Goal: Task Accomplishment & Management: Use online tool/utility

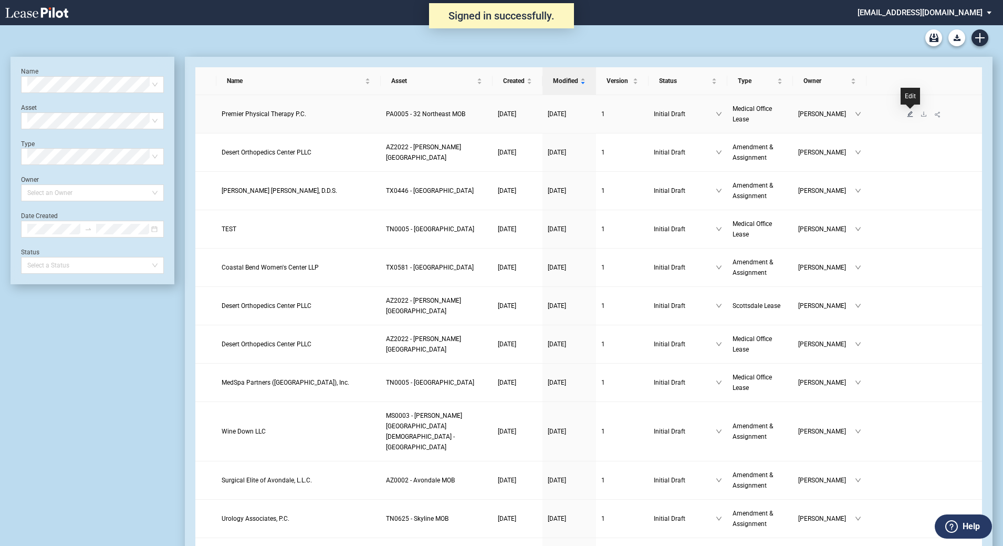
click at [911, 115] on icon "edit" at bounding box center [910, 114] width 6 height 6
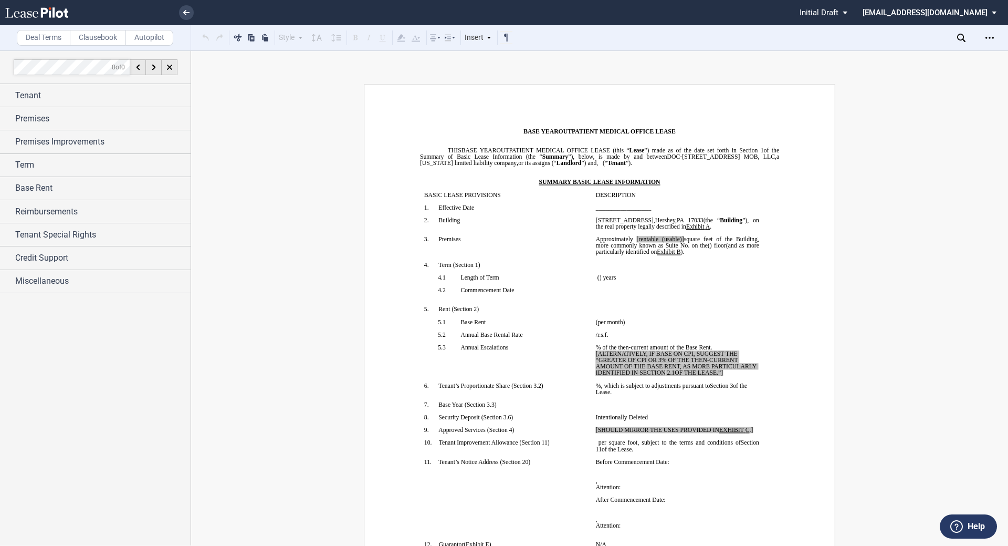
drag, startPoint x: 516, startPoint y: 339, endPoint x: 507, endPoint y: 350, distance: 13.9
click at [516, 338] on span "Annual Base Rental Rate" at bounding box center [492, 334] width 62 height 6
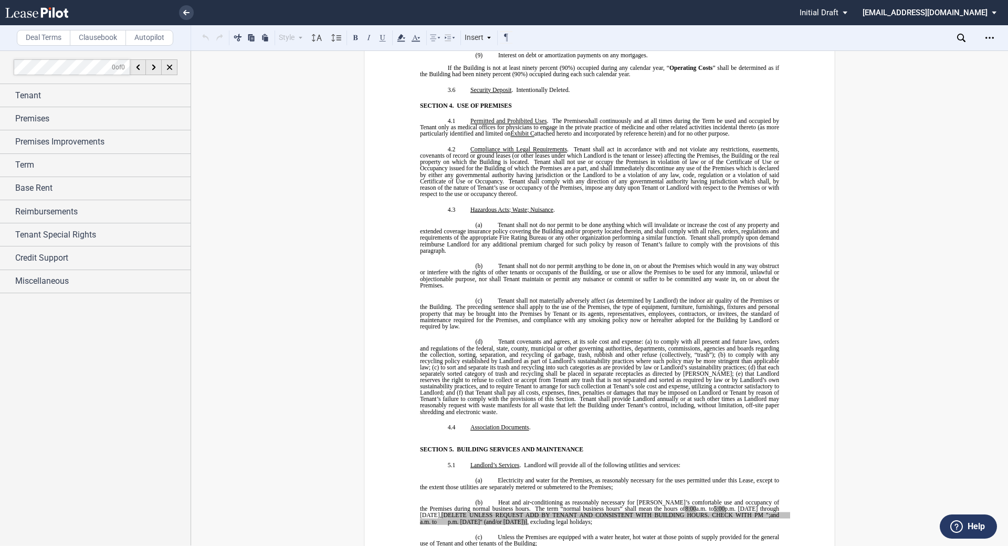
scroll to position [2573, 0]
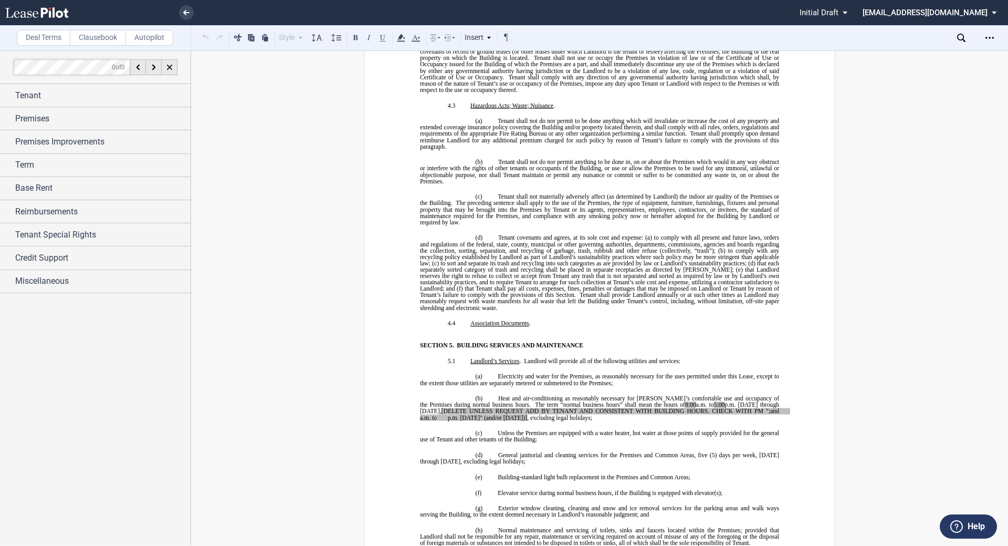
click at [508, 329] on p "​" at bounding box center [599, 329] width 359 height 6
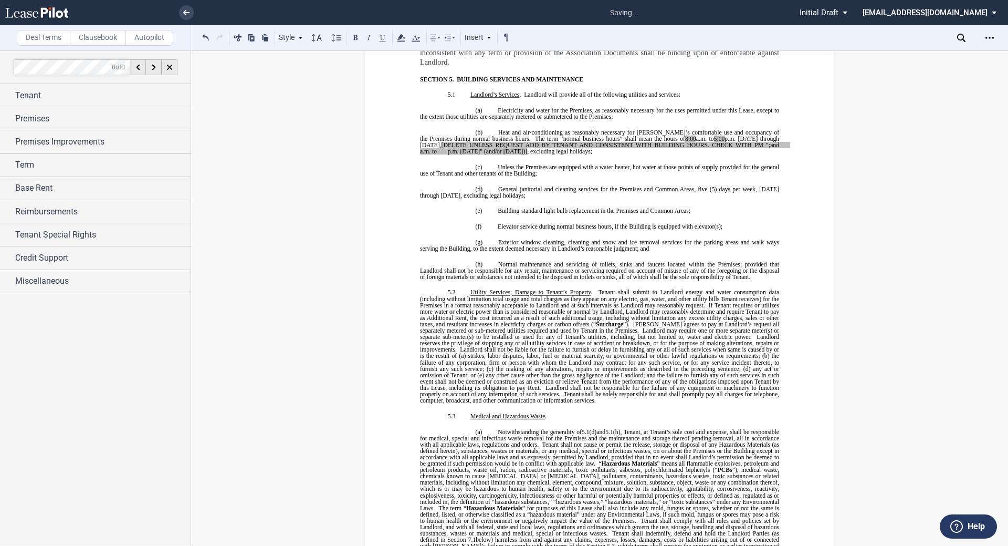
scroll to position [2626, 0]
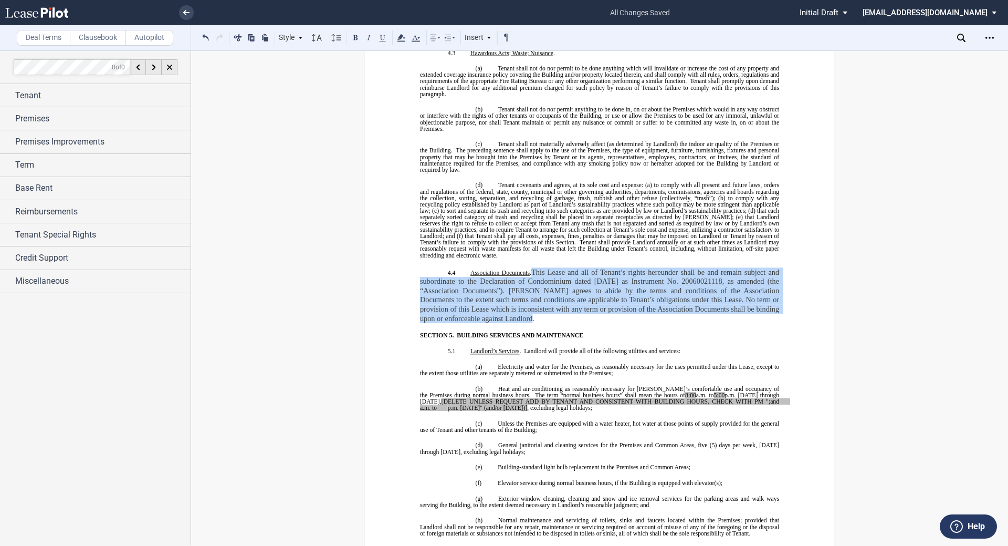
drag, startPoint x: 518, startPoint y: 316, endPoint x: 532, endPoint y: 273, distance: 44.8
click at [532, 273] on p "4.4 ​Association Documents . ​ ​ This Lease and all of Tenant’s rights hereunde…" at bounding box center [599, 295] width 359 height 56
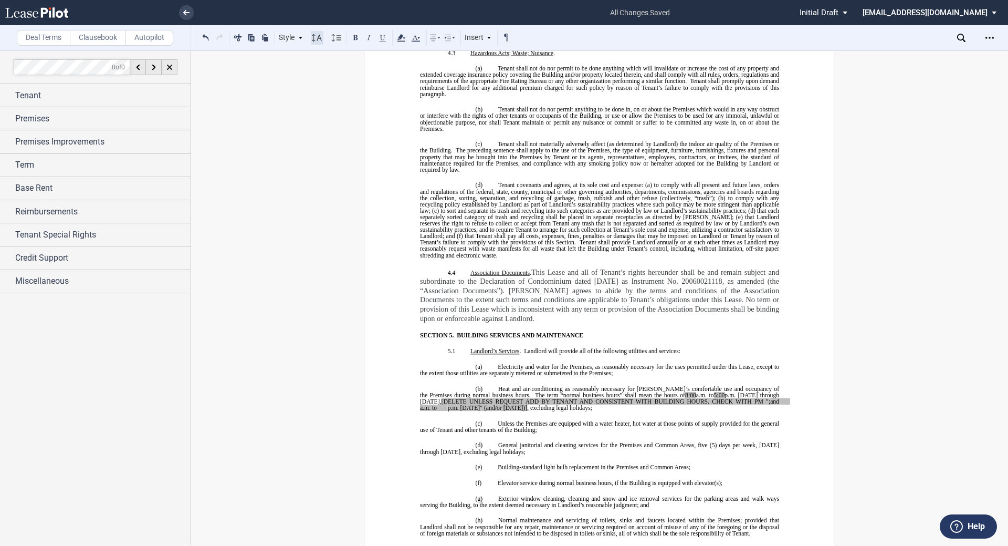
click at [320, 39] on use at bounding box center [317, 37] width 10 height 7
click at [323, 54] on div "Normal" at bounding box center [332, 53] width 32 height 9
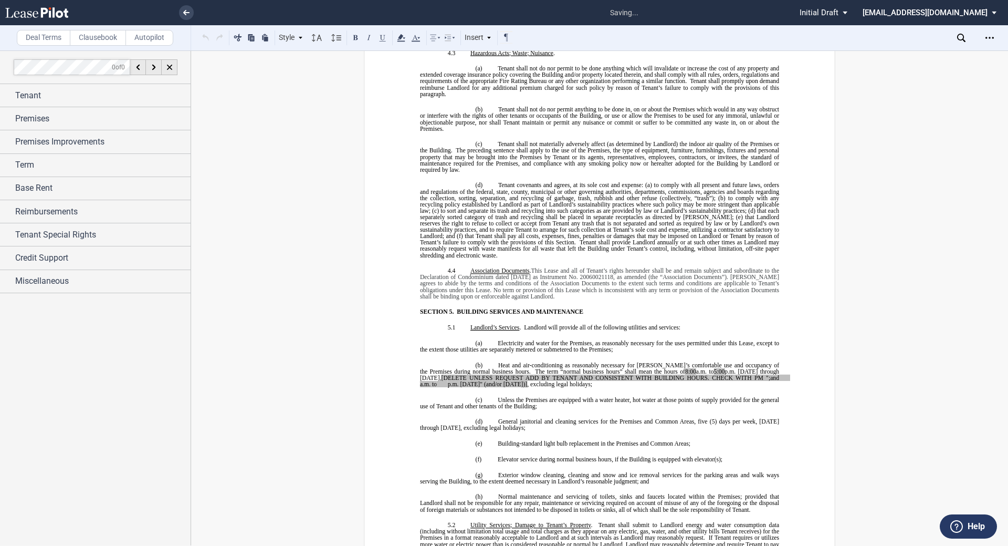
click at [611, 308] on p "SECTION 5. BUILDING SERVICES AND MAINTENANCE" at bounding box center [607, 311] width 346 height 6
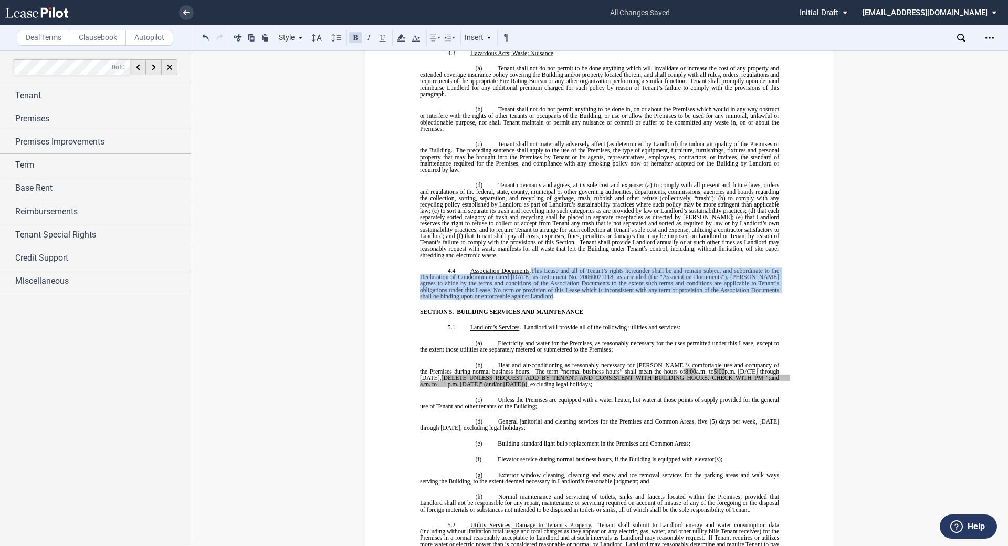
drag, startPoint x: 531, startPoint y: 271, endPoint x: 536, endPoint y: 297, distance: 26.8
click at [536, 297] on p "4.4 ​Association Documents . ​ ​ ﻿ This Lease and all of [PERSON_NAME]’s rights…" at bounding box center [599, 283] width 359 height 32
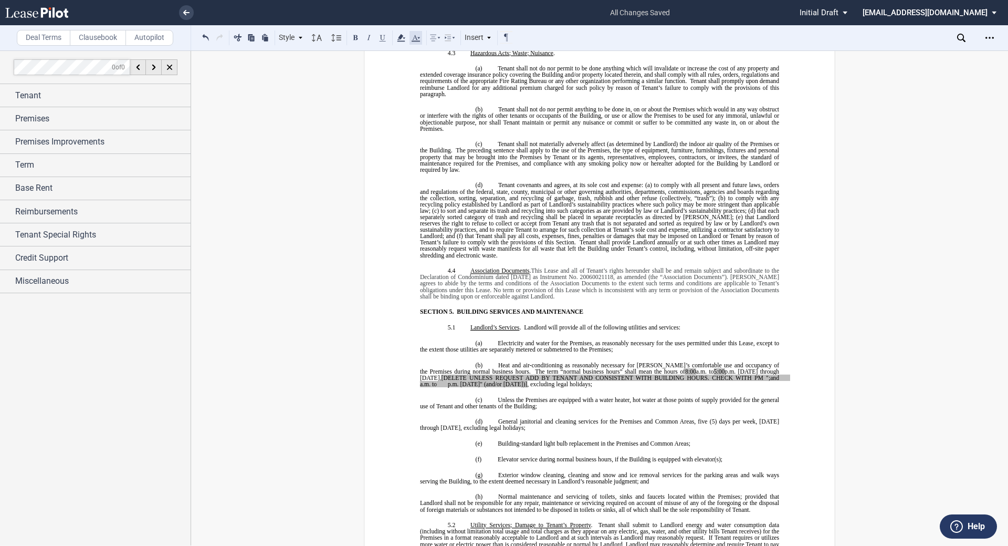
click at [413, 37] on icon at bounding box center [416, 38] width 13 height 13
click at [493, 109] on button at bounding box center [495, 113] width 16 height 16
drag, startPoint x: 671, startPoint y: 277, endPoint x: 729, endPoint y: 276, distance: 57.8
click at [729, 276] on span "This Lease and all of Tenant’s rights hereunder shall be and remain subject and…" at bounding box center [600, 283] width 361 height 32
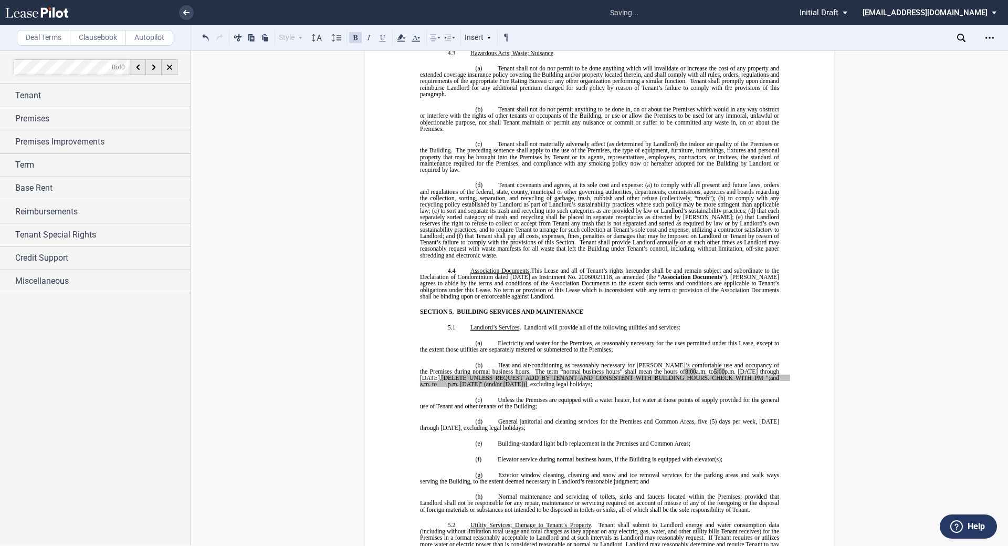
click at [689, 325] on p "5.1 Landlord’s Services . Landlord will provide all of the following utilities …" at bounding box center [599, 327] width 359 height 6
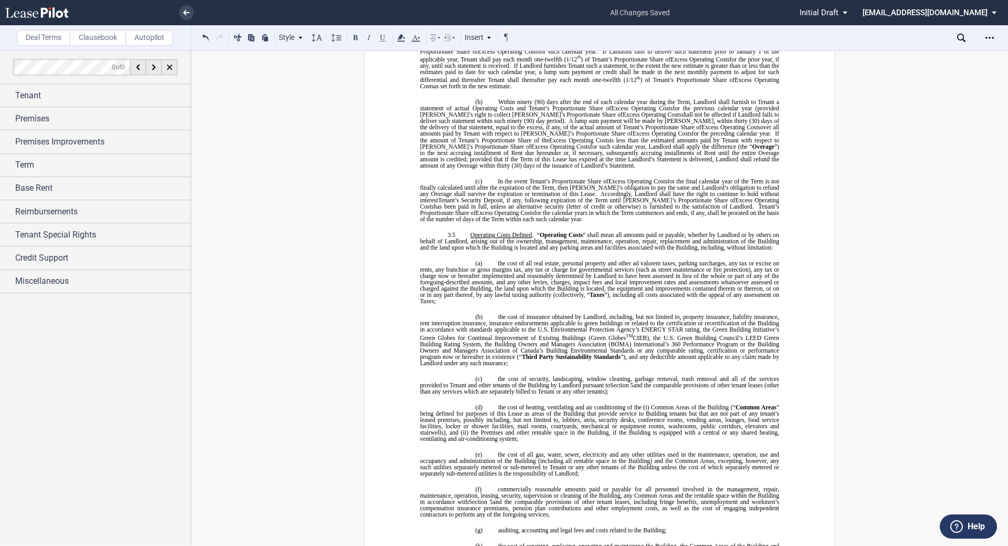
scroll to position [1313, 0]
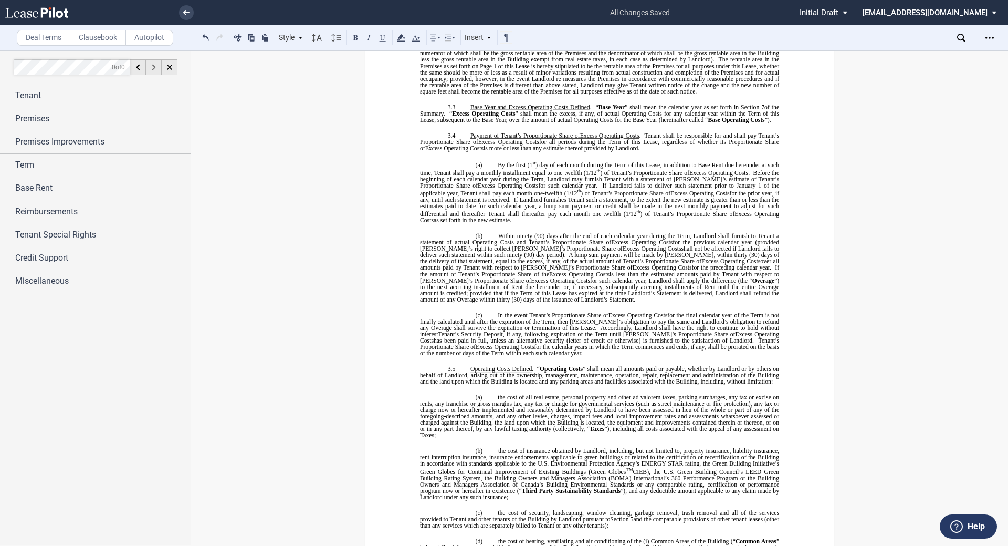
click at [23, 87] on div "Tenant" at bounding box center [95, 95] width 191 height 23
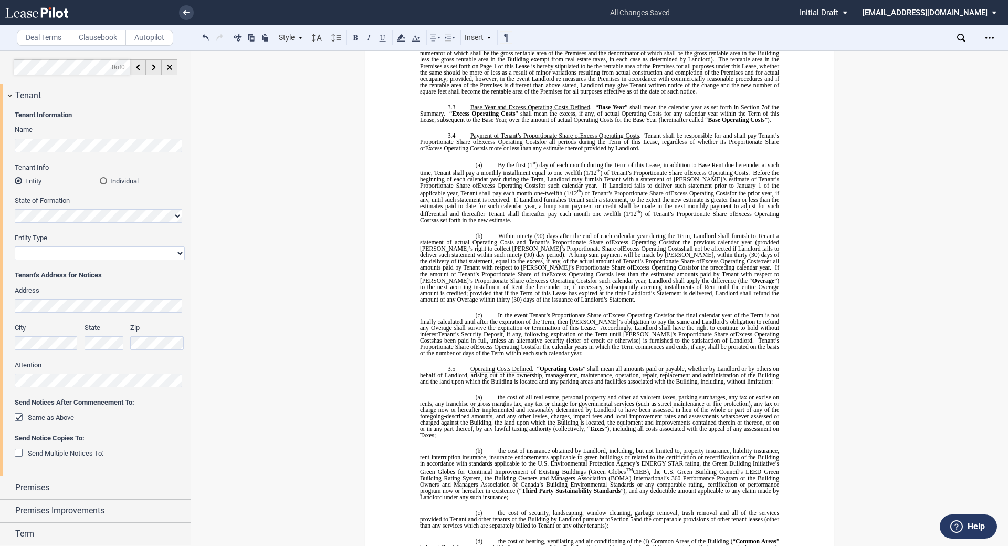
click at [190, 391] on div at bounding box center [95, 297] width 191 height 495
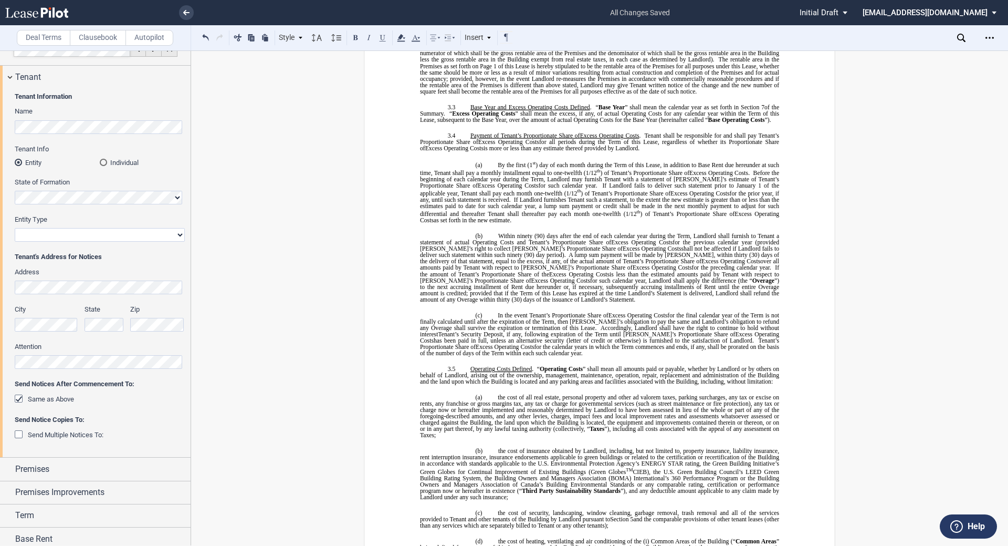
scroll to position [0, 0]
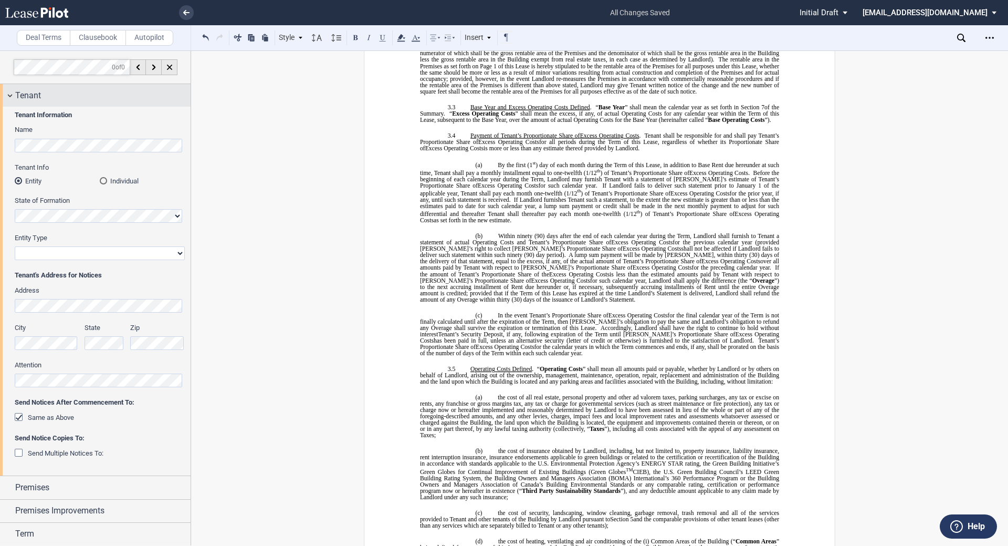
click at [14, 95] on div "Tenant" at bounding box center [95, 95] width 191 height 23
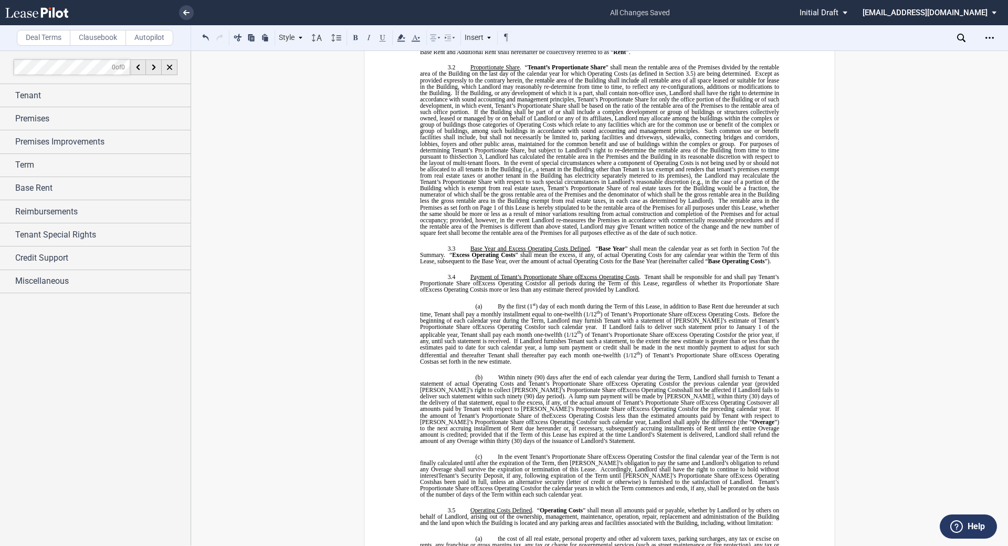
scroll to position [998, 0]
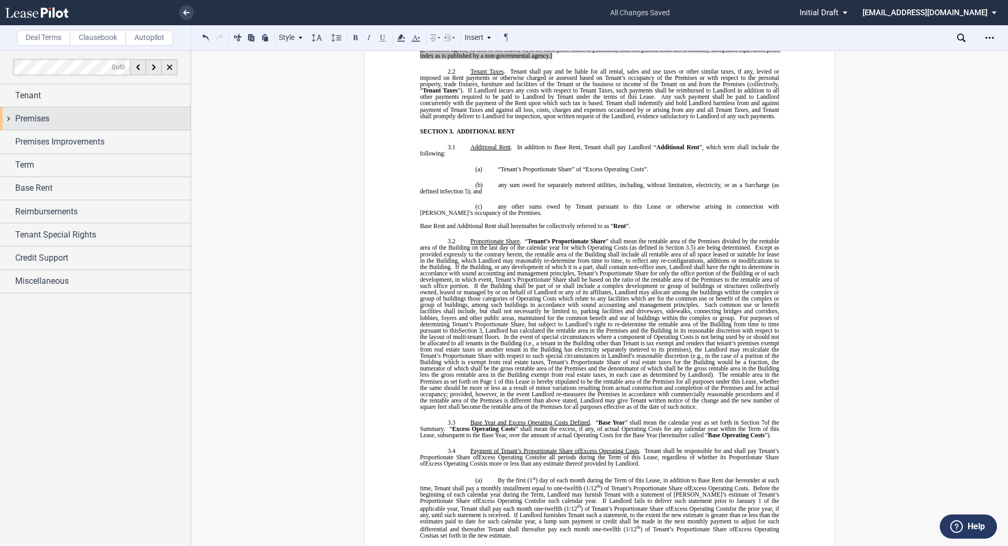
click at [7, 120] on div "Premises" at bounding box center [95, 118] width 191 height 23
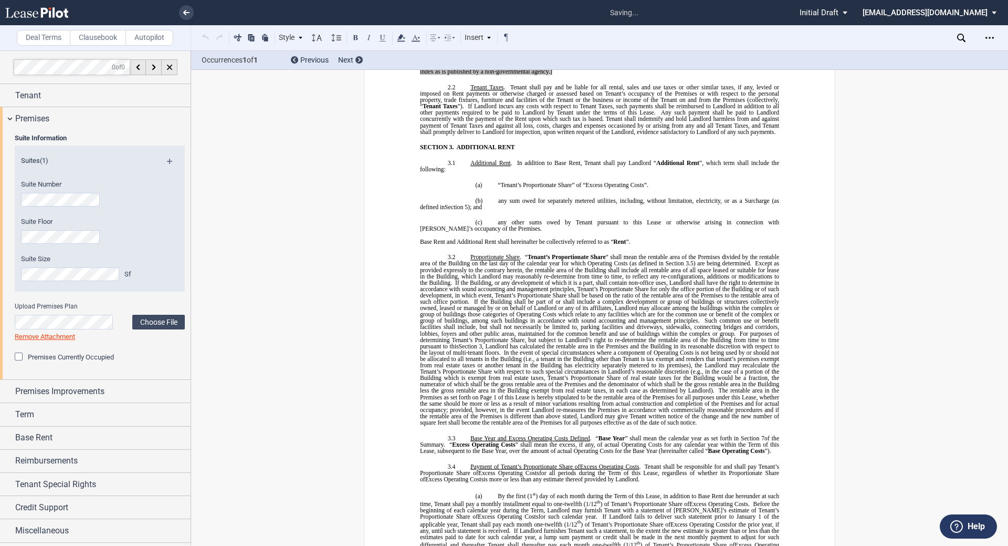
scroll to position [132, 0]
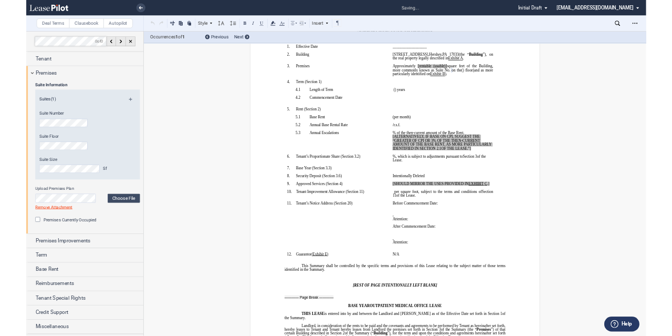
scroll to position [0, 0]
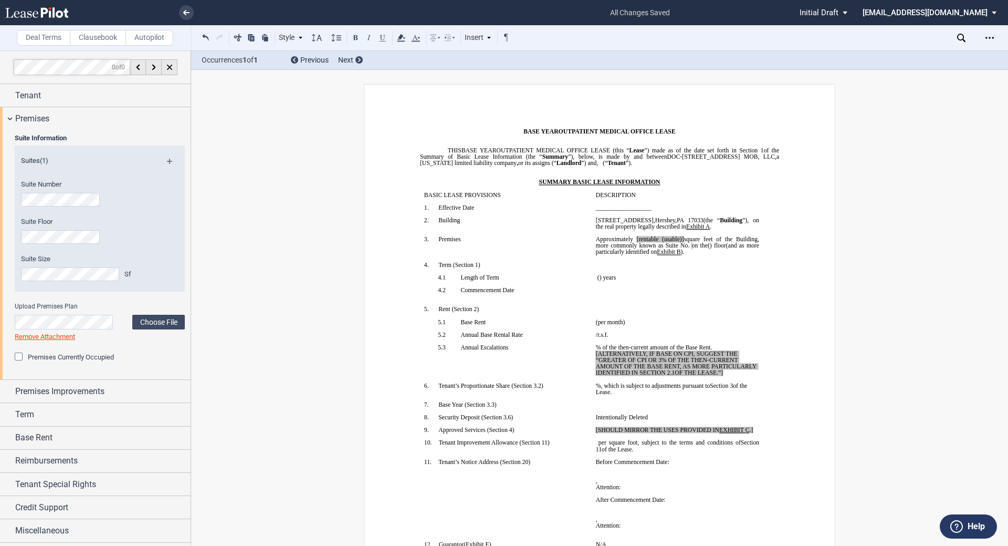
click at [657, 237] on span "[rentable (usable)]" at bounding box center [660, 239] width 47 height 6
click at [677, 234] on p "﻿" at bounding box center [677, 232] width 163 height 6
click at [680, 237] on span "[rentable (usable)]" at bounding box center [660, 239] width 47 height 6
drag, startPoint x: 703, startPoint y: 239, endPoint x: 652, endPoint y: 240, distance: 50.9
click at [652, 240] on span "Approximately ﻿ ﻿ [rentable (usable)] square feet of the Building, more commonl…" at bounding box center [678, 242] width 165 height 13
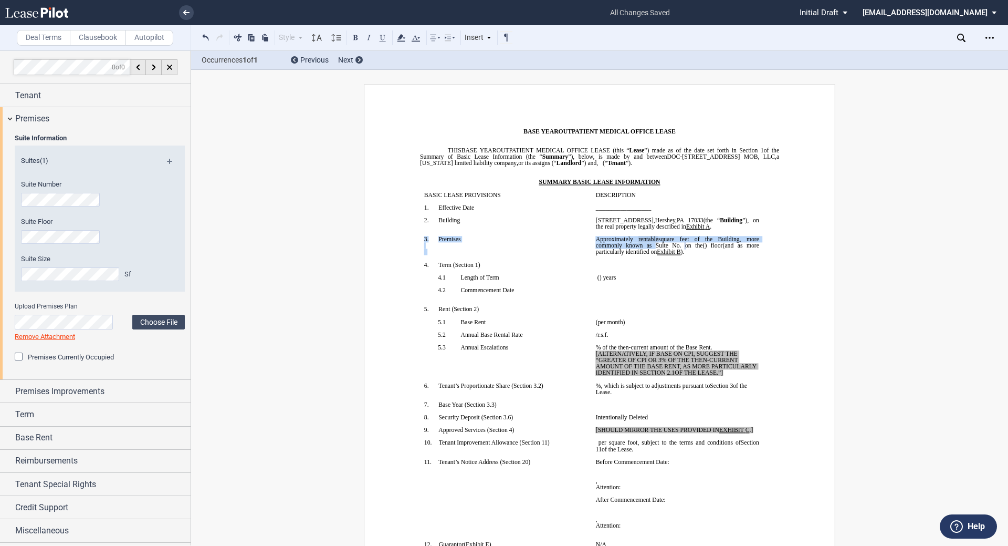
drag, startPoint x: 645, startPoint y: 243, endPoint x: 683, endPoint y: 235, distance: 38.1
click at [659, 239] on span "﻿rentable" at bounding box center [649, 239] width 20 height 6
click at [655, 239] on span "﻿rentable" at bounding box center [649, 239] width 20 height 6
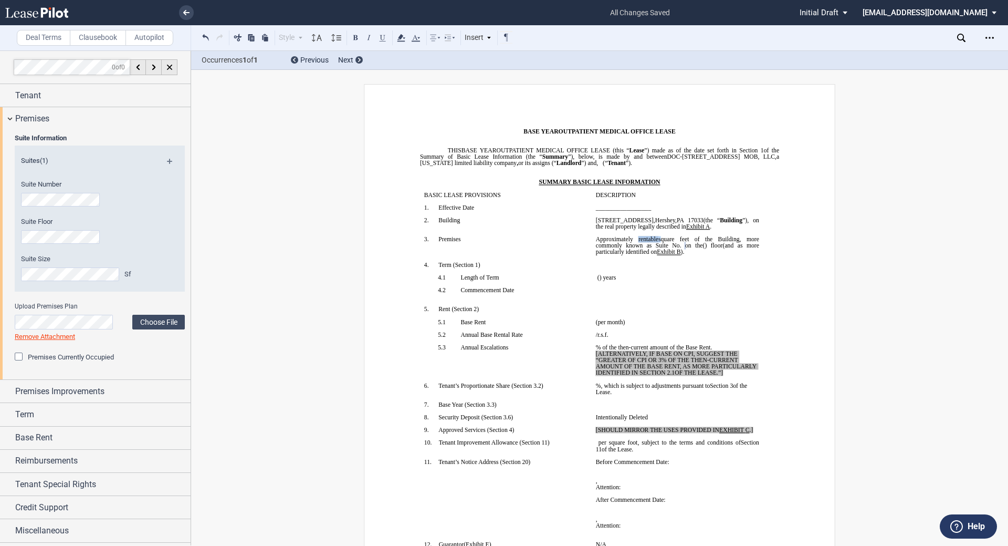
click at [651, 266] on p "﻿" at bounding box center [677, 265] width 163 height 6
drag, startPoint x: 308, startPoint y: 372, endPoint x: 299, endPoint y: 368, distance: 9.9
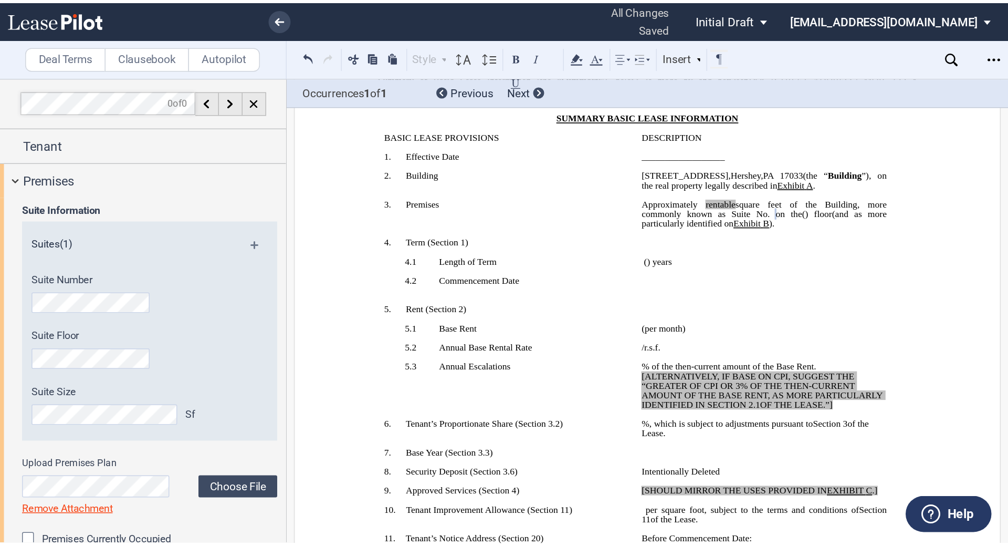
scroll to position [105, 0]
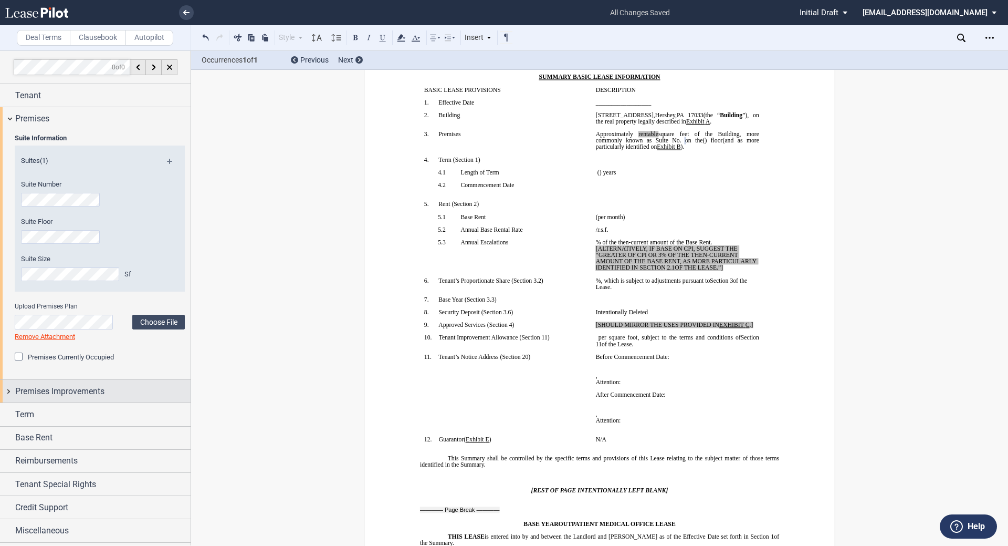
click at [36, 395] on span "Premises Improvements" at bounding box center [59, 391] width 89 height 13
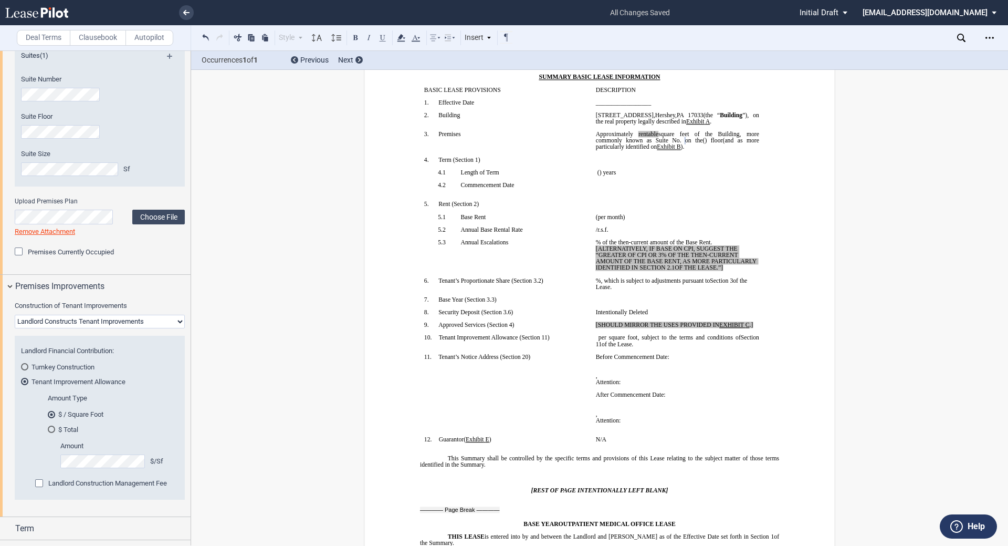
click at [137, 325] on select "Landlord Constructs Tenant Improvements Tenant Constructs Tenant Improvements "…" at bounding box center [100, 322] width 170 height 14
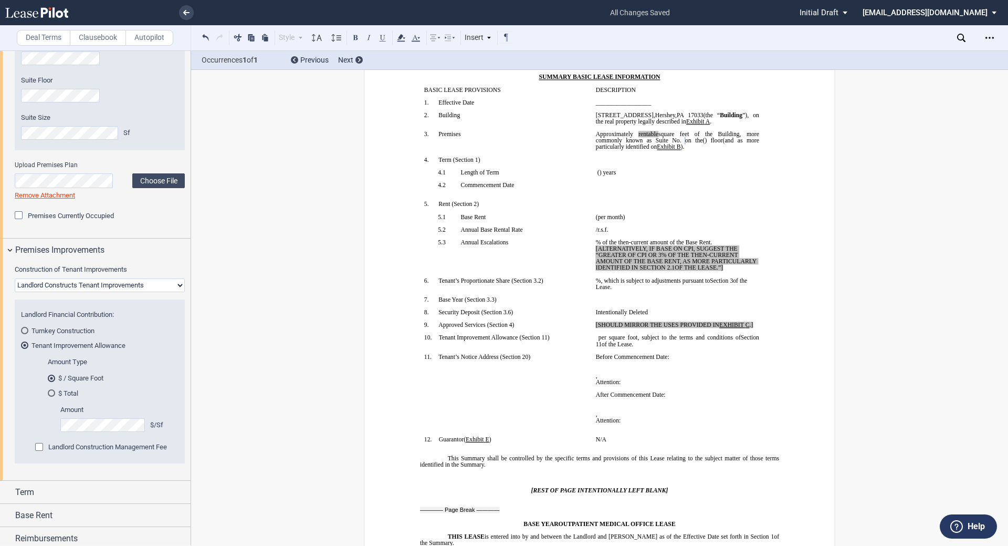
scroll to position [158, 0]
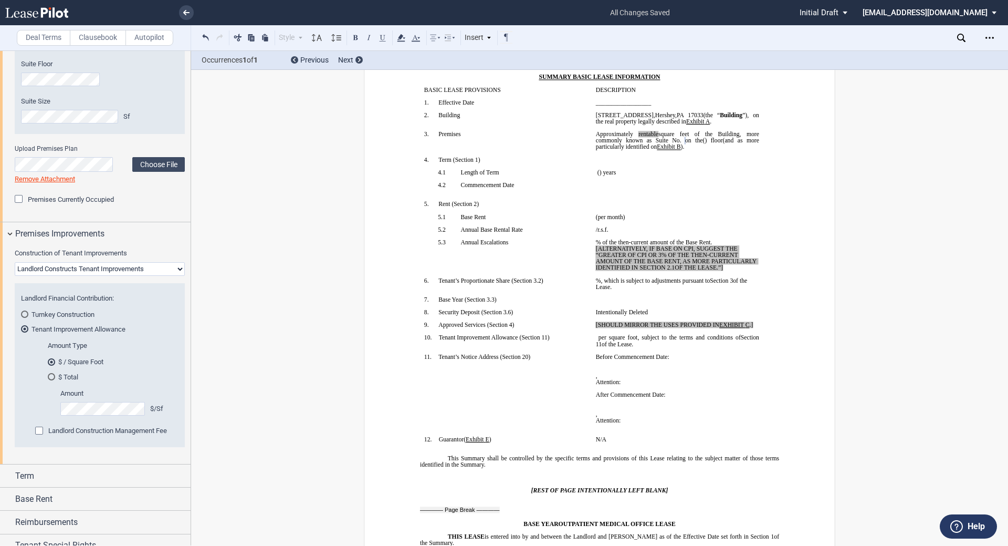
click at [46, 428] on div "Landlord Construction Management Fee" at bounding box center [40, 431] width 11 height 11
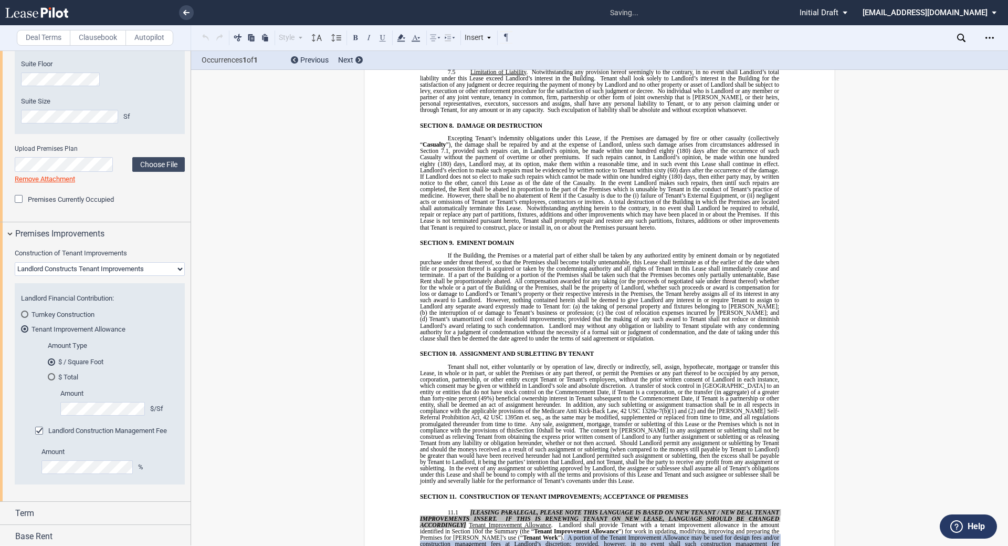
scroll to position [4593, 0]
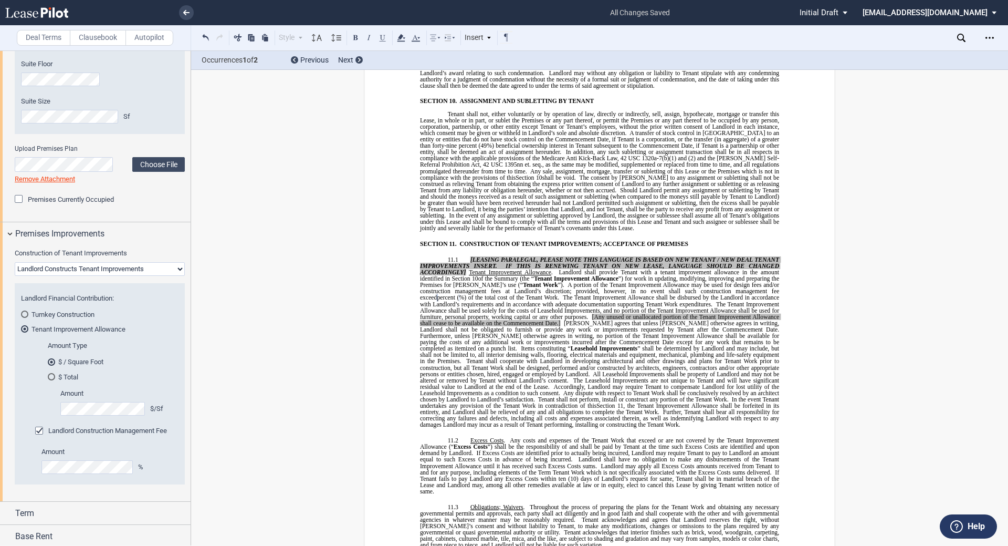
click at [351, 319] on div "﻿ BASE YEAR TRIPLE NET OUTPATIENT MEDICAL OFFICE LEASE ﻿ ﻿ THIS BASE YEAR TRIPL…" at bounding box center [599, 335] width 817 height 9688
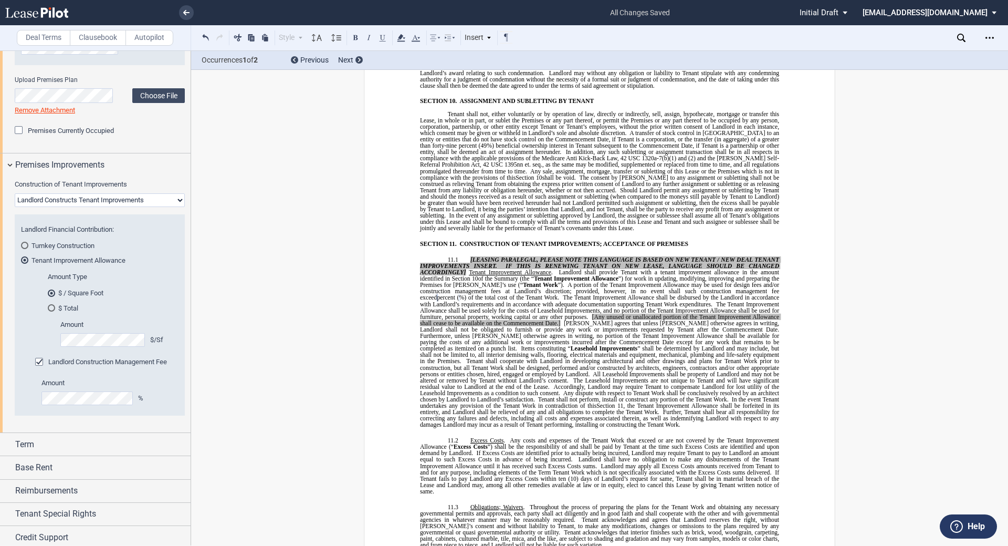
scroll to position [201, 0]
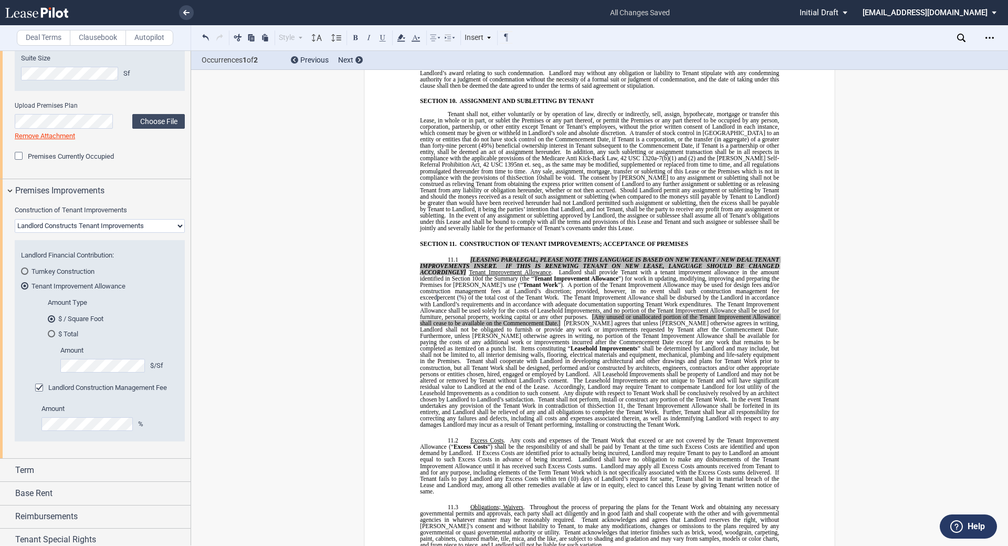
click at [563, 313] on span "[Any unused or unallocated portion of the Tenant Improvement Allowance shall ce…" at bounding box center [600, 319] width 361 height 13
drag, startPoint x: 532, startPoint y: 297, endPoint x: 566, endPoint y: 291, distance: 33.7
click at [566, 294] on span "The Tenant Improvement Allowance shall be disbursed by the Landlord in accordan…" at bounding box center [601, 360] width 362 height 133
click at [555, 300] on span "The Tenant Improvement Allowance shall be used solely for the costs of Leasehol…" at bounding box center [600, 309] width 361 height 19
drag, startPoint x: 561, startPoint y: 288, endPoint x: 529, endPoint y: 297, distance: 33.3
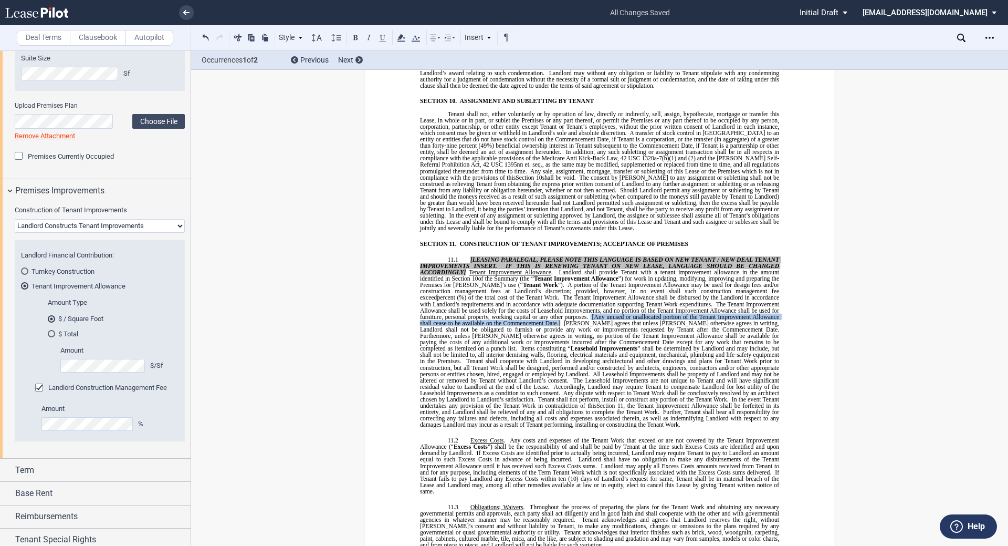
click at [529, 297] on span "The Tenant Improvement Allowance shall be disbursed by the Landlord in accordan…" at bounding box center [601, 360] width 362 height 133
click at [609, 319] on span "[PERSON_NAME] agrees that unless [PERSON_NAME] otherwise agrees in writing, Lan…" at bounding box center [600, 325] width 361 height 13
click at [564, 313] on span "[Any unused or unallocated portion of the Tenant Improvement Allowance shall ce…" at bounding box center [600, 319] width 361 height 13
drag, startPoint x: 530, startPoint y: 297, endPoint x: 530, endPoint y: 333, distance: 36.8
click at [529, 297] on span "The Tenant Improvement Allowance shall be disbursed by the Landlord in accordan…" at bounding box center [601, 360] width 362 height 133
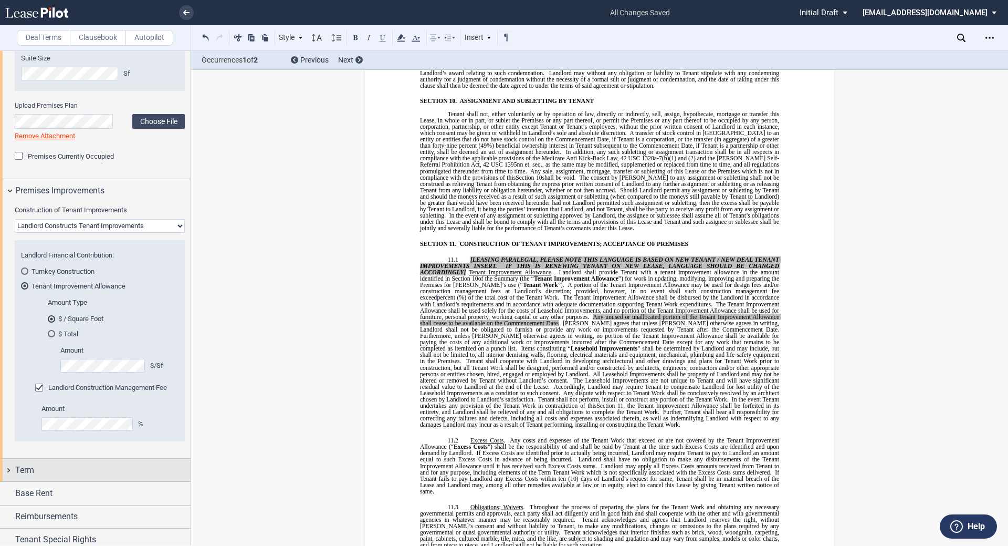
click at [65, 469] on div "Term" at bounding box center [102, 470] width 175 height 13
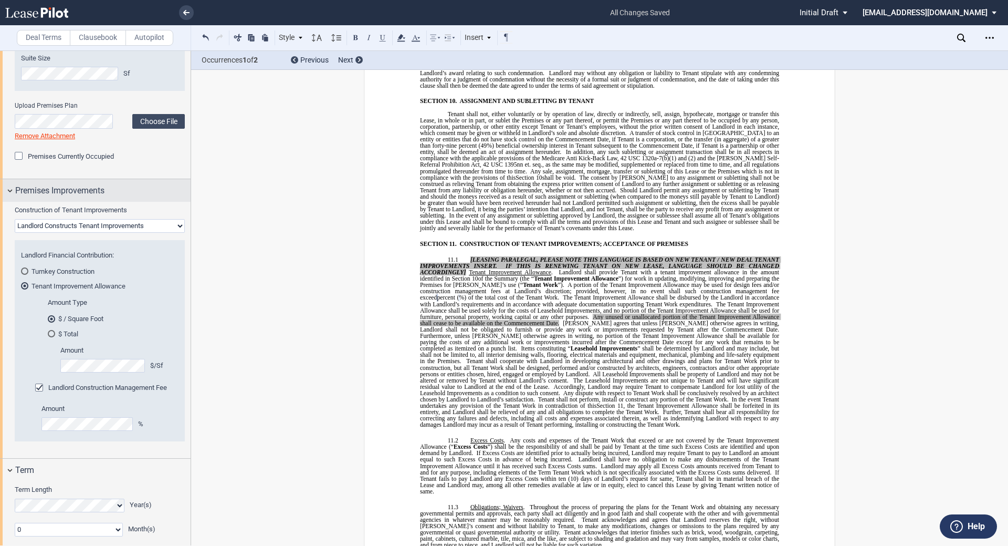
click at [8, 191] on div "Premises Improvements" at bounding box center [95, 190] width 191 height 23
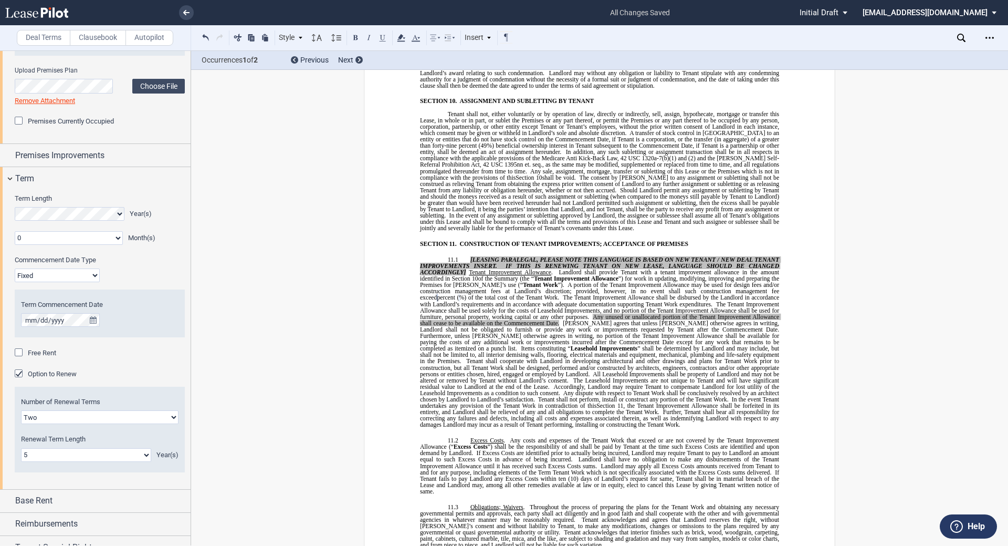
scroll to position [296, 0]
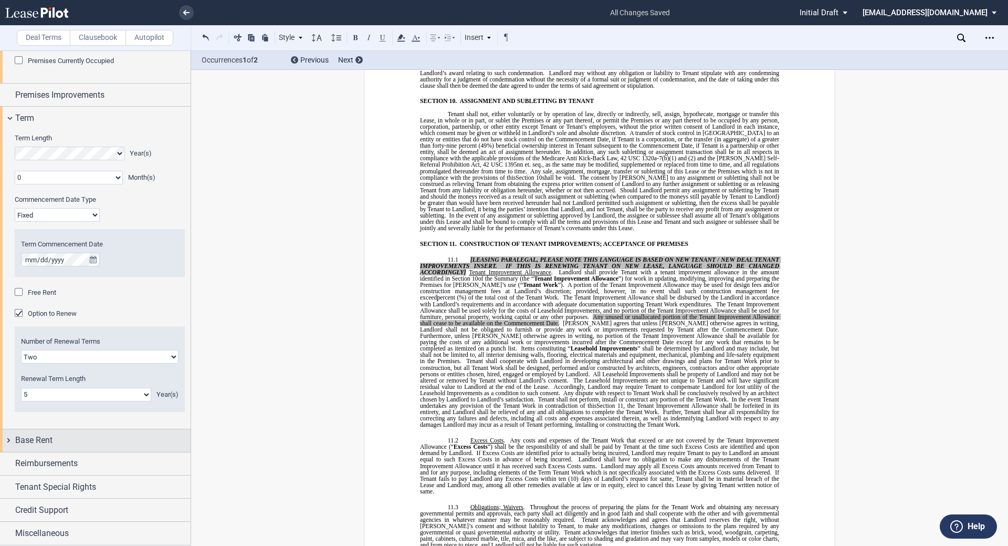
click at [13, 442] on div "Base Rent" at bounding box center [95, 440] width 191 height 23
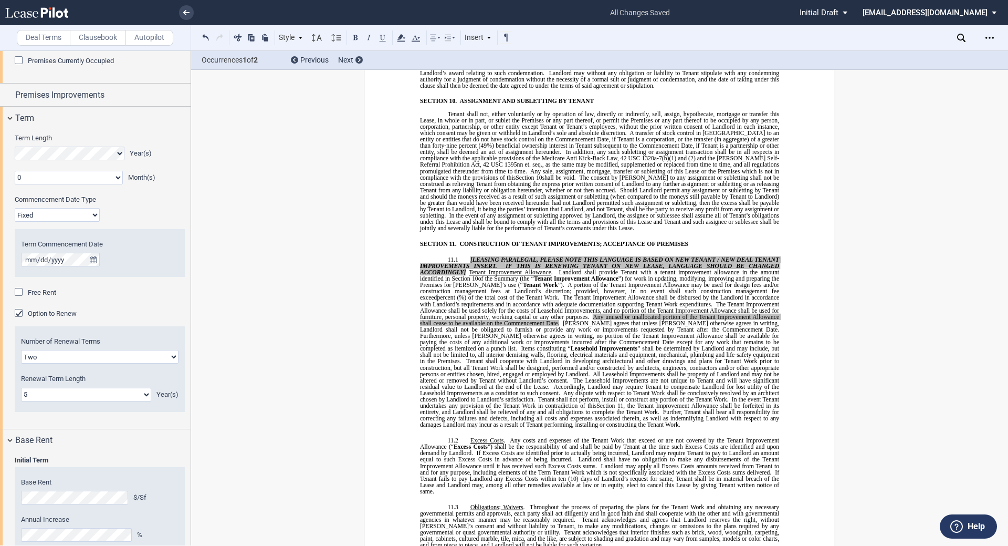
scroll to position [465, 0]
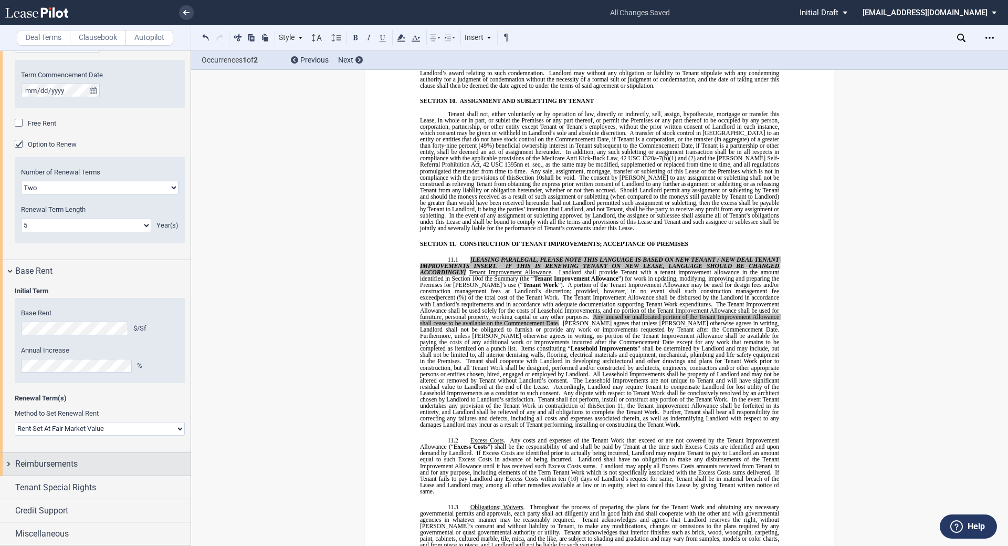
click at [17, 465] on span "Reimbursements" at bounding box center [46, 463] width 62 height 13
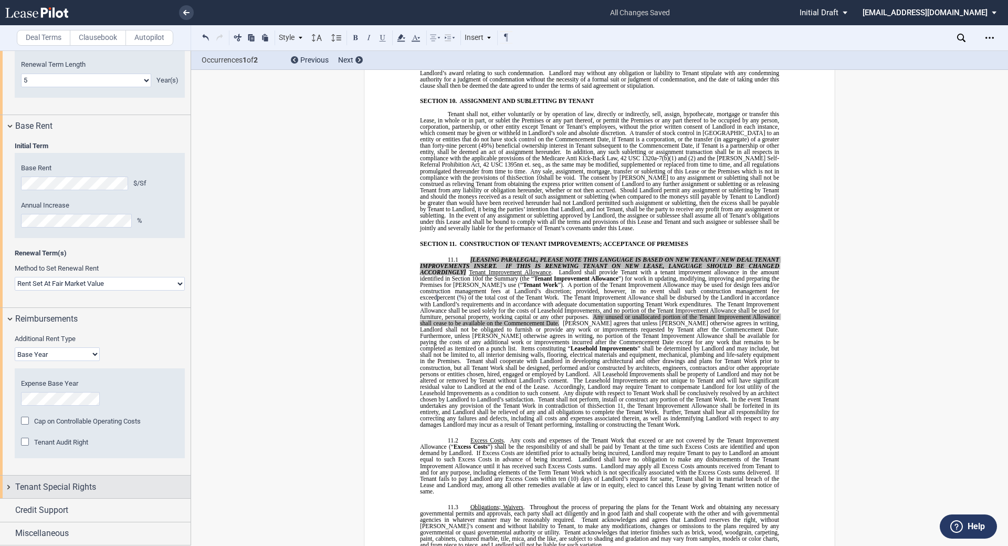
click at [17, 479] on div "Tenant Special Rights" at bounding box center [95, 486] width 191 height 23
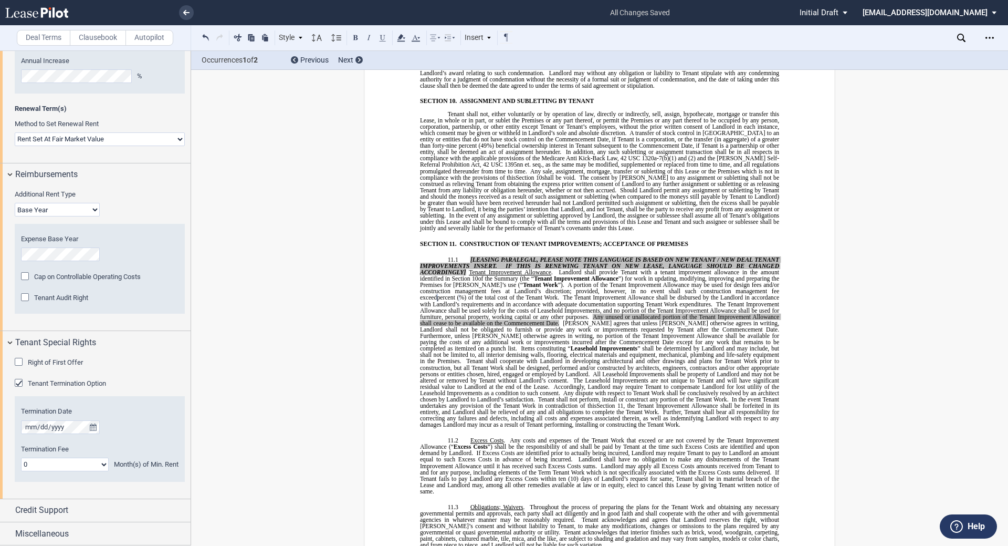
click at [93, 40] on label "Clausebook" at bounding box center [98, 38] width 56 height 16
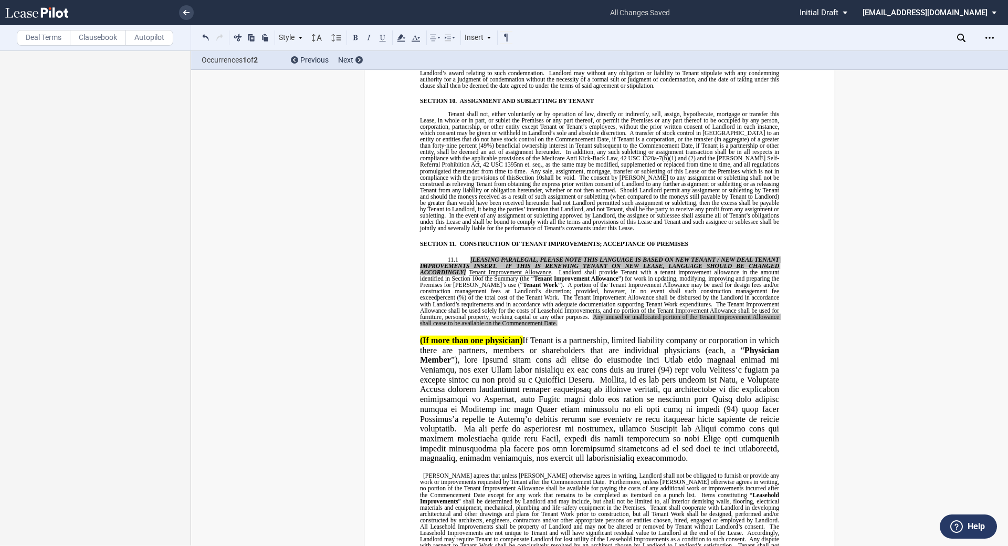
drag, startPoint x: 329, startPoint y: 357, endPoint x: 404, endPoint y: 358, distance: 75.1
click at [328, 357] on div "﻿ BASE YEAR TRIPLE NET OUTPATIENT MEDICAL OFFICE LEASE ﻿ ﻿ THIS BASE YEAR TRIPL…" at bounding box center [599, 404] width 817 height 9826
click at [524, 375] on span "If Tenant is a partnership, limited liability company or corporation in which t…" at bounding box center [600, 398] width 361 height 127
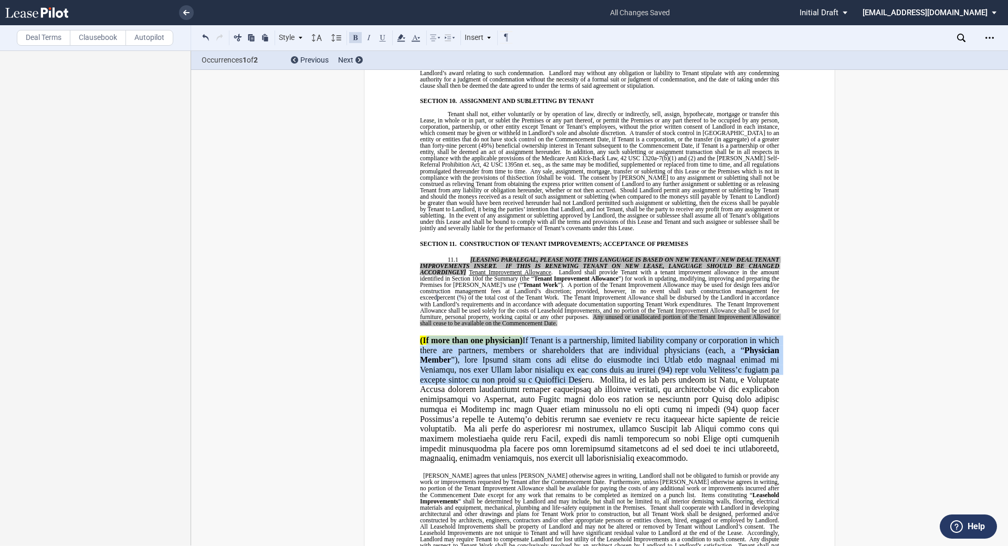
drag, startPoint x: 519, startPoint y: 437, endPoint x: 422, endPoint y: 313, distance: 157.6
click at [422, 335] on span "(If more than one physician) If Tenant is a partnership, limited liability comp…" at bounding box center [599, 457] width 359 height 245
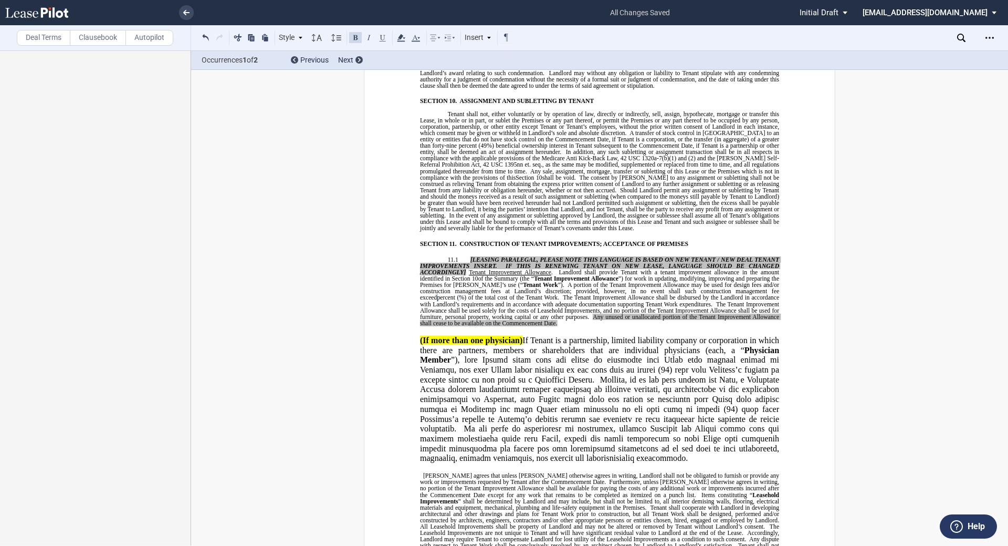
click at [490, 423] on span "If Tenant is a partnership, limited liability company or corporation in which t…" at bounding box center [600, 398] width 361 height 127
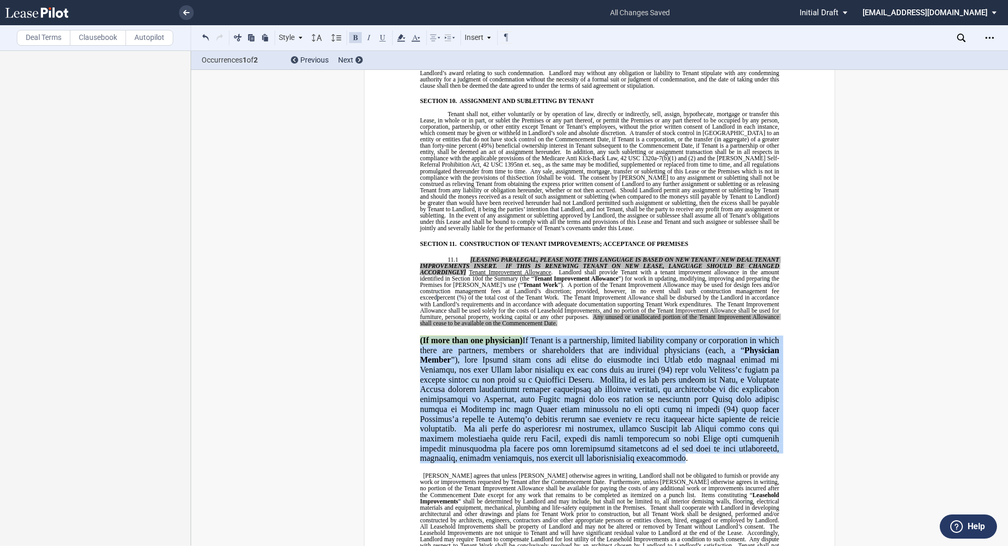
drag, startPoint x: 512, startPoint y: 430, endPoint x: 413, endPoint y: 314, distance: 153.1
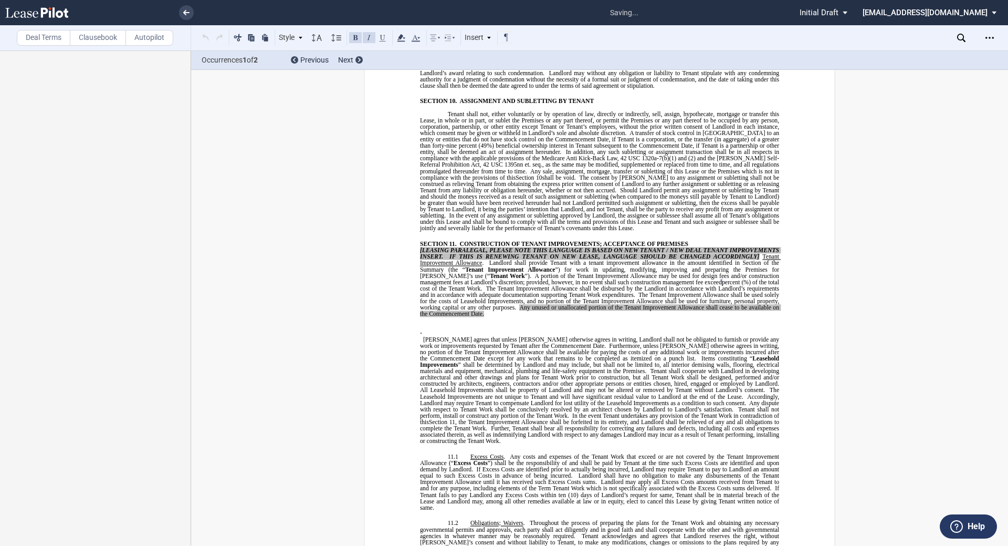
click at [474, 288] on p "[LEASING PARALEGAL, PLEASE NOTE THIS LANGUAGE IS BASED ON NEW TENANT / NEW DEAL…" at bounding box center [599, 345] width 359 height 197
click at [475, 326] on p "." at bounding box center [599, 331] width 359 height 10
click at [462, 326] on p "." at bounding box center [599, 331] width 359 height 10
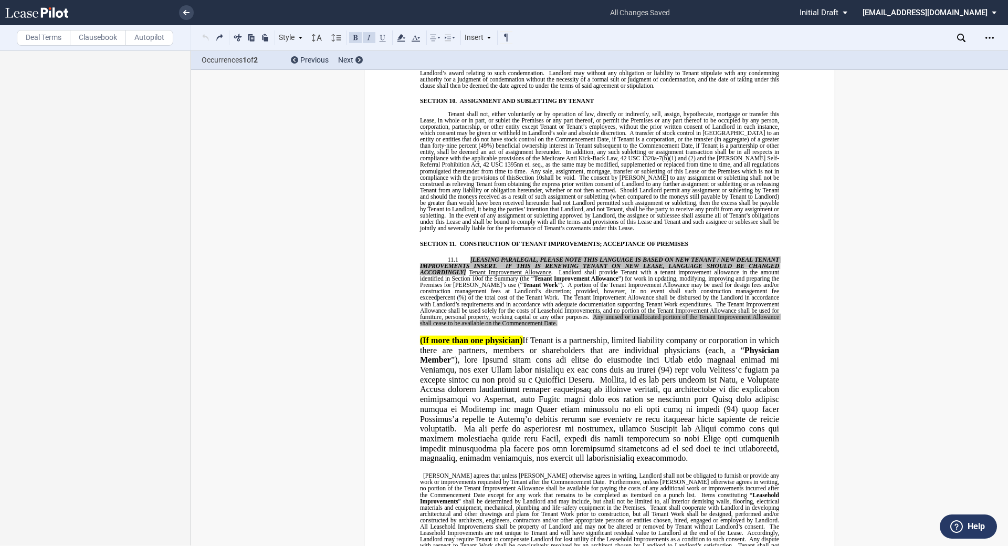
click at [515, 335] on span "If Tenant is a partnership, limited liability company or corporation in which t…" at bounding box center [600, 398] width 361 height 127
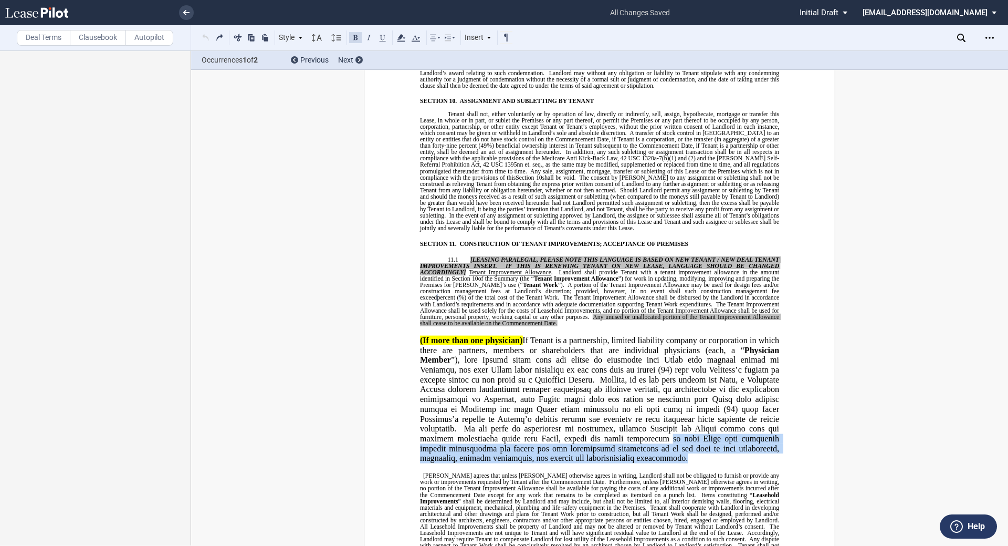
drag, startPoint x: 517, startPoint y: 435, endPoint x: 480, endPoint y: 412, distance: 42.7
click at [480, 412] on p "(If more than one physician) If Tenant is a partnership, limited liability comp…" at bounding box center [599, 399] width 359 height 128
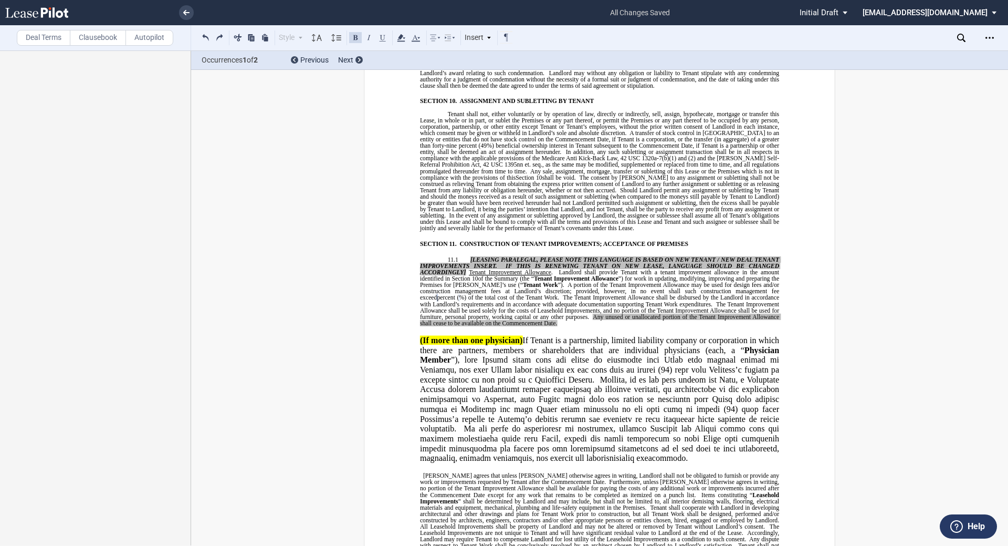
click at [494, 392] on span "If Tenant is a partnership, limited liability company or corporation in which t…" at bounding box center [600, 398] width 361 height 127
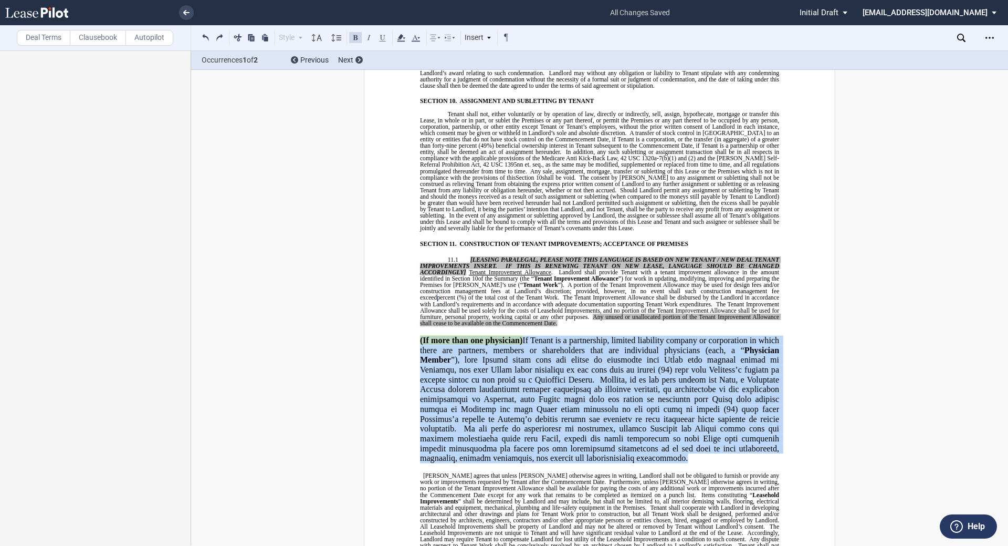
drag, startPoint x: 516, startPoint y: 432, endPoint x: 398, endPoint y: 316, distance: 166.4
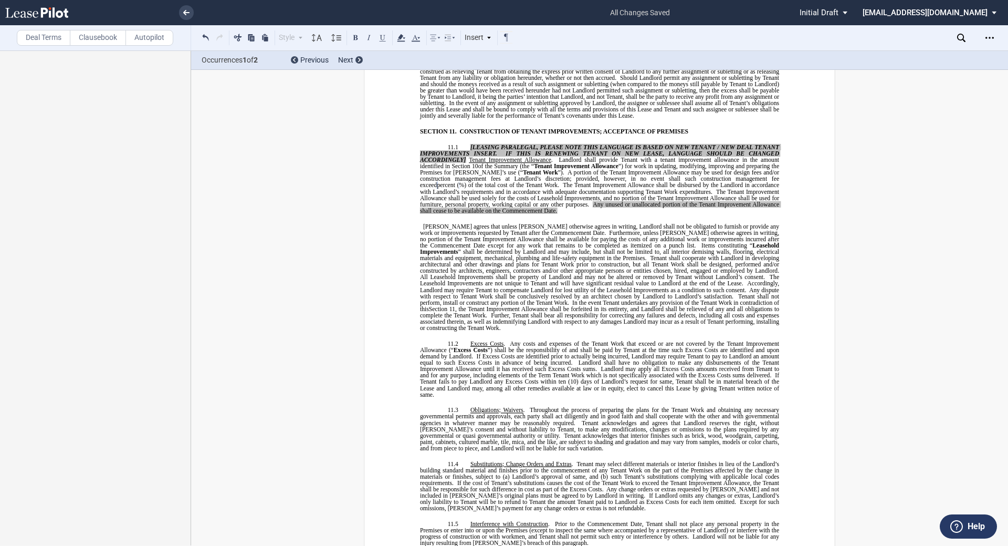
scroll to position [4540, 0]
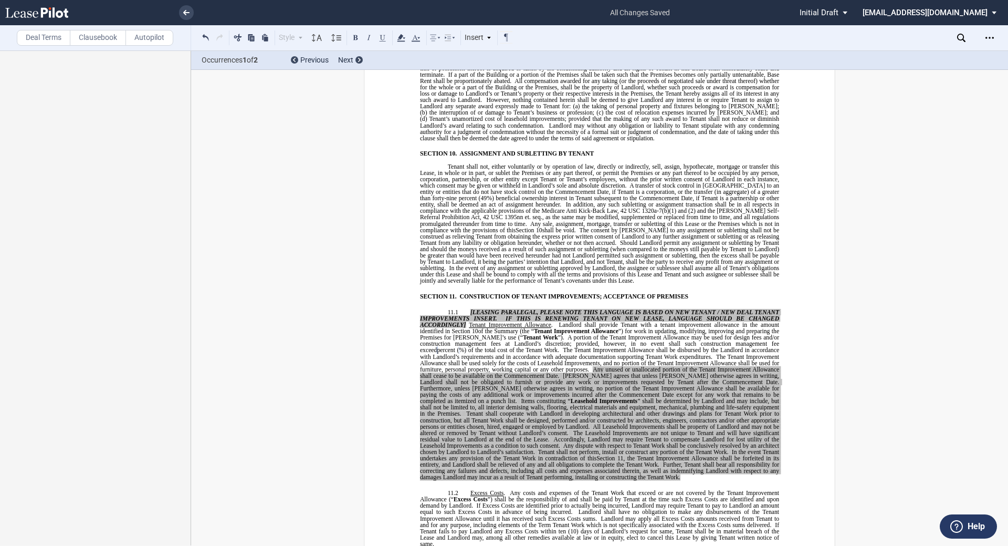
click at [657, 527] on span "(10) days of Landlord’s request for same, Tenant shall be in material breach of…" at bounding box center [600, 536] width 361 height 19
click at [542, 461] on span "Further, Tenant shall bear all responsibility for correcting any failures and d…" at bounding box center [600, 470] width 361 height 19
click at [586, 489] on span "Any costs and expenses of the Tenant Work that exceed or are not covered by the…" at bounding box center [600, 495] width 360 height 13
click at [587, 489] on span "Any costs and expenses of the Tenant Work that exceed or are not covered by the…" at bounding box center [600, 495] width 360 height 13
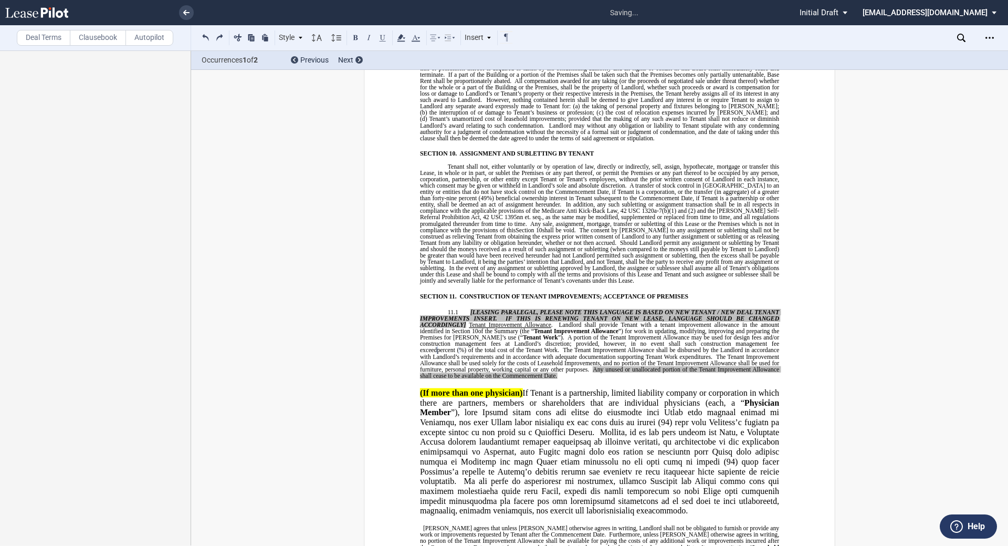
scroll to position [4693, 0]
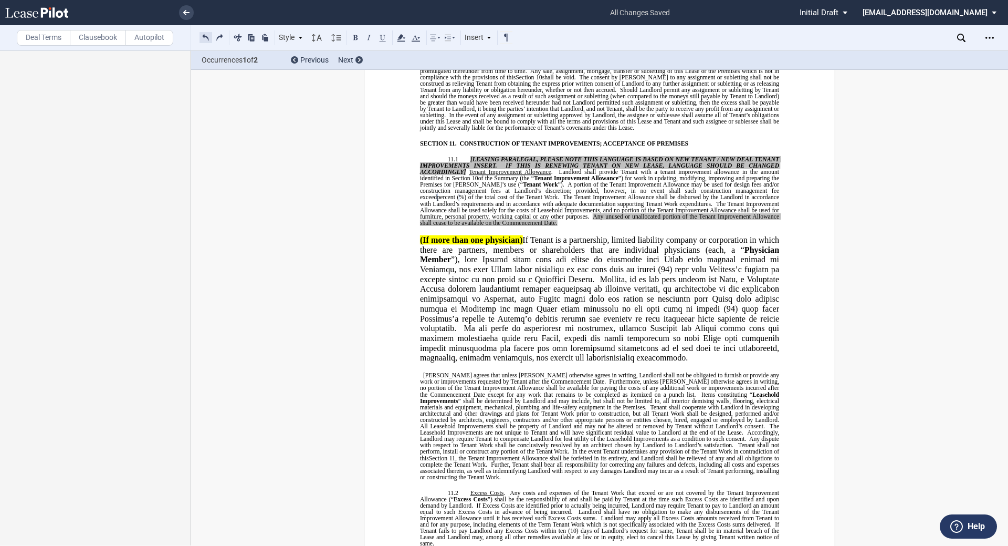
click at [210, 40] on button at bounding box center [206, 37] width 13 height 13
click at [210, 40] on div "Style SECTION 1. Section 1.1 Subsection 1 (a) Subsection 2 (i) Subsection 3 (1)…" at bounding box center [357, 38] width 314 height 14
click at [206, 40] on button at bounding box center [206, 37] width 13 height 13
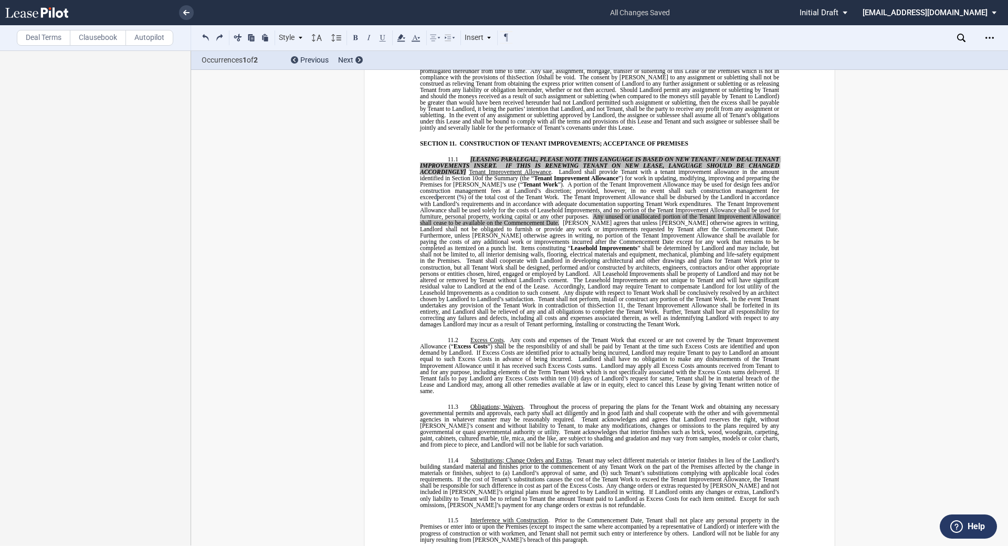
drag, startPoint x: 679, startPoint y: 335, endPoint x: 665, endPoint y: 335, distance: 14.2
click at [677, 356] on span "Landlord shall have no obligation to make any disbursements of the Tenant Impro…" at bounding box center [600, 362] width 361 height 13
click at [569, 304] on div "!!SET_LEVEL_0!! !!MOB_LEVEL_1!! SECTION 11. CONSTRUCTION OF TENANT IMPROVEMENTS…" at bounding box center [599, 415] width 359 height 550
click at [590, 297] on p "11.1 [LEASING PARALEGAL, PLEASE NOTE THIS LANGUAGE IS BASED ON NEW TENANT / NEW…" at bounding box center [599, 241] width 359 height 172
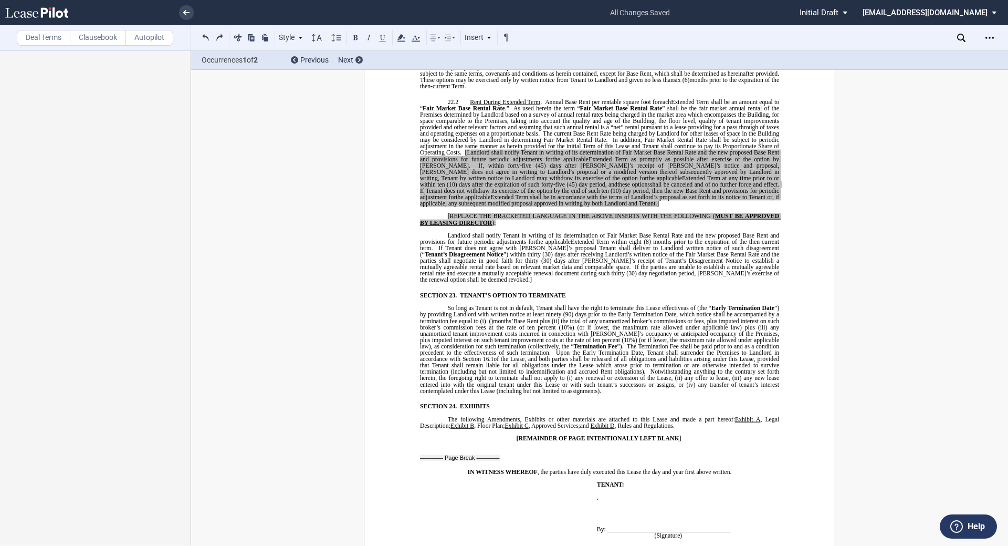
scroll to position [8581, 0]
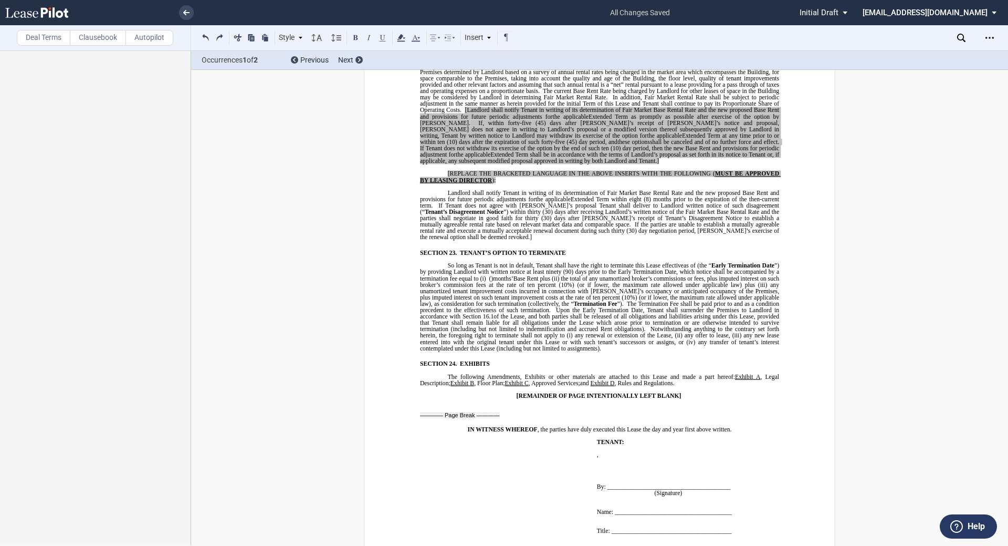
click at [711, 373] on p "The following Amendments, Exhibits or other materials are attached to this Leas…" at bounding box center [599, 379] width 359 height 13
click at [614, 311] on p "So long as Tenant is not in default, Tenant shall have the right to terminate t…" at bounding box center [599, 307] width 359 height 89
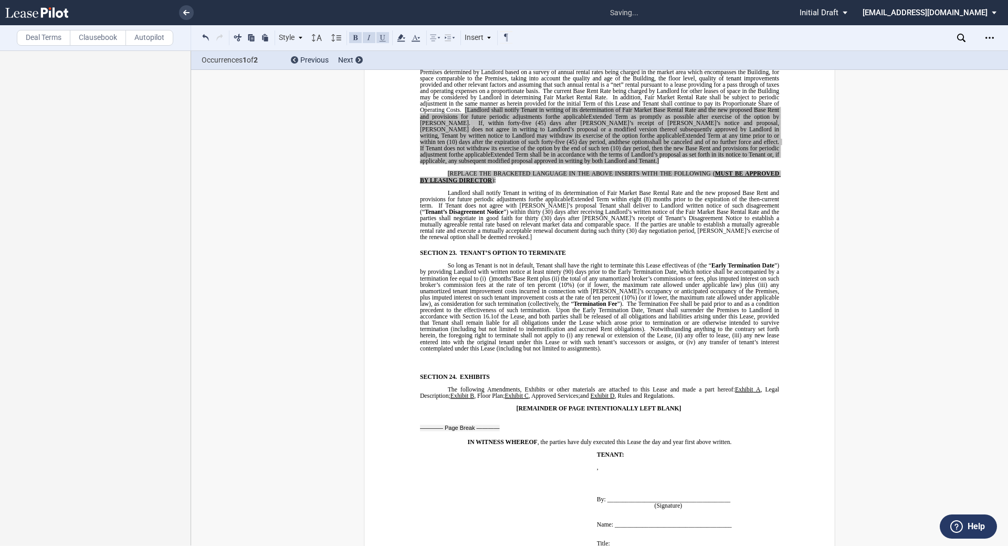
click at [432, 358] on p "﻿" at bounding box center [599, 361] width 359 height 6
click at [454, 358] on p "﻿" at bounding box center [599, 361] width 359 height 6
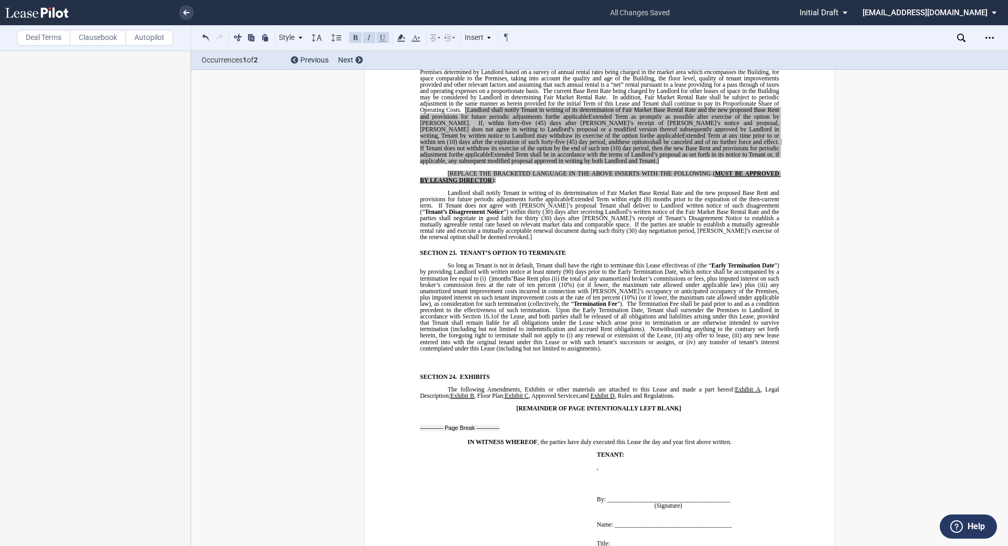
click at [488, 358] on p "﻿" at bounding box center [599, 361] width 359 height 6
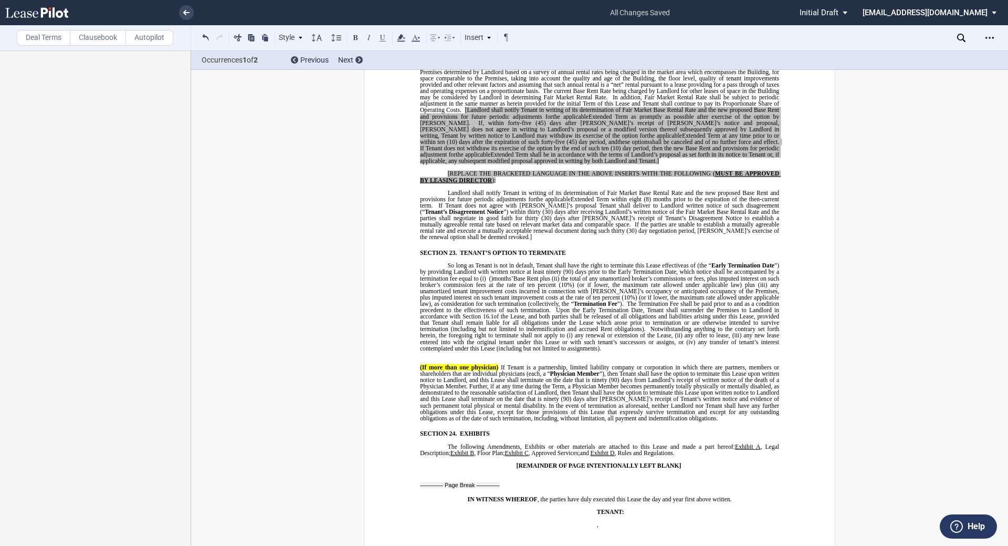
click at [50, 43] on label "Deal Terms" at bounding box center [44, 38] width 54 height 16
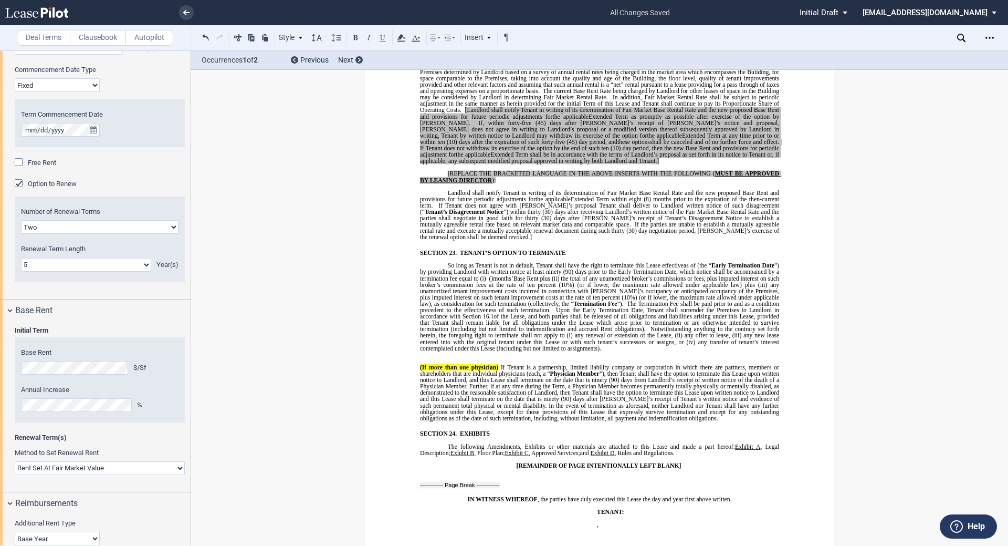
scroll to position [473, 0]
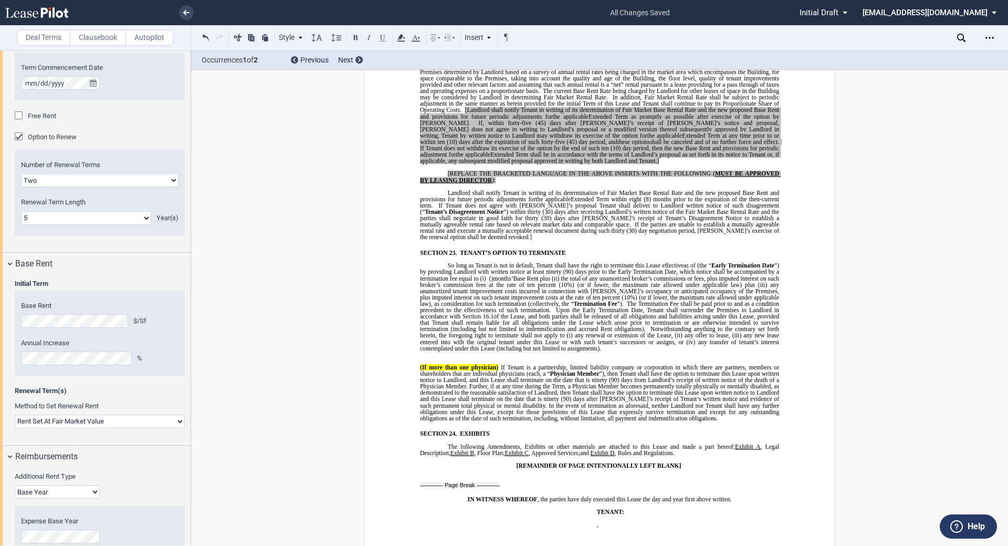
click at [91, 417] on select "Rent Set At Fair Market Value Rent Specified in [GEOGRAPHIC_DATA]" at bounding box center [100, 421] width 170 height 14
click at [15, 414] on select "Rent Set At Fair Market Value Rent Specified in [GEOGRAPHIC_DATA]" at bounding box center [100, 421] width 170 height 14
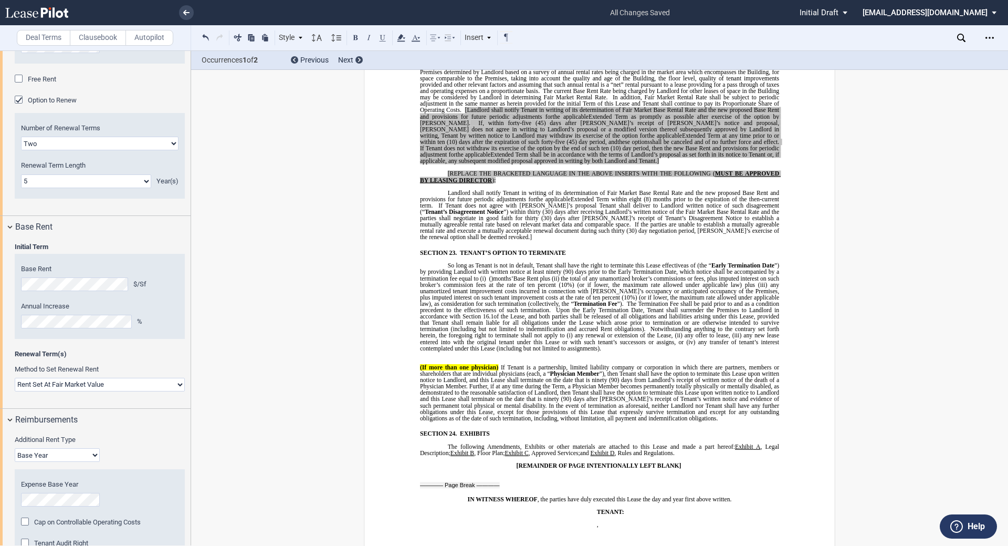
scroll to position [525, 0]
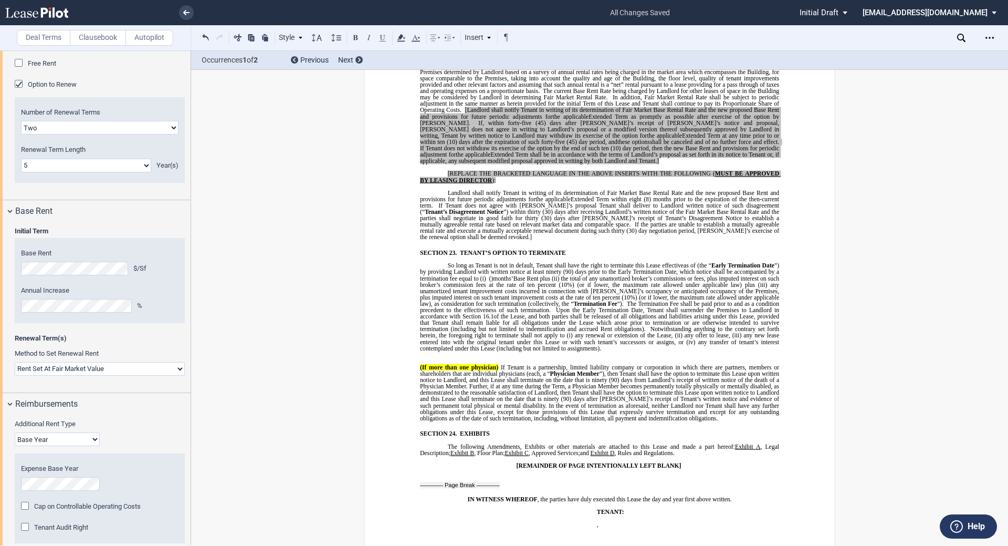
click at [130, 351] on label "Method to Set Renewal Rent" at bounding box center [100, 353] width 170 height 9
click at [131, 372] on select "Rent Set At Fair Market Value Rent Specified in [GEOGRAPHIC_DATA]" at bounding box center [100, 369] width 170 height 14
click at [131, 353] on label "Method to Set Renewal Rent" at bounding box center [100, 353] width 170 height 9
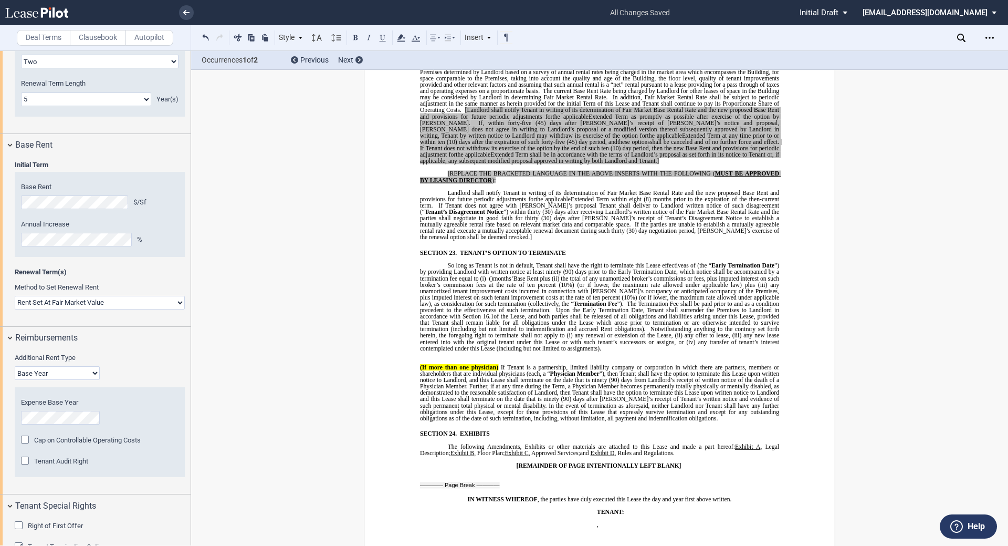
scroll to position [630, 0]
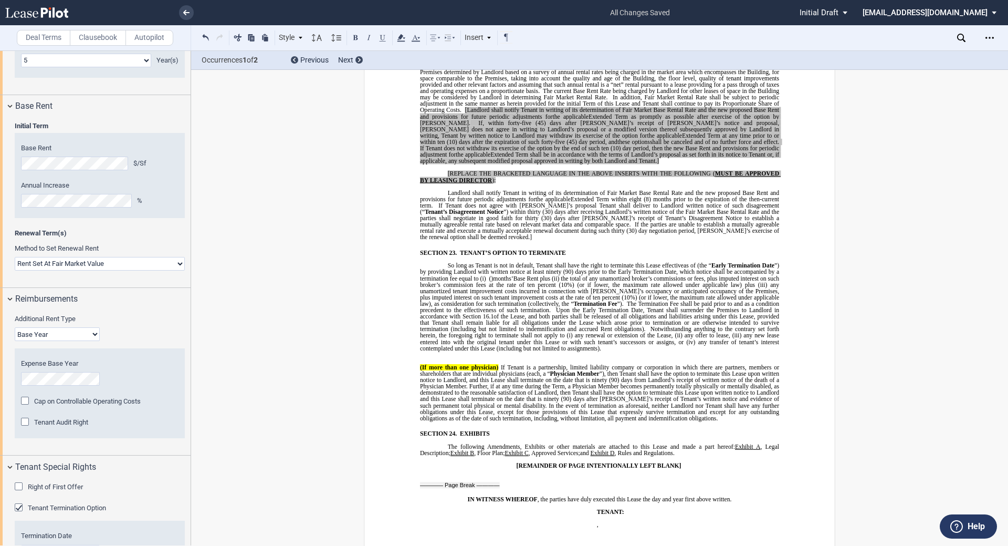
click at [542, 281] on span "any unamortized tenant improvement costs incurred in connection with [PERSON_NA…" at bounding box center [600, 290] width 361 height 19
click at [605, 308] on p "So long as Tenant is not in default, Tenant shall have the right to terminate t…" at bounding box center [599, 307] width 359 height 89
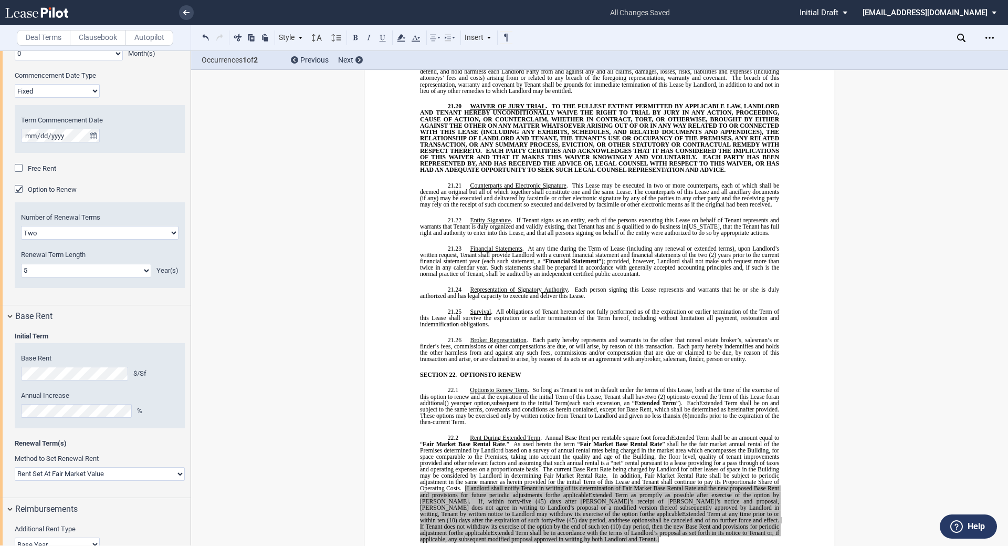
scroll to position [8266, 0]
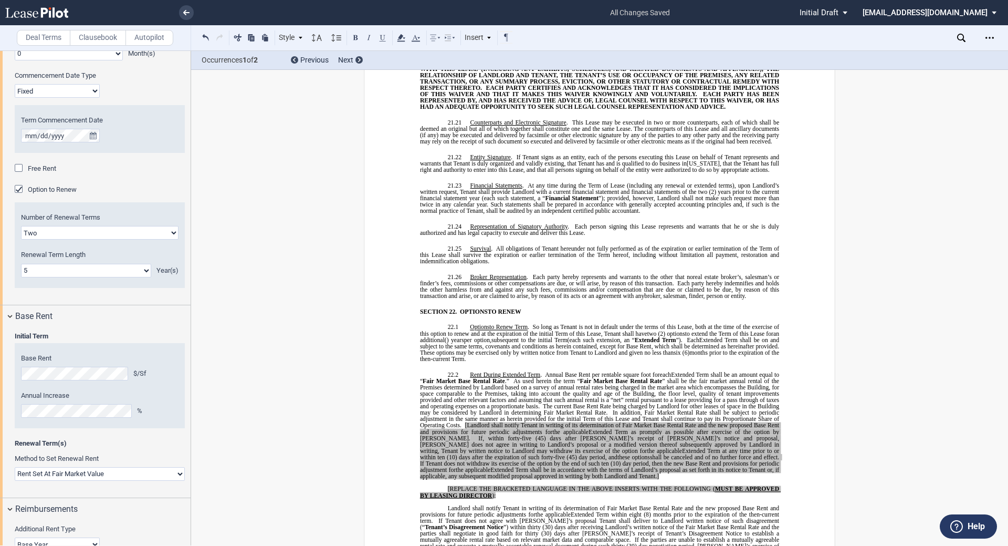
click at [461, 337] on span "Extended Term shall be on and subject to the same terms, covenants and conditio…" at bounding box center [600, 343] width 361 height 13
click at [520, 326] on p "22.1 Option Options to Renew Term . So long as Tenant is not in default under t…" at bounding box center [599, 343] width 359 height 38
click at [690, 349] on span "(6)" at bounding box center [686, 352] width 7 height 6
click at [681, 349] on span "six" at bounding box center [677, 352] width 7 height 6
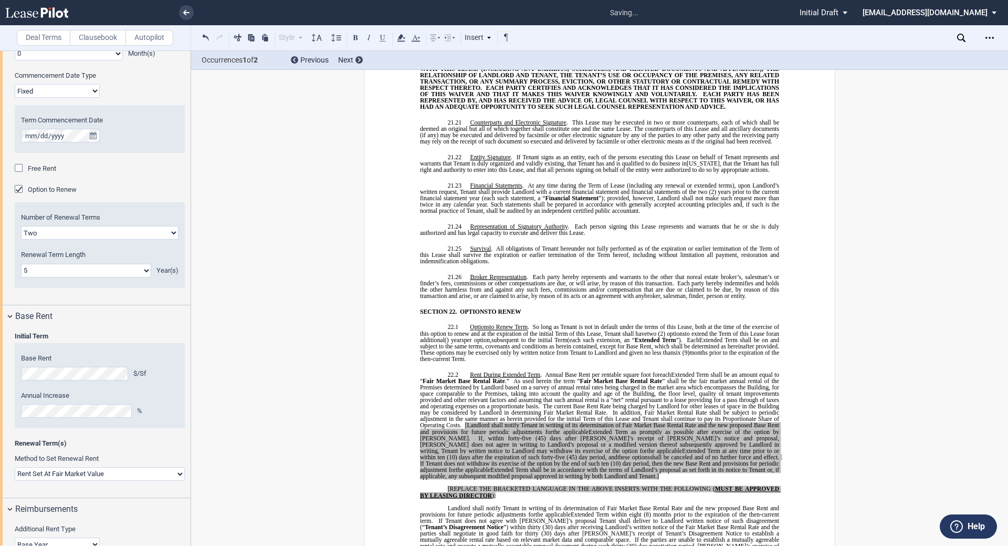
click at [681, 349] on span "six" at bounding box center [677, 352] width 7 height 6
click at [555, 330] on div "!!SET_LEVEL_0!! !!MOB_LEVEL_1!! SECTION 22. OPTION OPTIONS TO RENEW !!SET_LEVEL…" at bounding box center [599, 431] width 359 height 247
click at [514, 329] on p "22.1 Option Options to Renew Term . So long as Tenant is not in default under t…" at bounding box center [599, 343] width 359 height 38
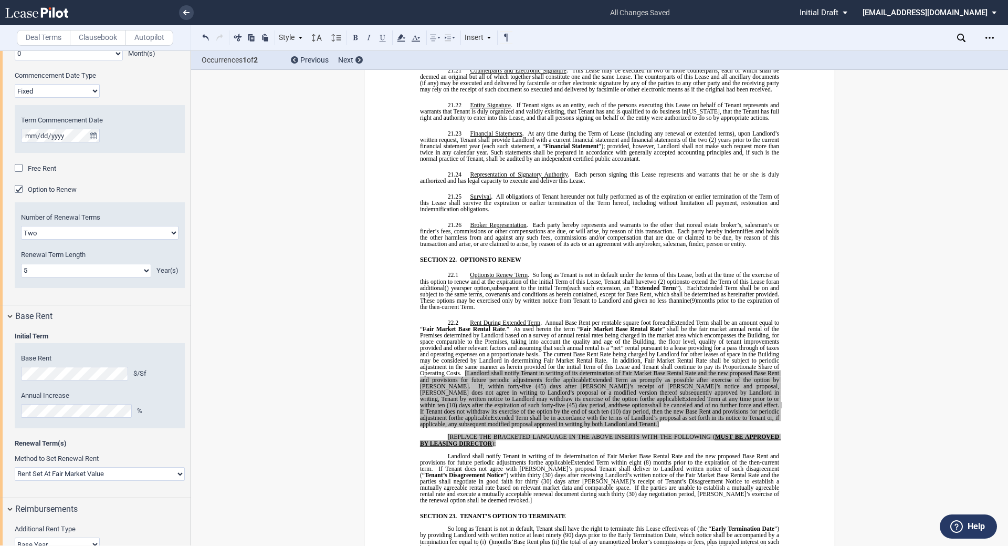
scroll to position [8319, 0]
drag, startPoint x: 491, startPoint y: 393, endPoint x: 464, endPoint y: 341, distance: 58.5
click at [464, 341] on p "22.2 Rent During Extended Term . Annual Base Rent per rentable square foot for …" at bounding box center [599, 373] width 359 height 108
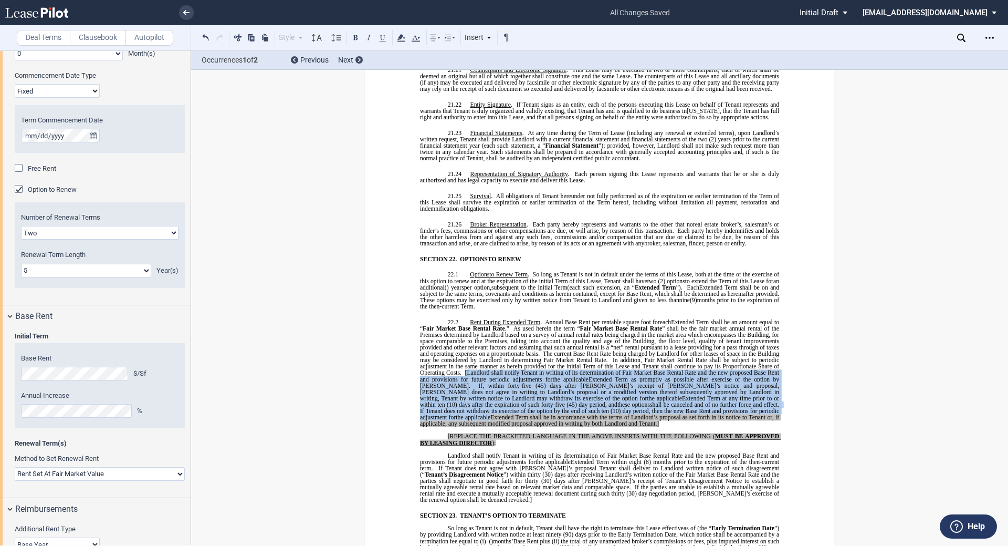
click at [500, 414] on span "Extended Term shall be in accordance with the terms of Landlord’s proposal as s…" at bounding box center [600, 420] width 361 height 13
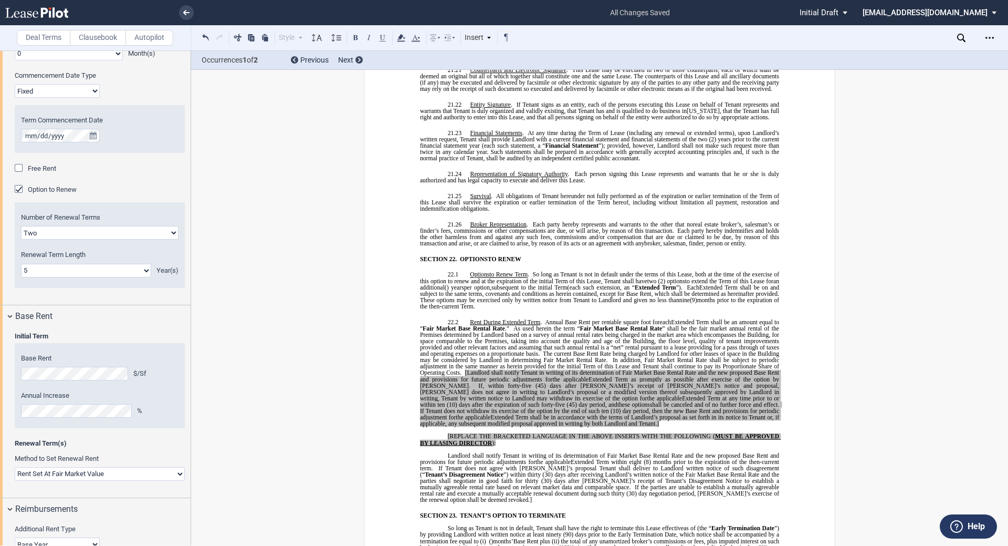
click at [501, 427] on p "﻿" at bounding box center [599, 430] width 359 height 6
click at [491, 394] on p "22.2 Rent During Extended Term . Annual Base Rent per rentable square foot for …" at bounding box center [599, 373] width 359 height 108
click at [465, 370] on span "[Landlord shall notify Tenant in writing of its determination of Fair Market Ba…" at bounding box center [600, 376] width 361 height 13
drag, startPoint x: 501, startPoint y: 411, endPoint x: 445, endPoint y: 401, distance: 57.6
click at [445, 433] on p "[REPLACE THE BRACKETED LANGUAGE IN THE ABOVE INSERTS WITH THE FOLLOWING ( MUST …" at bounding box center [599, 439] width 359 height 13
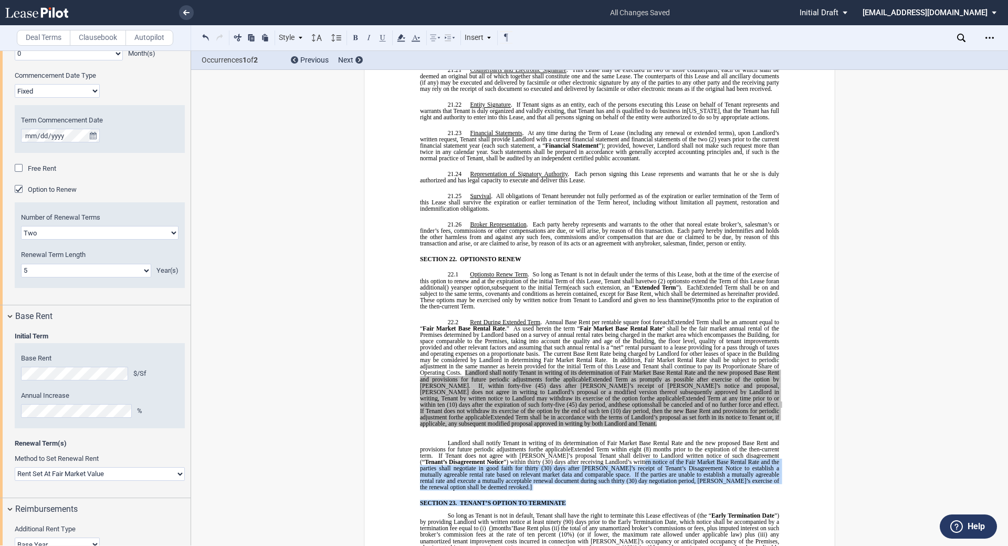
drag, startPoint x: 779, startPoint y: 452, endPoint x: 613, endPoint y: 431, distance: 167.8
click at [685, 477] on span "(30) day negotiation period, [PERSON_NAME]’s exercise of the renewal option sha…" at bounding box center [600, 483] width 361 height 13
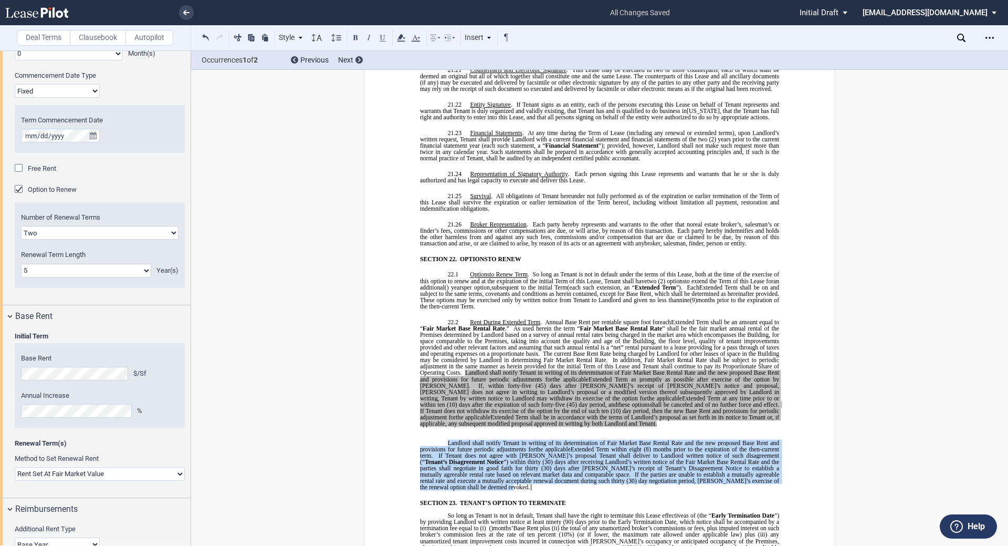
drag, startPoint x: 771, startPoint y: 448, endPoint x: 429, endPoint y: 410, distance: 344.5
click at [429, 440] on p "Landlord shall notify Tenant in writing of its determination of Fair Market Bas…" at bounding box center [599, 465] width 359 height 51
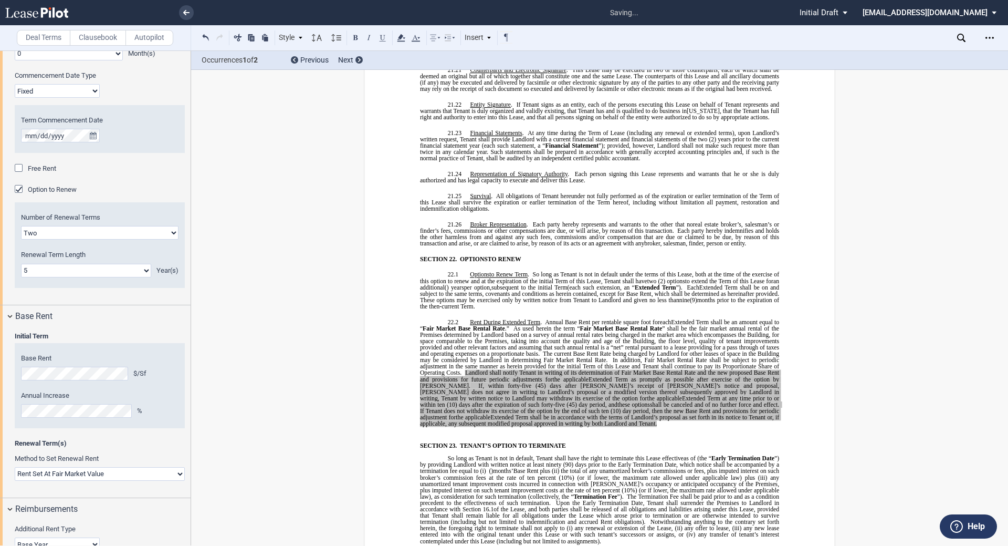
click at [530, 427] on p "﻿" at bounding box center [599, 430] width 359 height 6
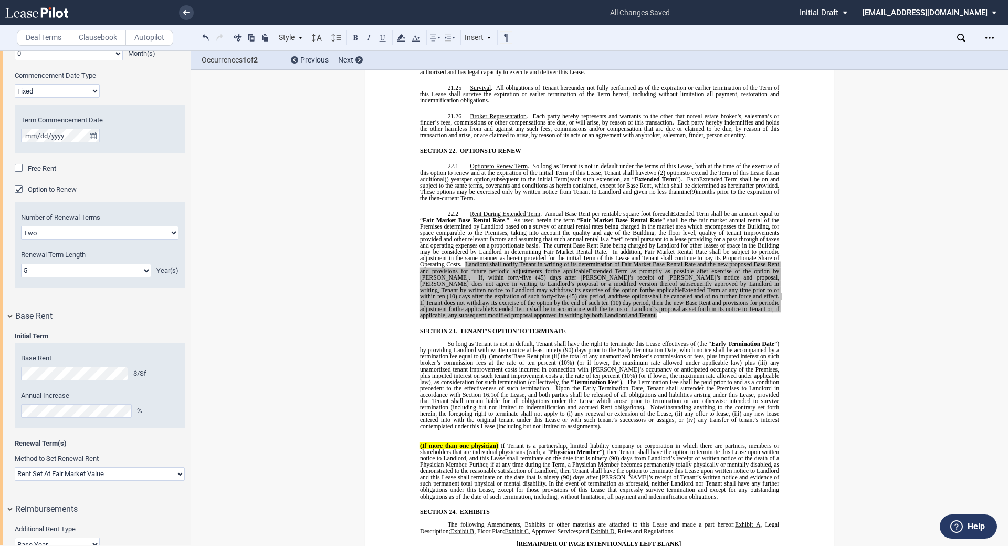
scroll to position [8371, 0]
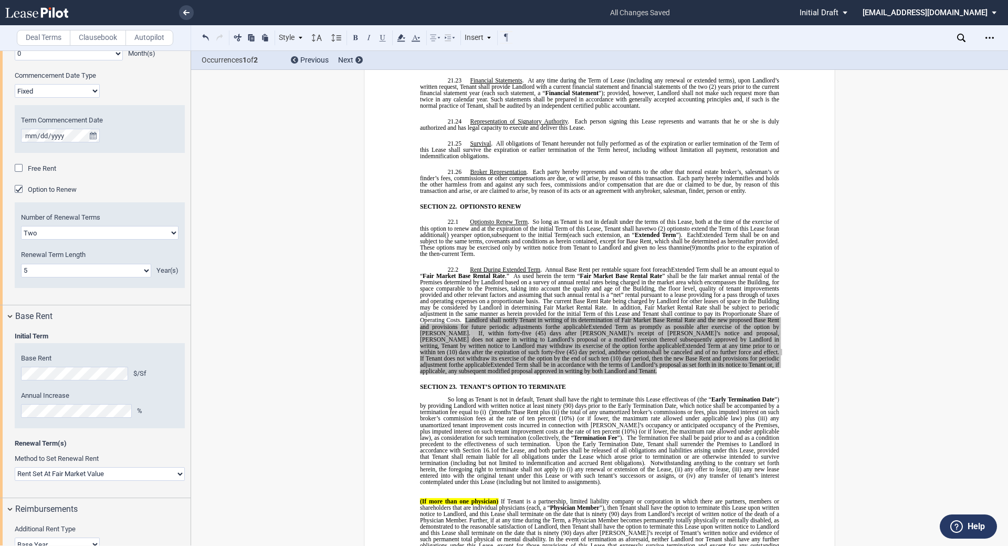
click at [474, 396] on span "”) by providing Landlord with written notice at least ninety" at bounding box center [600, 402] width 361 height 13
click at [431, 396] on span "”) by providing Landlord with written notice at least ninety" at bounding box center [600, 402] width 361 height 13
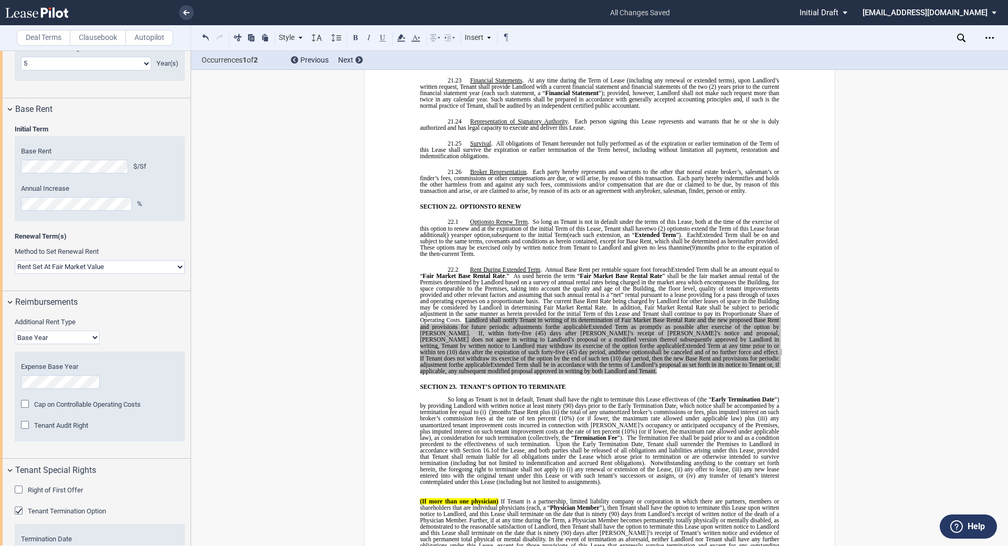
scroll to position [630, 0]
click at [550, 504] on span "Physician Member" at bounding box center [574, 507] width 49 height 6
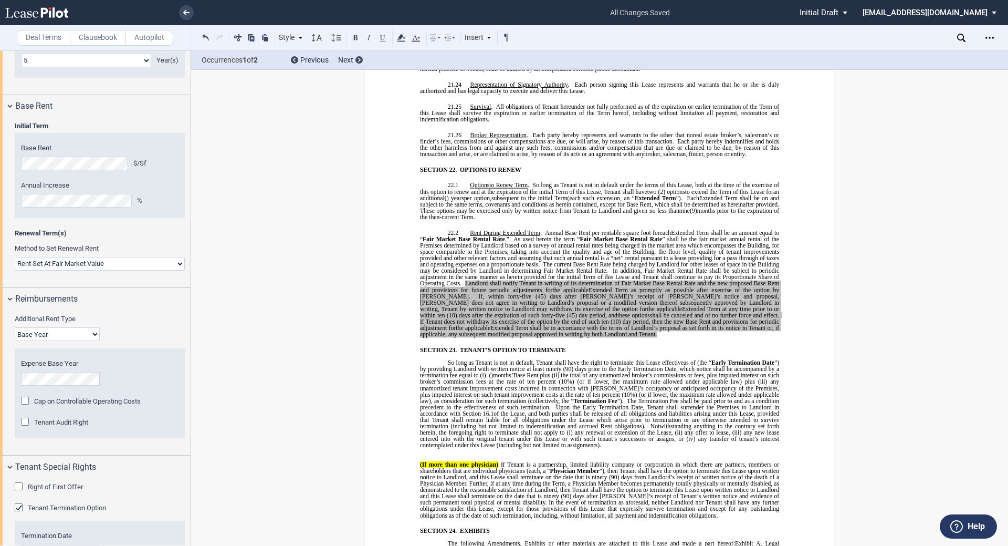
scroll to position [8476, 0]
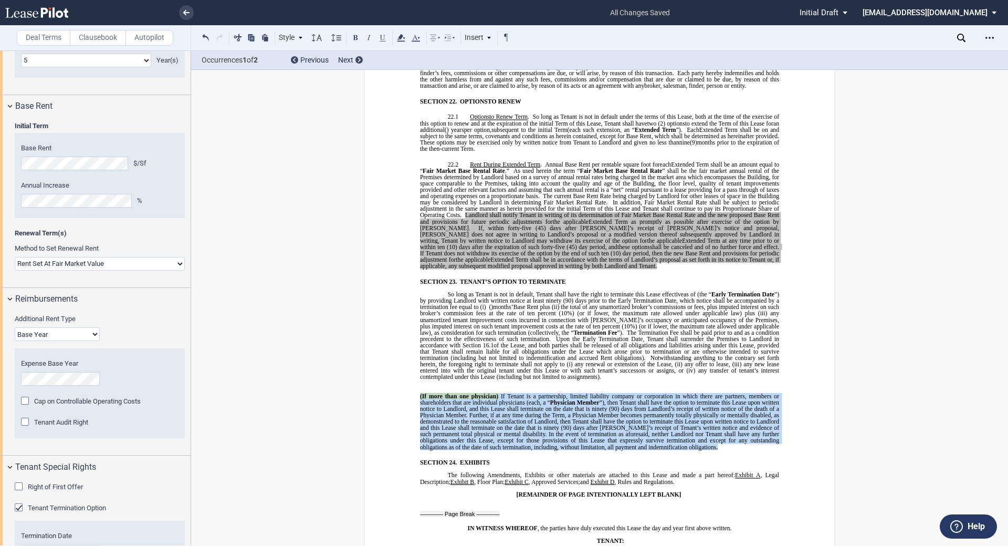
drag, startPoint x: 724, startPoint y: 414, endPoint x: 409, endPoint y: 355, distance: 320.0
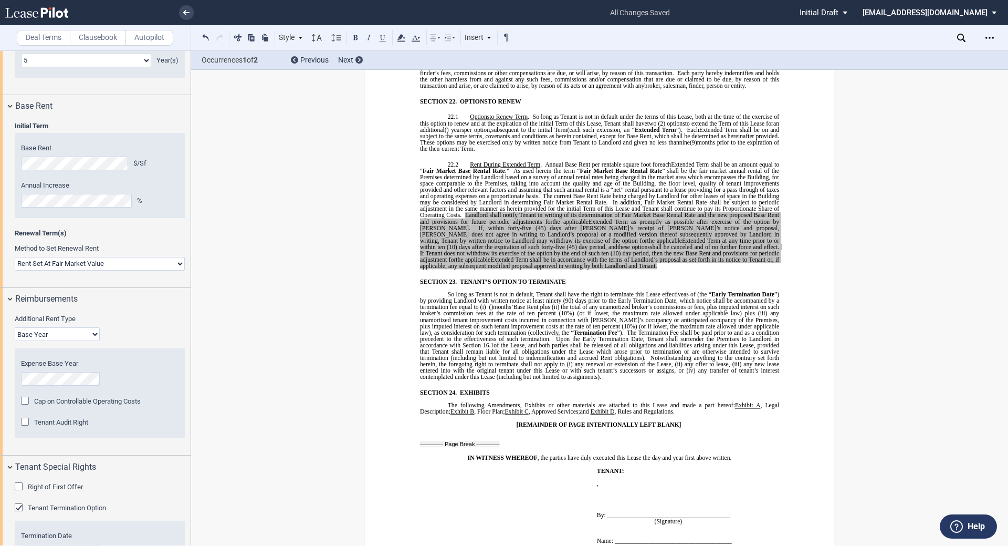
click at [32, 333] on select "Base Year Triple Net" at bounding box center [57, 334] width 85 height 14
select select "triple net"
click at [15, 327] on select "Base Year Triple Net" at bounding box center [57, 334] width 85 height 14
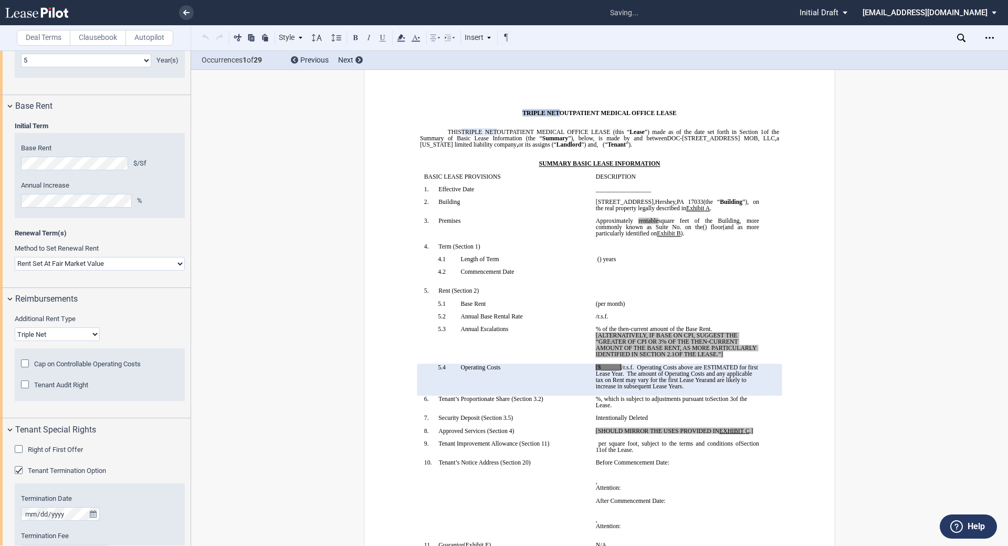
scroll to position [0, 0]
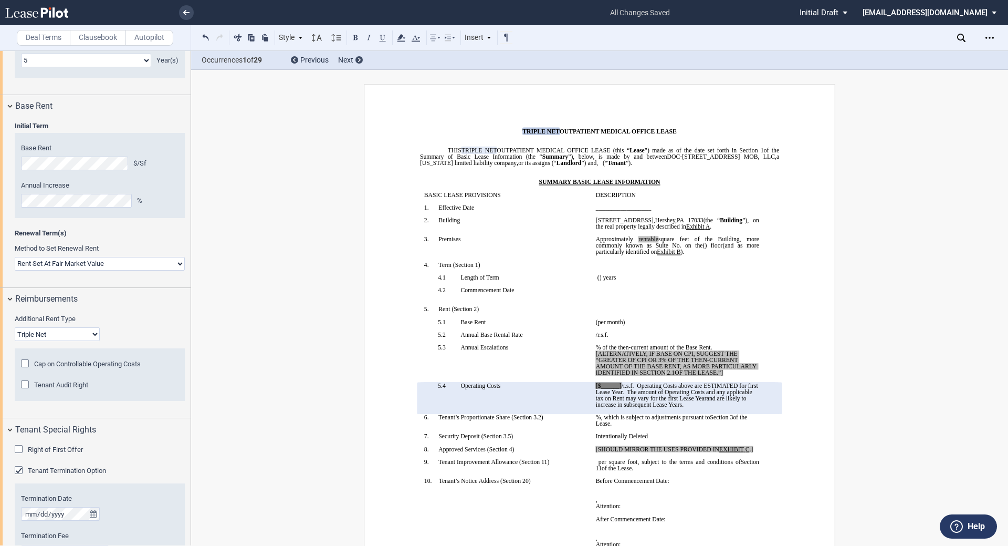
click at [107, 367] on span "Cap on Controllable Operating Costs" at bounding box center [87, 364] width 107 height 8
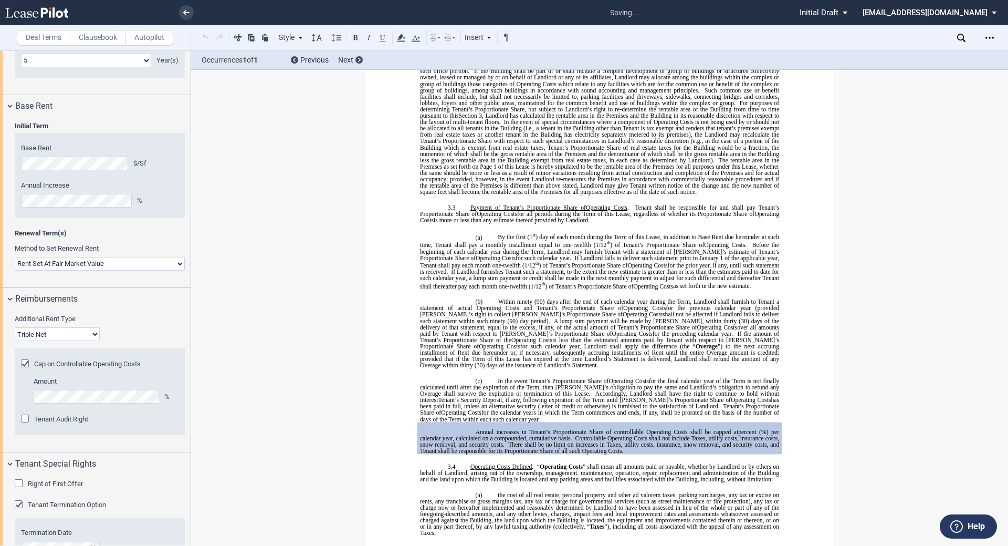
scroll to position [1391, 0]
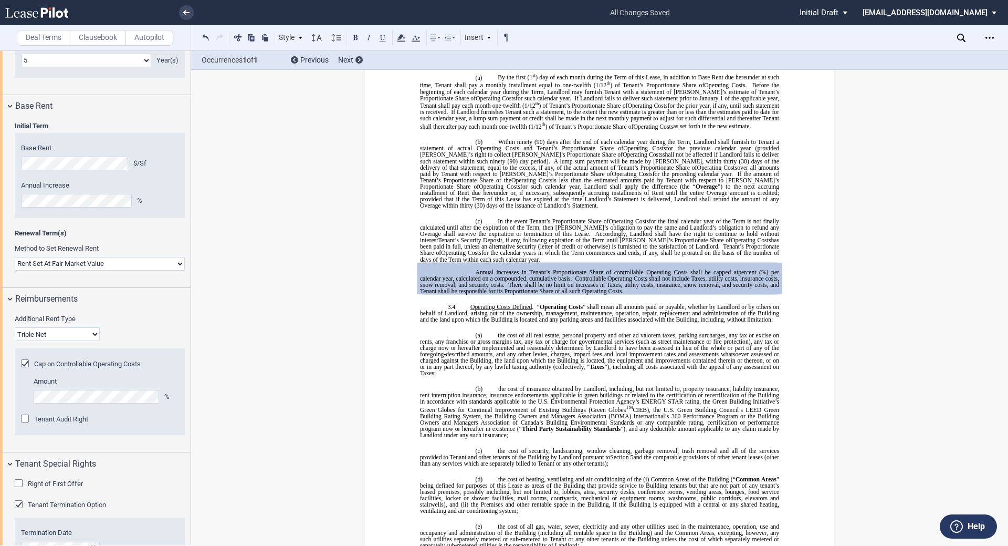
click at [22, 367] on div "Cap on Controllable Operating Costs" at bounding box center [26, 364] width 11 height 11
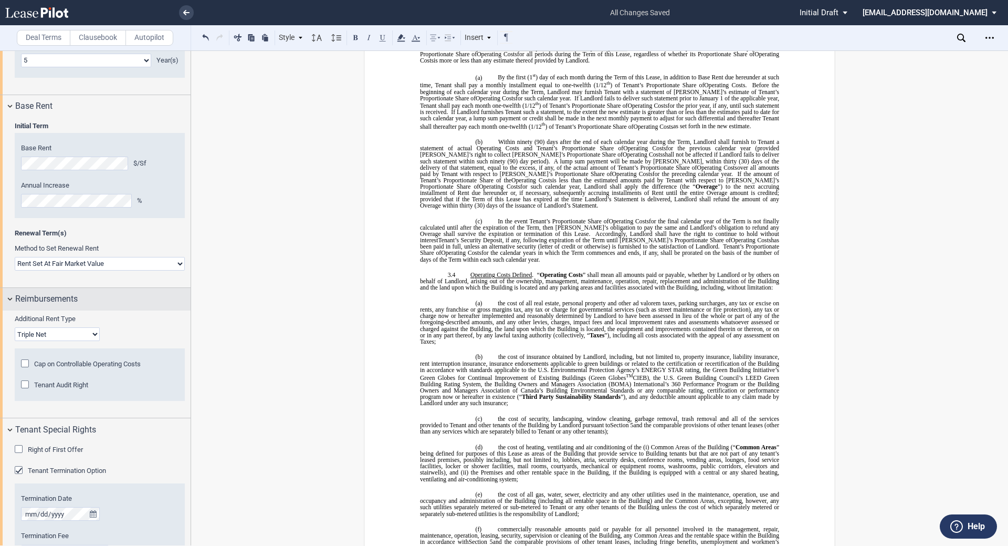
click at [78, 297] on span "Reimbursements" at bounding box center [46, 298] width 62 height 13
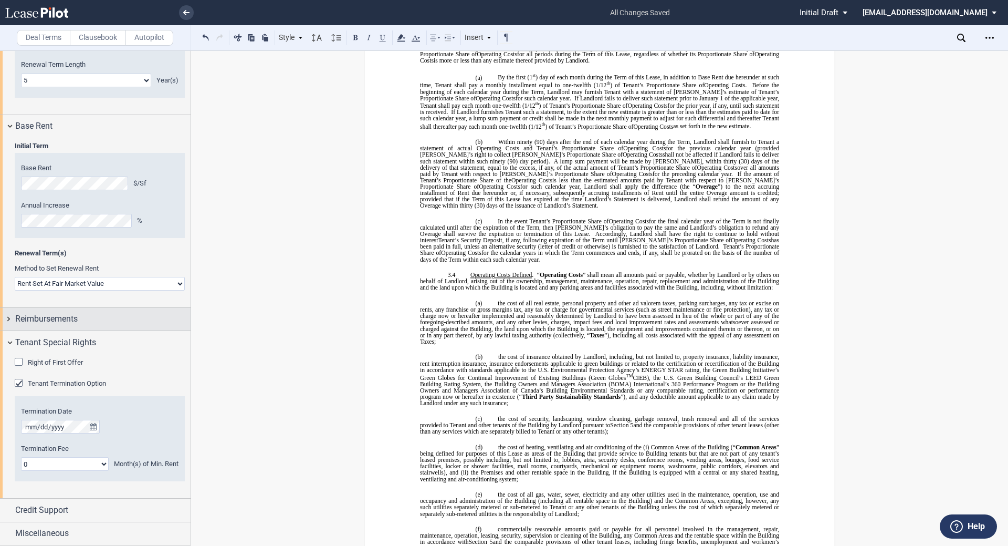
scroll to position [610, 0]
click at [80, 466] on select "0 1 2 3 4 5 6 7 8 9 10 11 12 13 14 15 16 17 18 19 20 21 22 23 24" at bounding box center [65, 464] width 88 height 14
select select "number:6"
click at [21, 457] on select "0 1 2 3 4 5 6 7 8 9 10 11 12 13 14 15 16 17 18 19 20 21 22 23 24" at bounding box center [65, 464] width 88 height 14
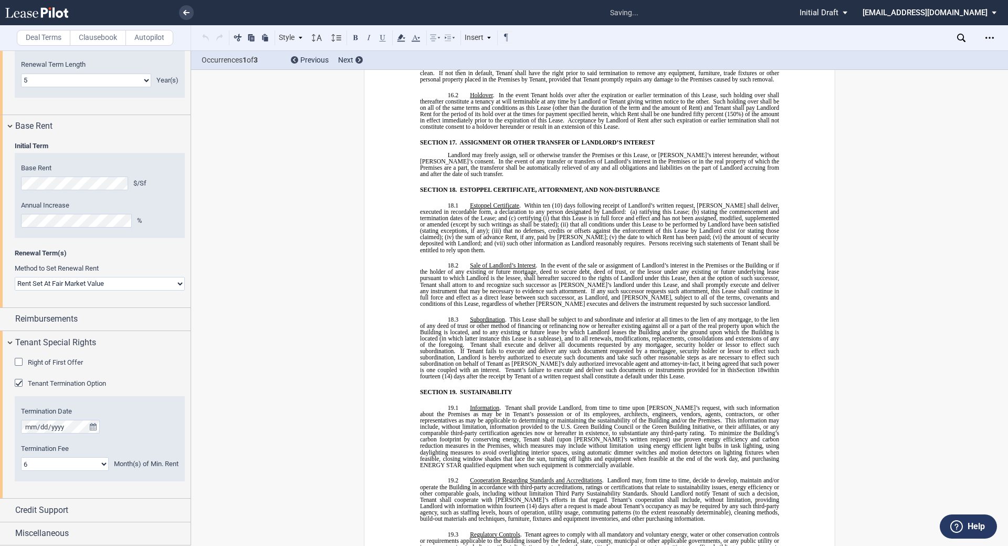
scroll to position [8465, 0]
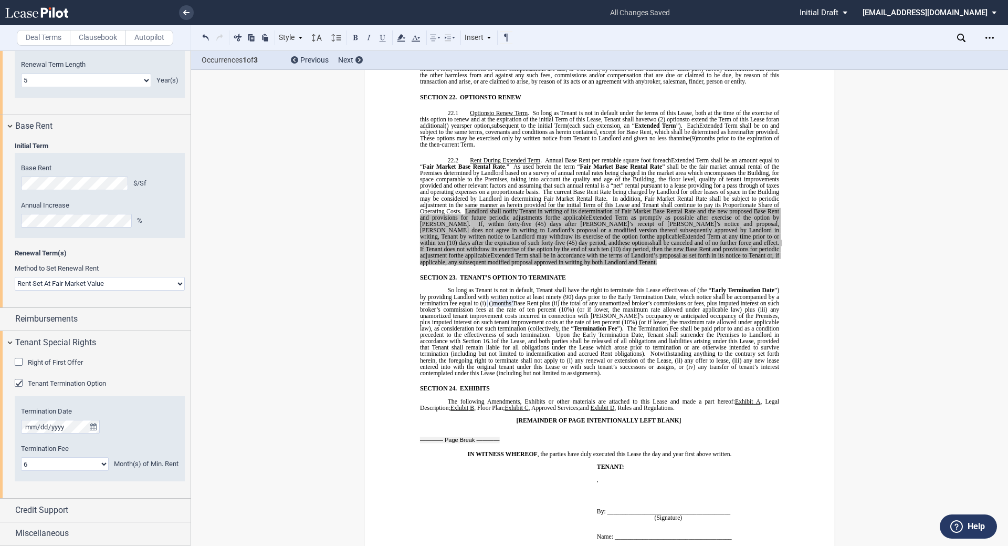
drag, startPoint x: 634, startPoint y: 265, endPoint x: 640, endPoint y: 265, distance: 5.8
click at [634, 300] on span "the total of any unamortized broker’s commissions or fees, plus imputed interes…" at bounding box center [600, 306] width 361 height 13
drag, startPoint x: 696, startPoint y: 265, endPoint x: 707, endPoint y: 265, distance: 11.0
click at [696, 300] on span "the total of any unamortized broker’s commissions or fees, plus imputed interes…" at bounding box center [600, 306] width 361 height 13
click at [751, 300] on span "the total of any unamortized broker’s commissions or fees, plus imputed interes…" at bounding box center [600, 306] width 361 height 13
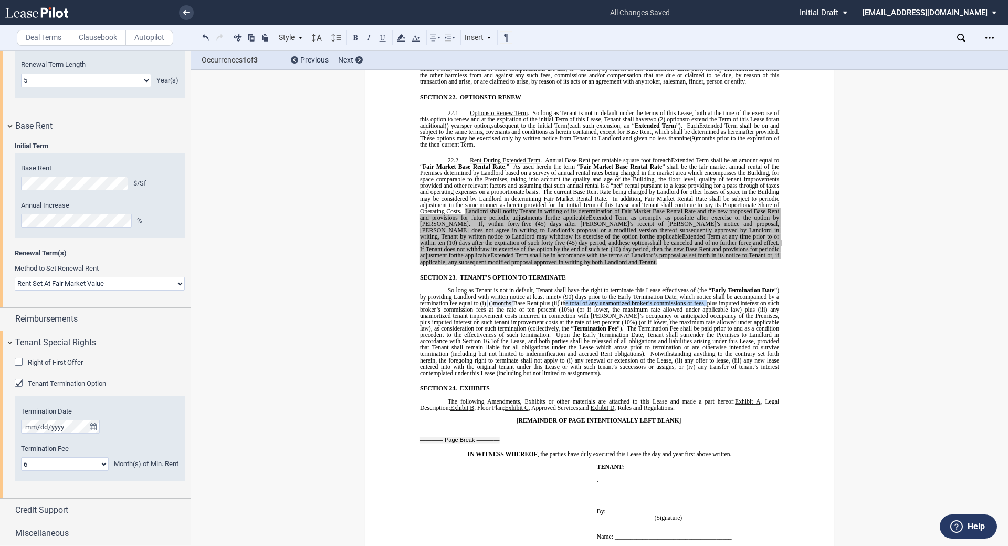
drag, startPoint x: 766, startPoint y: 263, endPoint x: 624, endPoint y: 262, distance: 142.3
click at [624, 300] on span "the total of any unamortized broker’s commissions or fees, plus imputed interes…" at bounding box center [600, 306] width 361 height 13
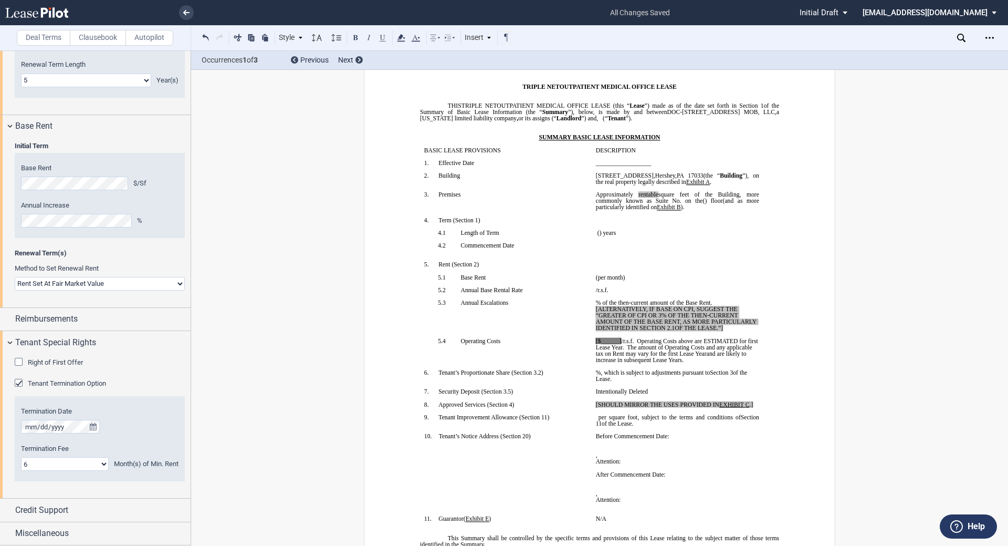
scroll to position [0, 0]
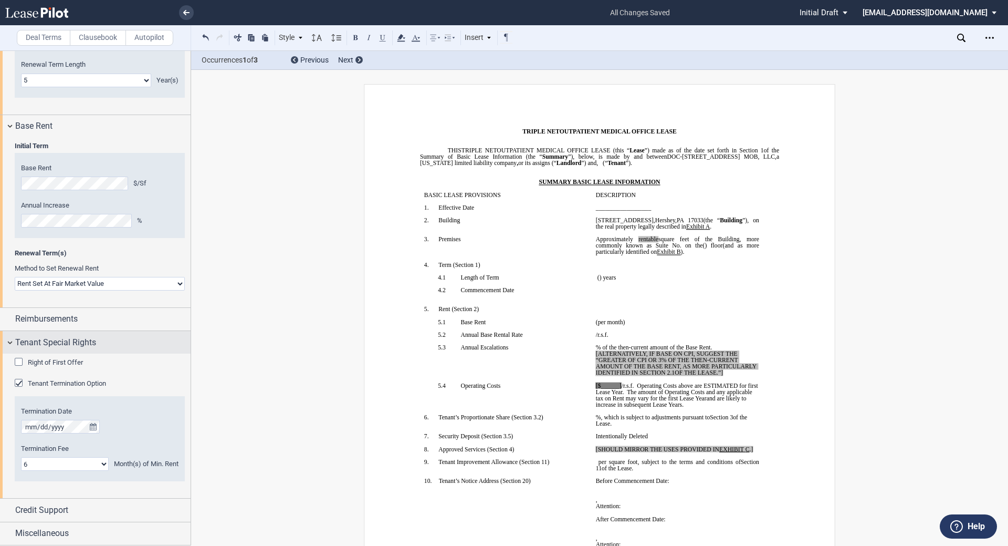
click at [7, 338] on div "Tenant Special Rights" at bounding box center [95, 342] width 191 height 23
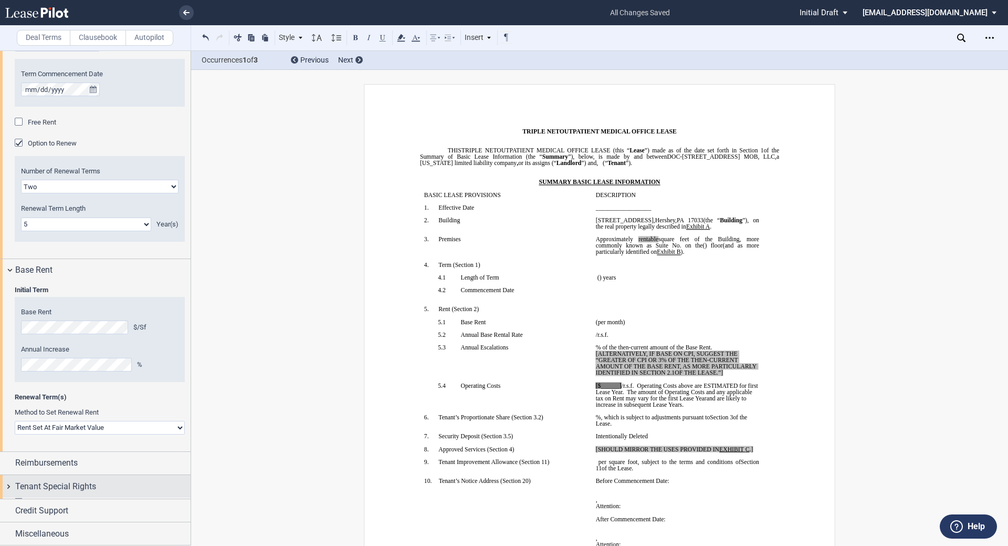
scroll to position [465, 0]
click at [36, 529] on span "Miscellaneous" at bounding box center [42, 533] width 54 height 13
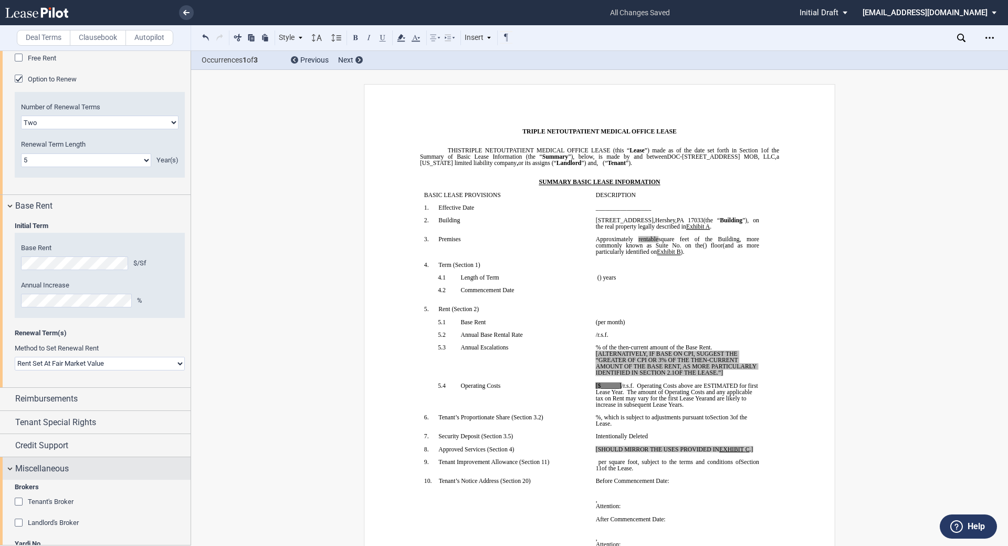
scroll to position [575, 0]
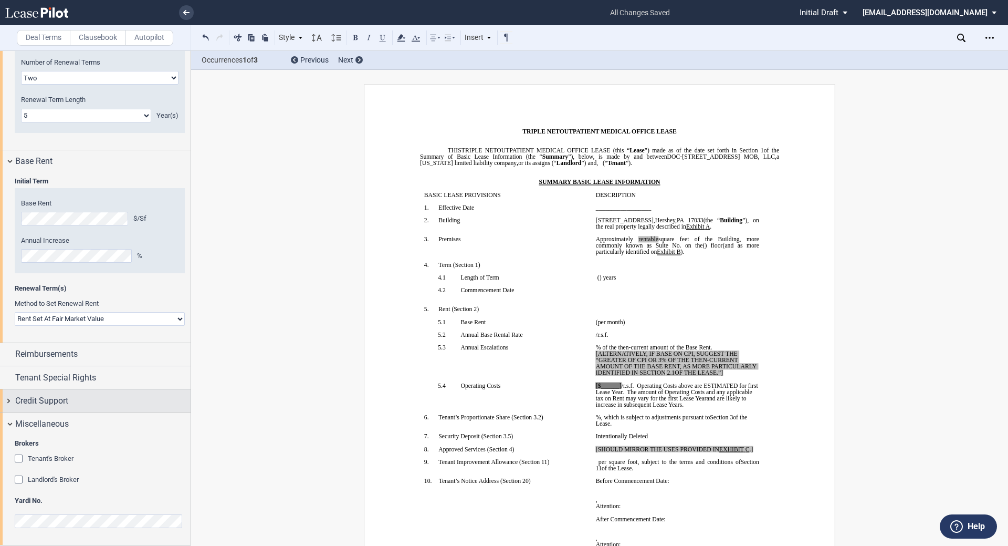
click at [70, 392] on div "Credit Support" at bounding box center [95, 400] width 191 height 23
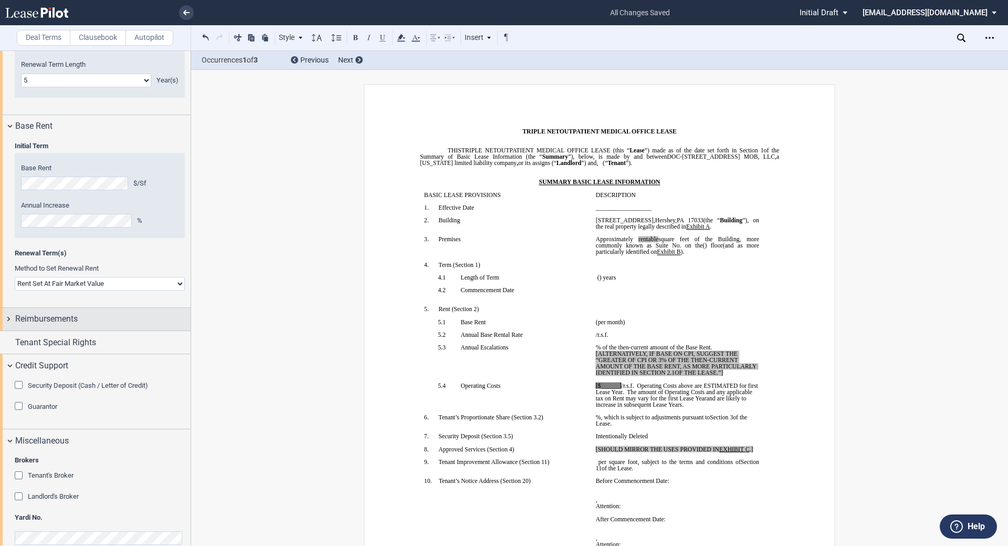
scroll to position [505, 0]
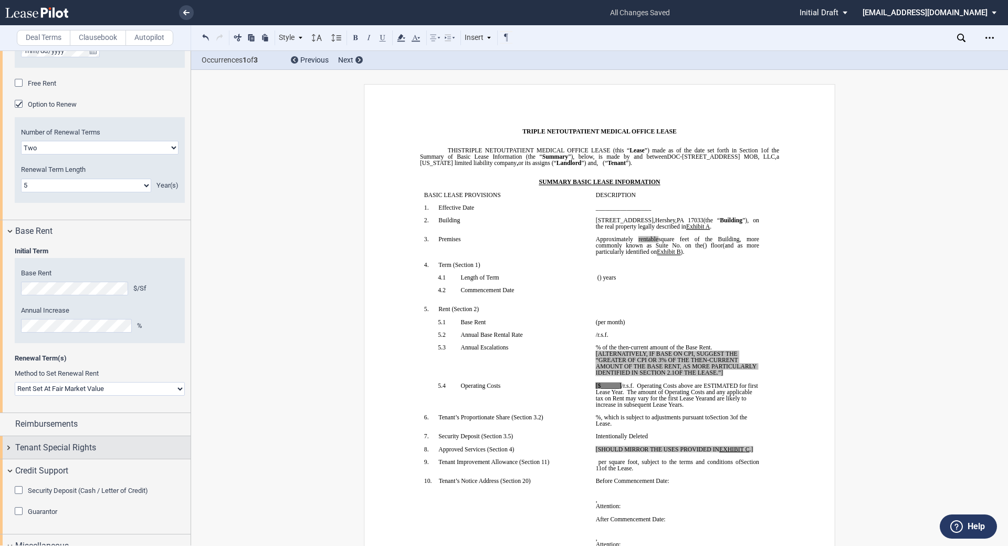
click at [73, 444] on span "Tenant Special Rights" at bounding box center [55, 447] width 81 height 13
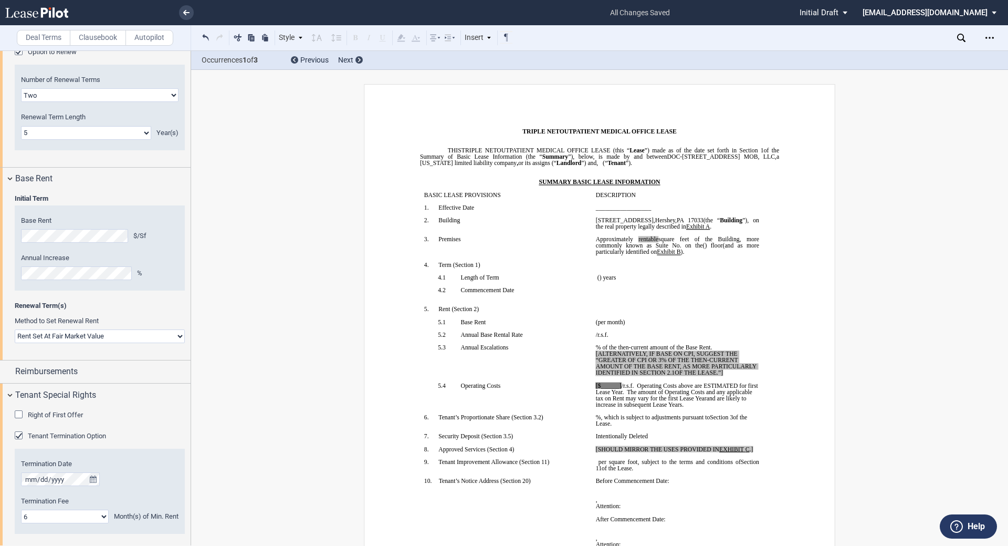
click at [118, 431] on div "Tenant Termination Option" at bounding box center [100, 436] width 170 height 11
click at [83, 434] on span "Tenant Termination Option" at bounding box center [67, 436] width 78 height 8
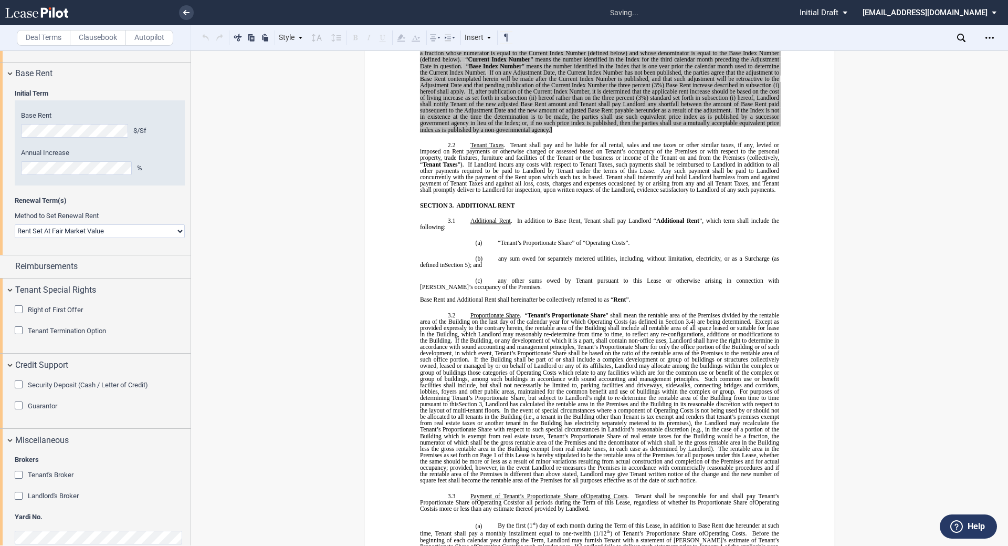
scroll to position [945, 0]
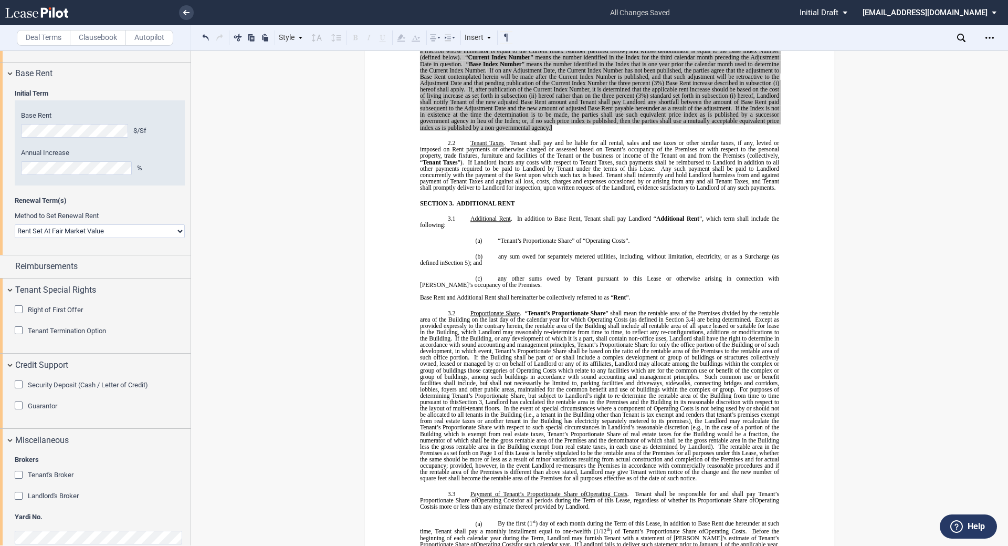
click at [93, 335] on div "Tenant Termination Option" at bounding box center [67, 330] width 78 height 9
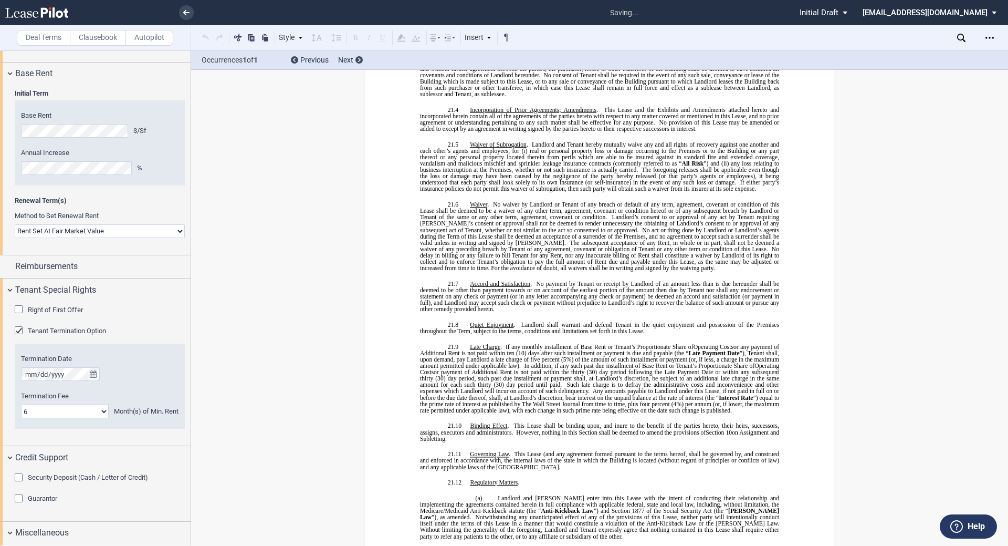
scroll to position [8482, 0]
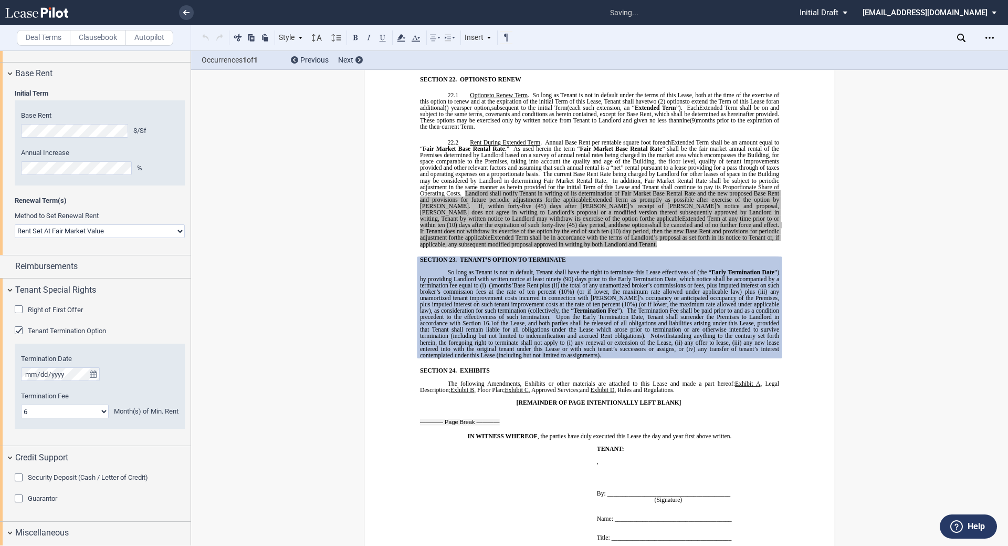
click at [548, 368] on p "SECTION 24. EXHIBITS" at bounding box center [607, 371] width 346 height 6
click at [656, 374] on p "﻿" at bounding box center [599, 377] width 359 height 6
click at [696, 269] on span at bounding box center [697, 272] width 2 height 6
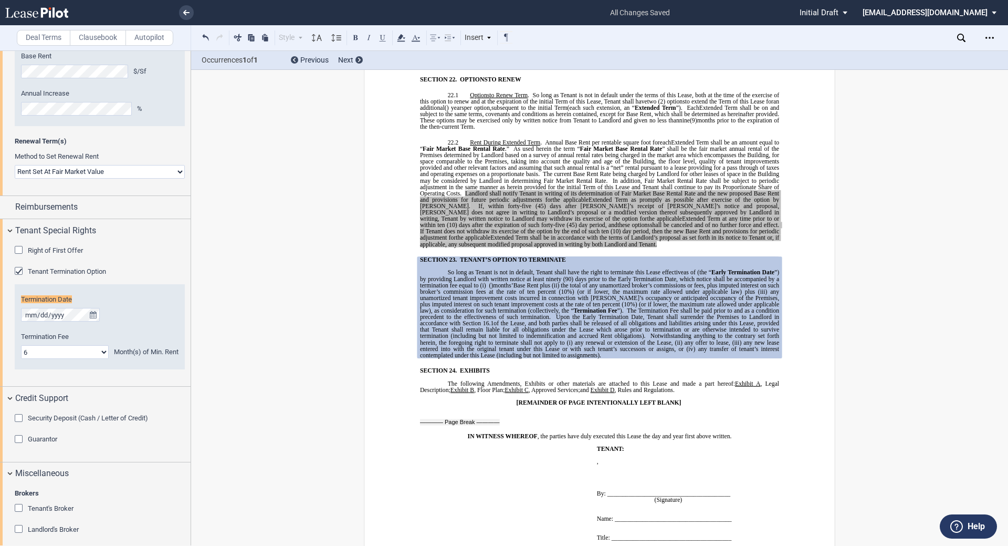
scroll to position [724, 0]
click at [698, 307] on span "The Termination Fee shall be paid prior to and as a condition precedent to the …" at bounding box center [600, 313] width 361 height 13
click at [680, 269] on span "So long as Tenant is not in default, Tenant shall have the right to terminate t…" at bounding box center [566, 272] width 236 height 6
click at [679, 269] on span "So long as Tenant is not in default, Tenant shall have the right to terminate t…" at bounding box center [566, 272] width 236 height 6
click at [692, 269] on span "as of" at bounding box center [690, 272] width 12 height 6
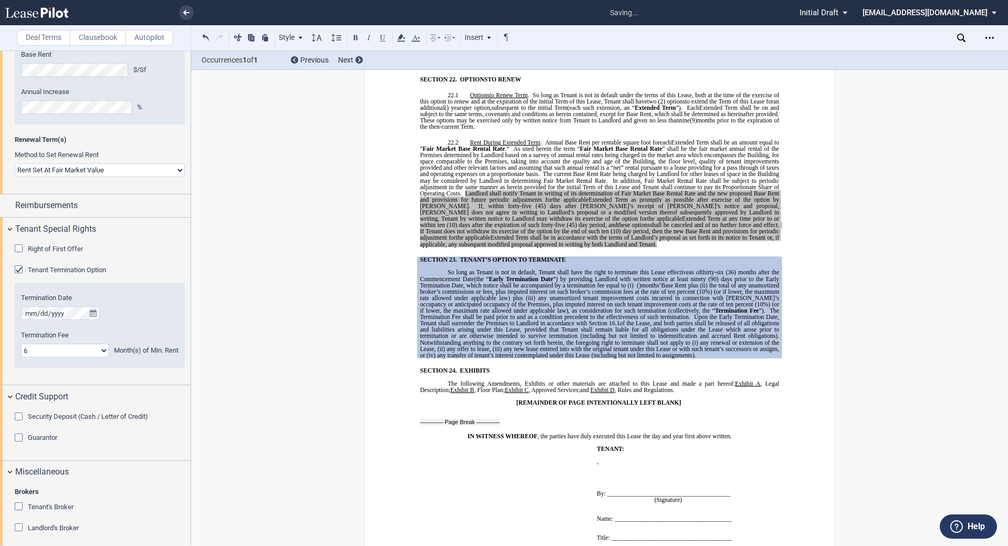
click at [763, 269] on span "﻿hirty-six (36) months after the Commencement Date" at bounding box center [600, 275] width 361 height 13
click at [757, 269] on span "﻿hirty-six (36) months f﻿ollowing the Commencement Date" at bounding box center [600, 275] width 361 height 13
click at [695, 269] on span "as of" at bounding box center [692, 272] width 12 height 6
click at [449, 269] on span "﻿hirty-six (36) months f﻿ollowing the Commencement Date" at bounding box center [600, 275] width 361 height 13
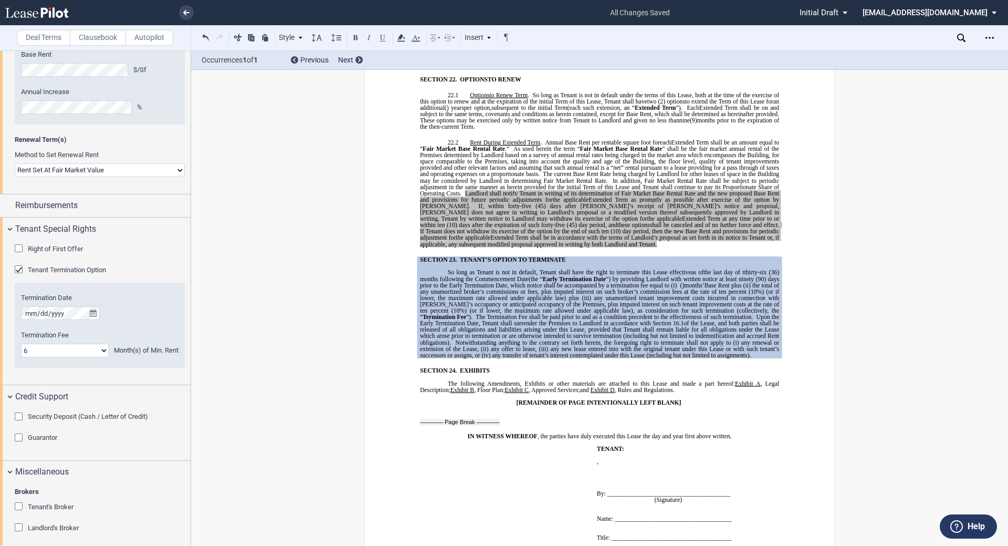
click at [740, 269] on span "﻿e last day of t" at bounding box center [726, 272] width 36 height 6
click at [765, 269] on span "﻿hirty-six (36) months f﻿ollowing the Commencement Date" at bounding box center [600, 275] width 361 height 13
click at [426, 269] on span "﻿hirty-sixth (36) months f﻿ollowing the Commencement Date" at bounding box center [600, 275] width 361 height 13
drag, startPoint x: 453, startPoint y: 237, endPoint x: 461, endPoint y: 255, distance: 19.5
click at [453, 269] on span "﻿hirty-sixth (36th) months f﻿ollowing the Commencement Date" at bounding box center [600, 275] width 361 height 13
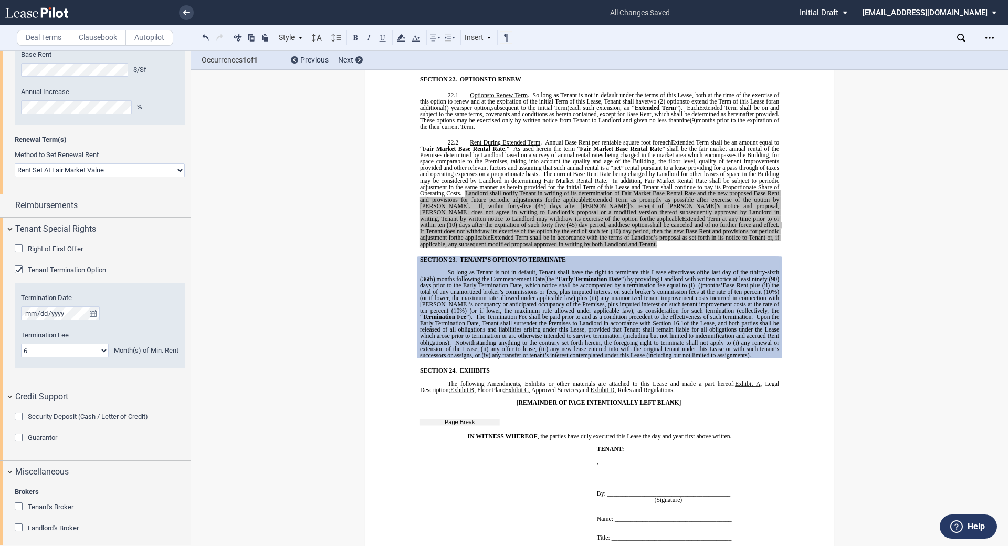
click at [451, 269] on span "﻿hirty-sixth (36th) months f﻿ollowing the Commencement Date" at bounding box center [600, 275] width 361 height 13
click at [477, 314] on span "Upon the Early Termination Date, Tenant shall surrender the Premises to Landlor…" at bounding box center [600, 320] width 361 height 13
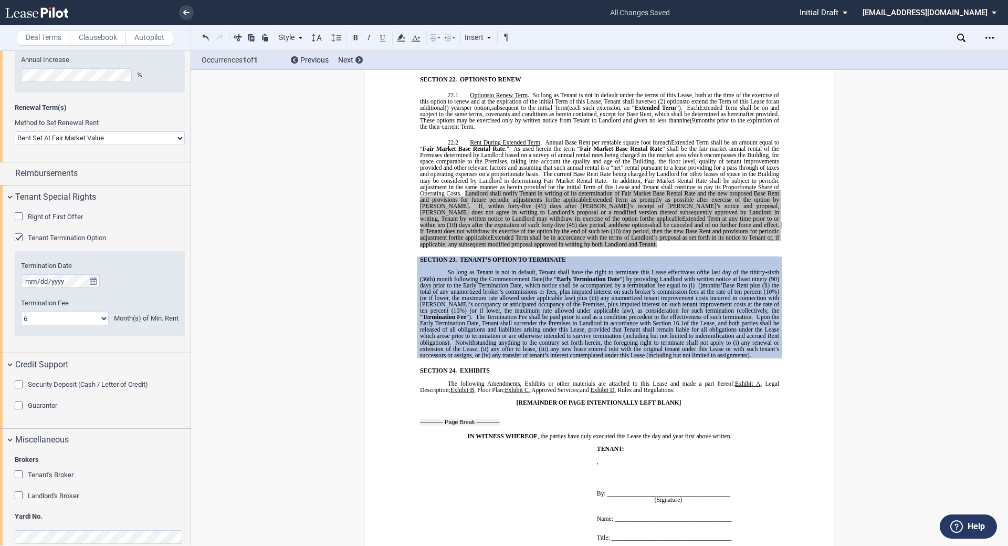
scroll to position [771, 0]
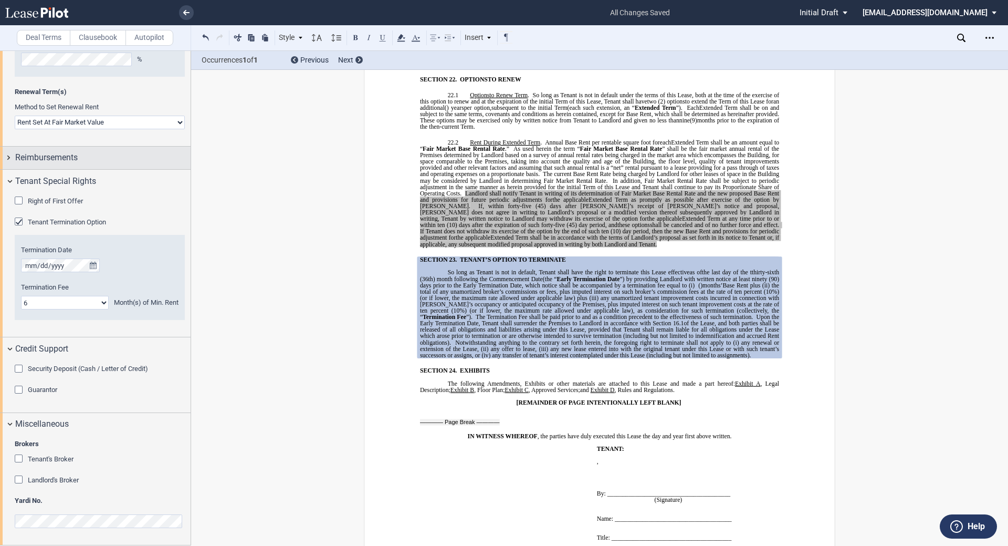
click at [54, 157] on span "Reimbursements" at bounding box center [46, 157] width 62 height 13
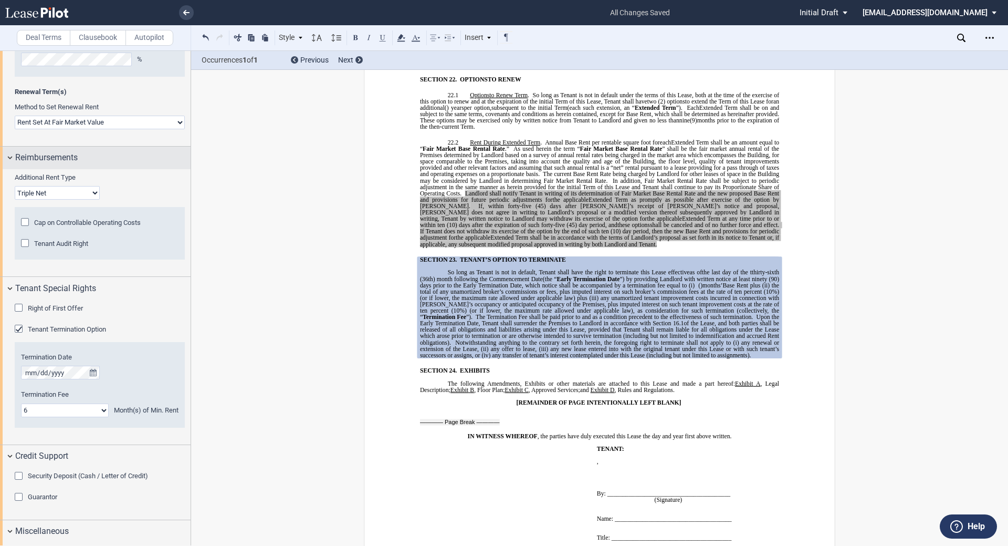
click at [54, 157] on span "Reimbursements" at bounding box center [46, 157] width 62 height 13
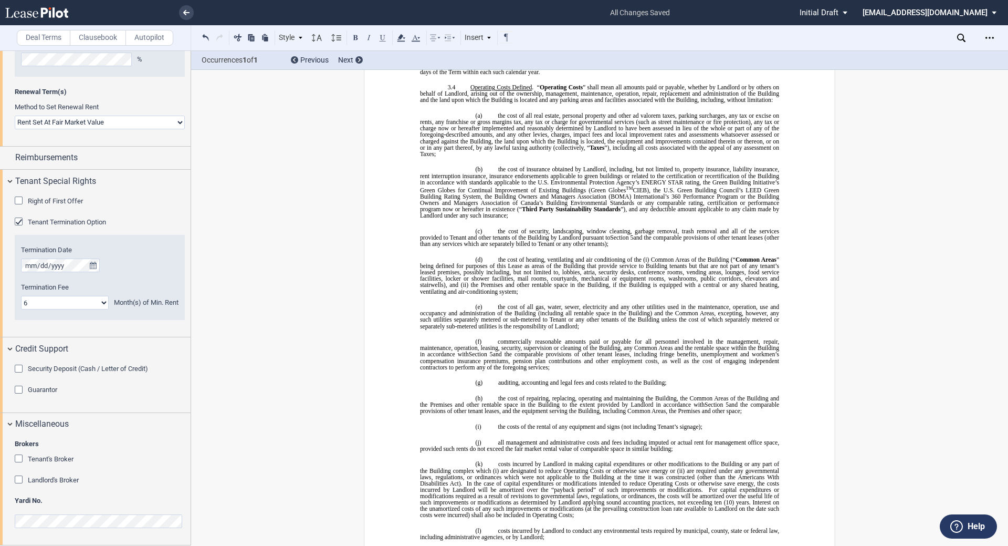
scroll to position [1176, 0]
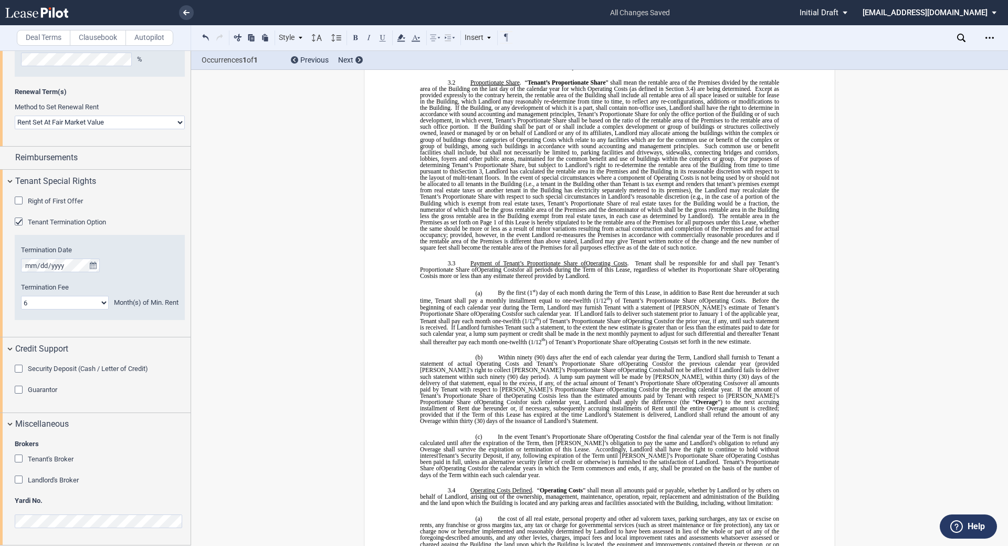
drag, startPoint x: 995, startPoint y: 114, endPoint x: 962, endPoint y: 104, distance: 34.1
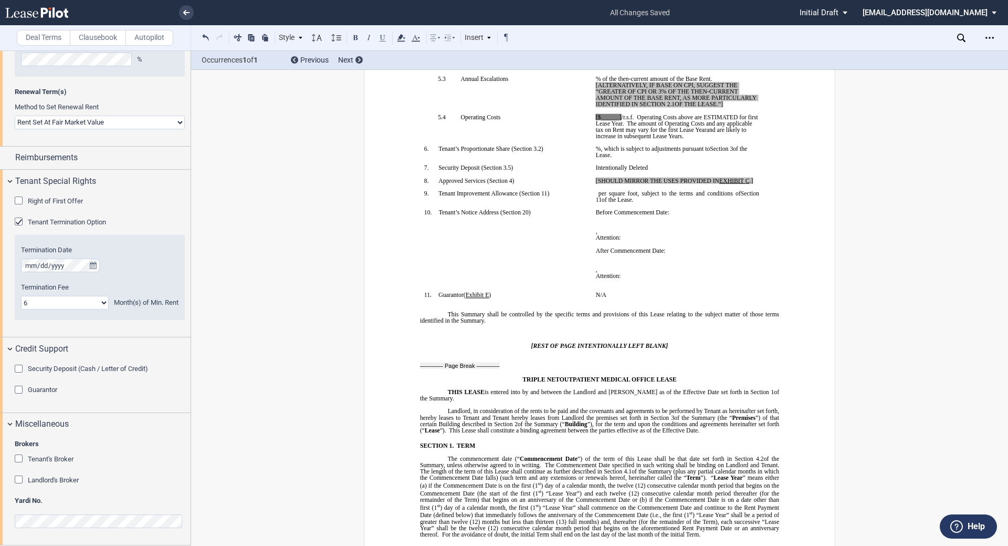
scroll to position [269, 0]
click at [506, 455] on span "The commencement date (“" at bounding box center [484, 458] width 72 height 6
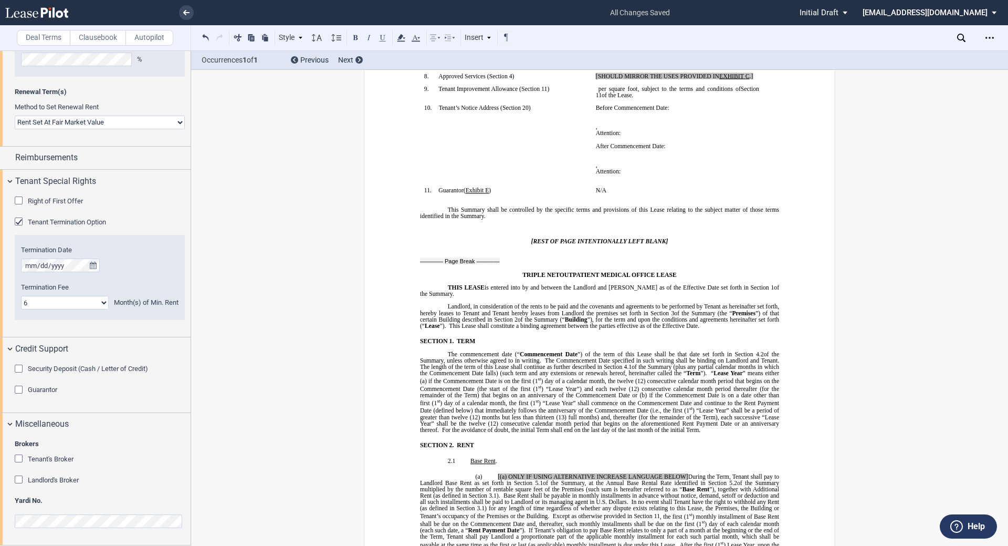
scroll to position [374, 0]
click at [707, 424] on p "The commencement date (“ Commencement Date ”) of the term of this Lease shall b…" at bounding box center [599, 391] width 359 height 82
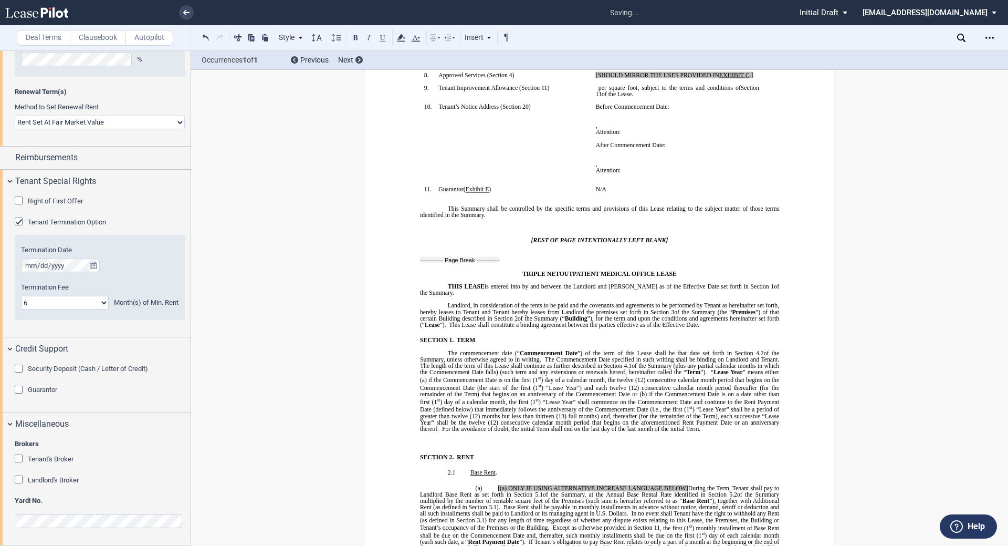
click at [100, 42] on label "Clausebook" at bounding box center [98, 38] width 56 height 16
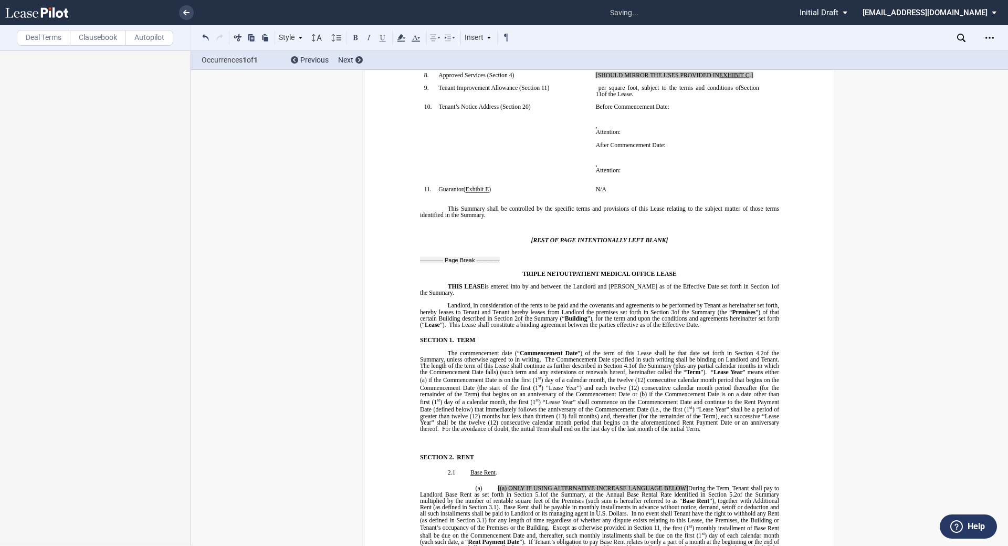
scroll to position [0, 0]
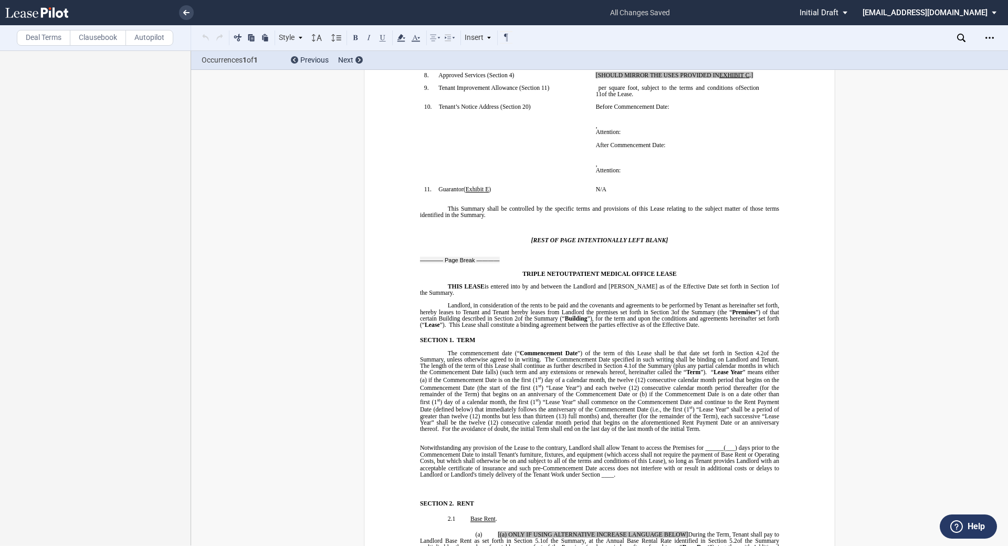
click at [712, 444] on span "Notwithstanding any provision of the Lease to the contrary, Landlord shall allo…" at bounding box center [600, 450] width 361 height 13
click at [725, 444] on span "Notwithstanding any provision of the Lease to the contrary, Landlord shall allo…" at bounding box center [600, 450] width 361 height 13
click at [722, 444] on span "Notwithstanding any provision of the Lease to the contrary, Landlord shall allo…" at bounding box center [600, 450] width 361 height 13
click at [718, 438] on p "﻿" at bounding box center [599, 441] width 359 height 6
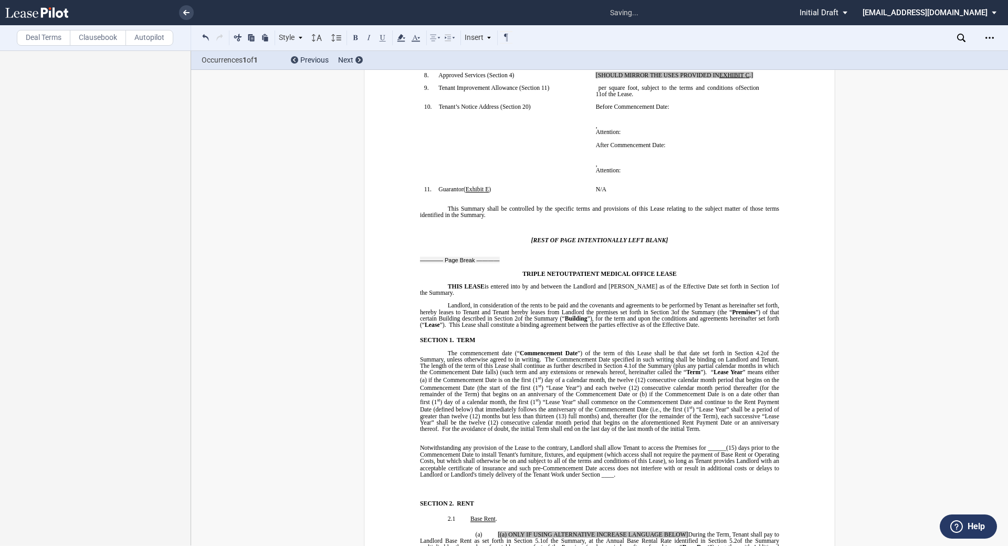
click at [716, 444] on span "Notwithstanding any provision of the Lease to the contrary, Landlord shall allo…" at bounding box center [600, 450] width 361 height 13
click at [602, 467] on span "access does not interfere with or result in additional costs or delays to Landl…" at bounding box center [600, 470] width 361 height 13
click at [637, 475] on ins "Notwithstanding any provision of the Lease to the contrary, Landlord shall allo…" at bounding box center [599, 467] width 359 height 46
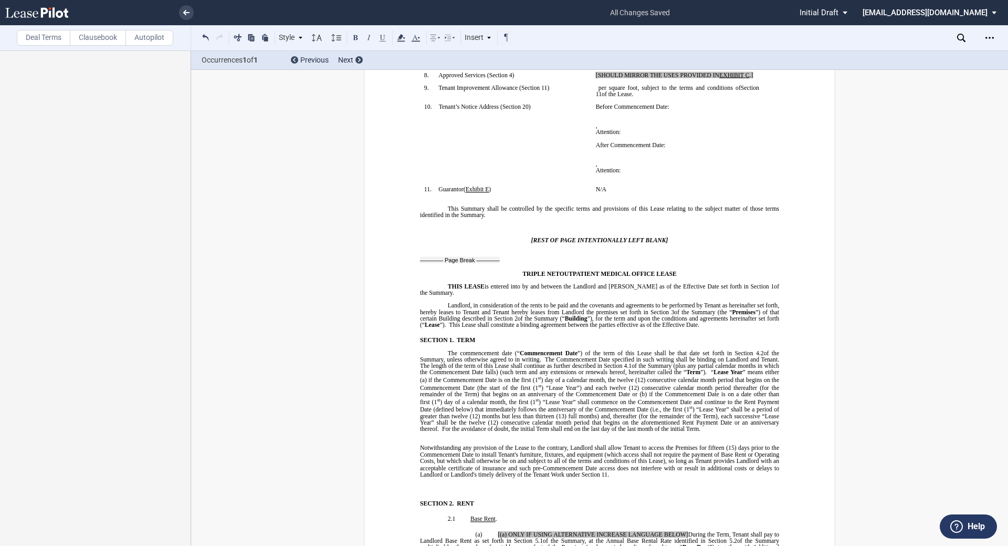
click at [515, 438] on p "﻿" at bounding box center [599, 441] width 359 height 6
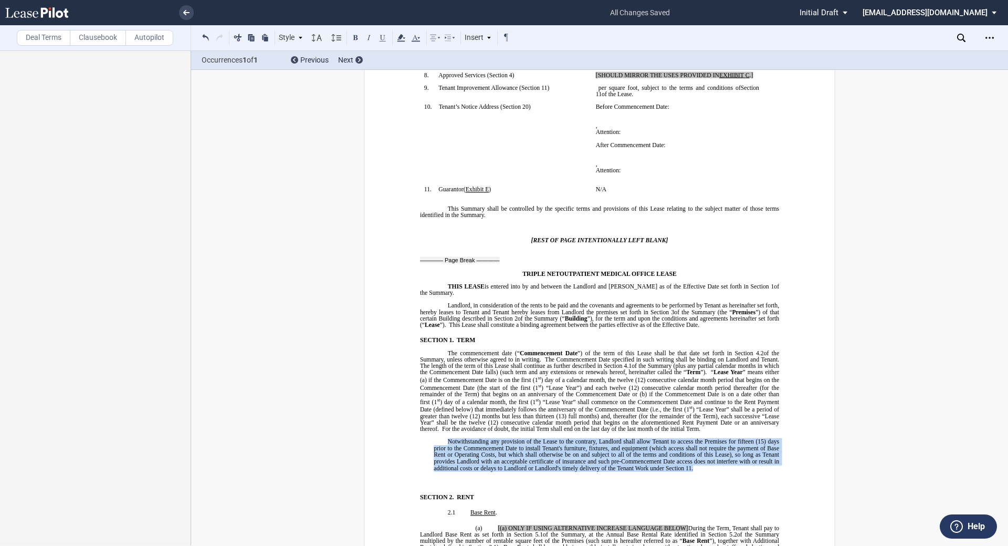
drag, startPoint x: 698, startPoint y: 460, endPoint x: 433, endPoint y: 427, distance: 266.7
click at [433, 432] on div "﻿ ﻿ Notwithstanding any provision of the Lease to the contrary, Landlord shall …" at bounding box center [599, 458] width 359 height 53
click at [415, 38] on icon at bounding box center [416, 38] width 13 height 13
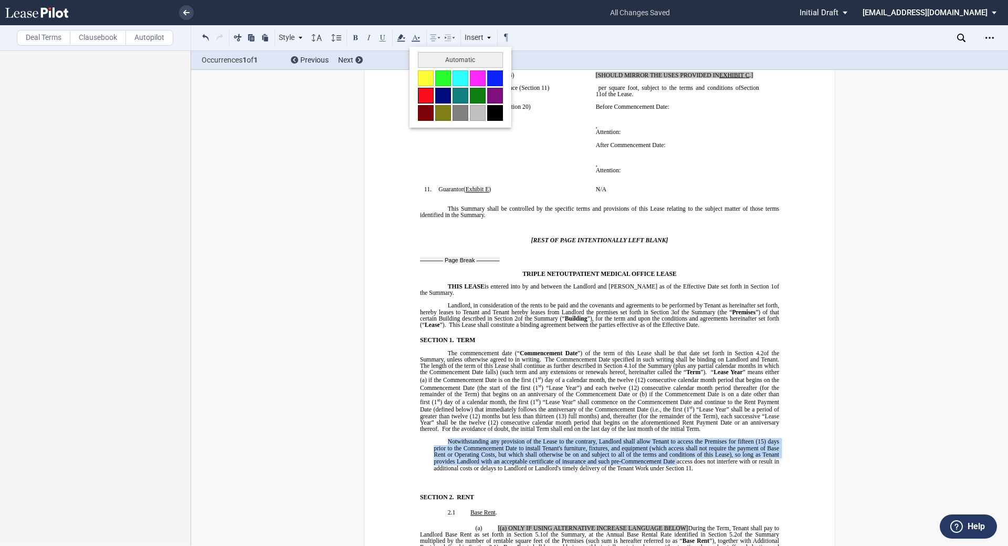
click at [419, 93] on button at bounding box center [426, 96] width 16 height 16
